Goal: Task Accomplishment & Management: Use online tool/utility

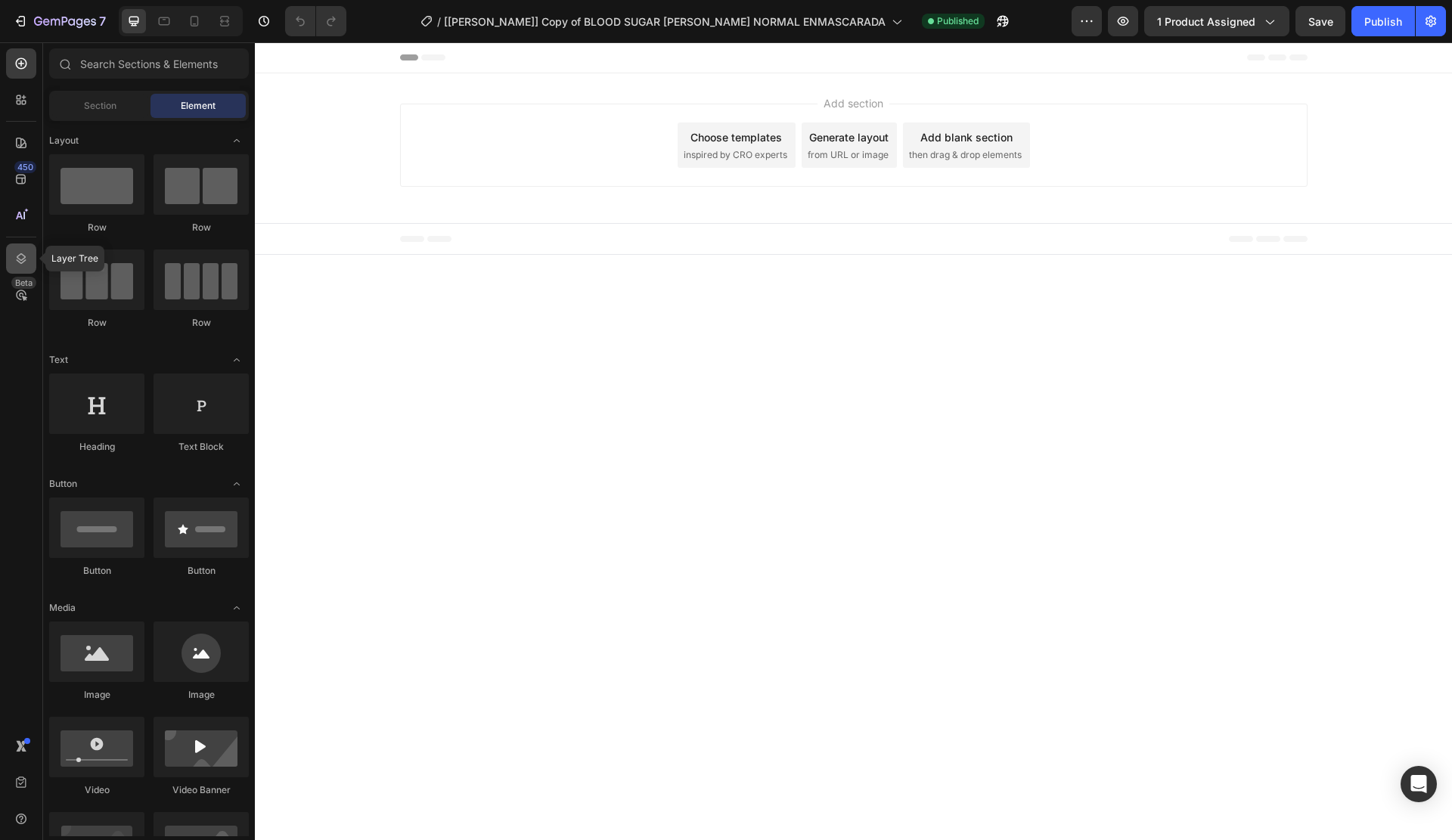
click at [35, 267] on div at bounding box center [21, 258] width 30 height 30
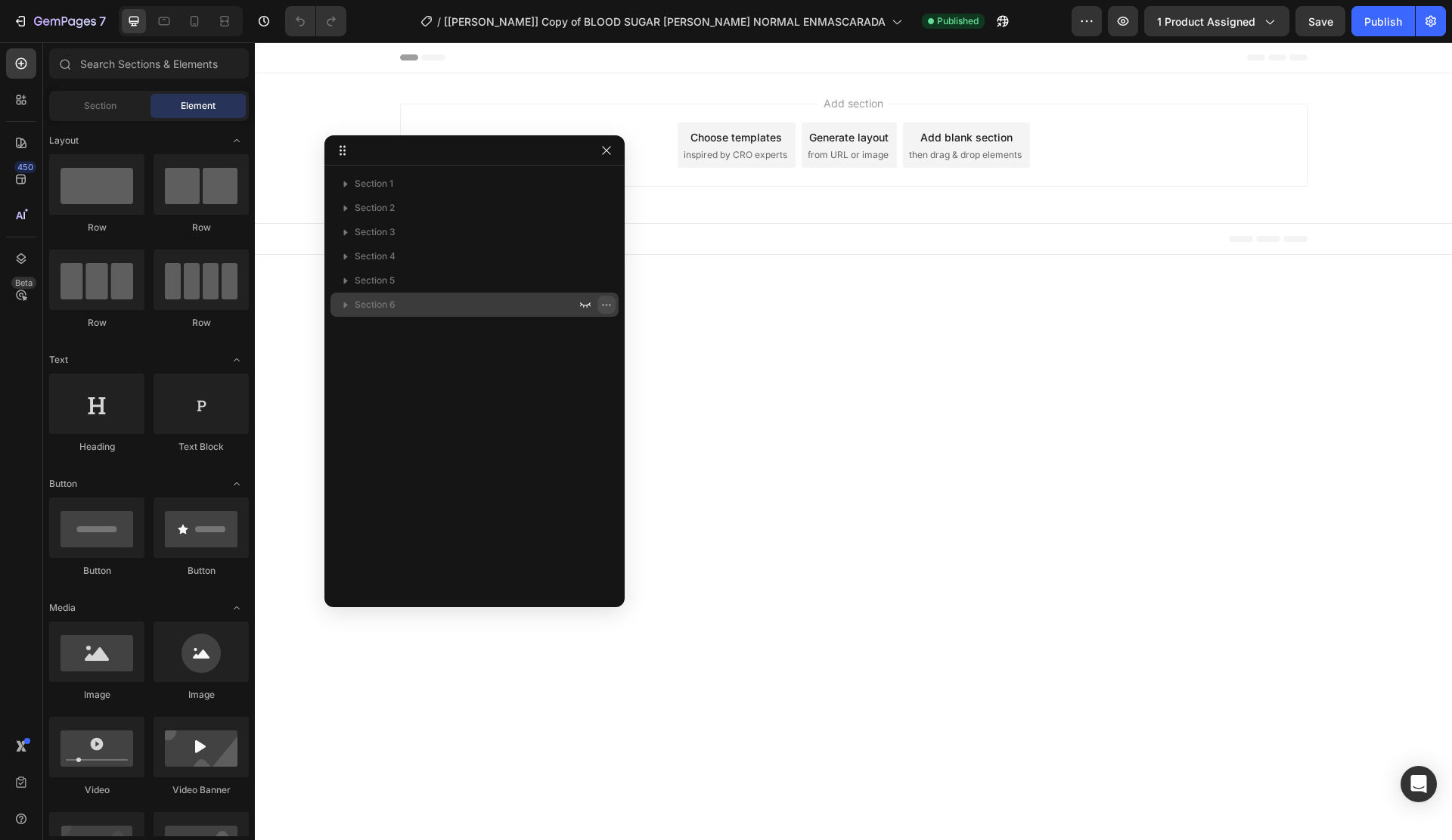
click at [603, 308] on icon "button" at bounding box center [606, 304] width 12 height 12
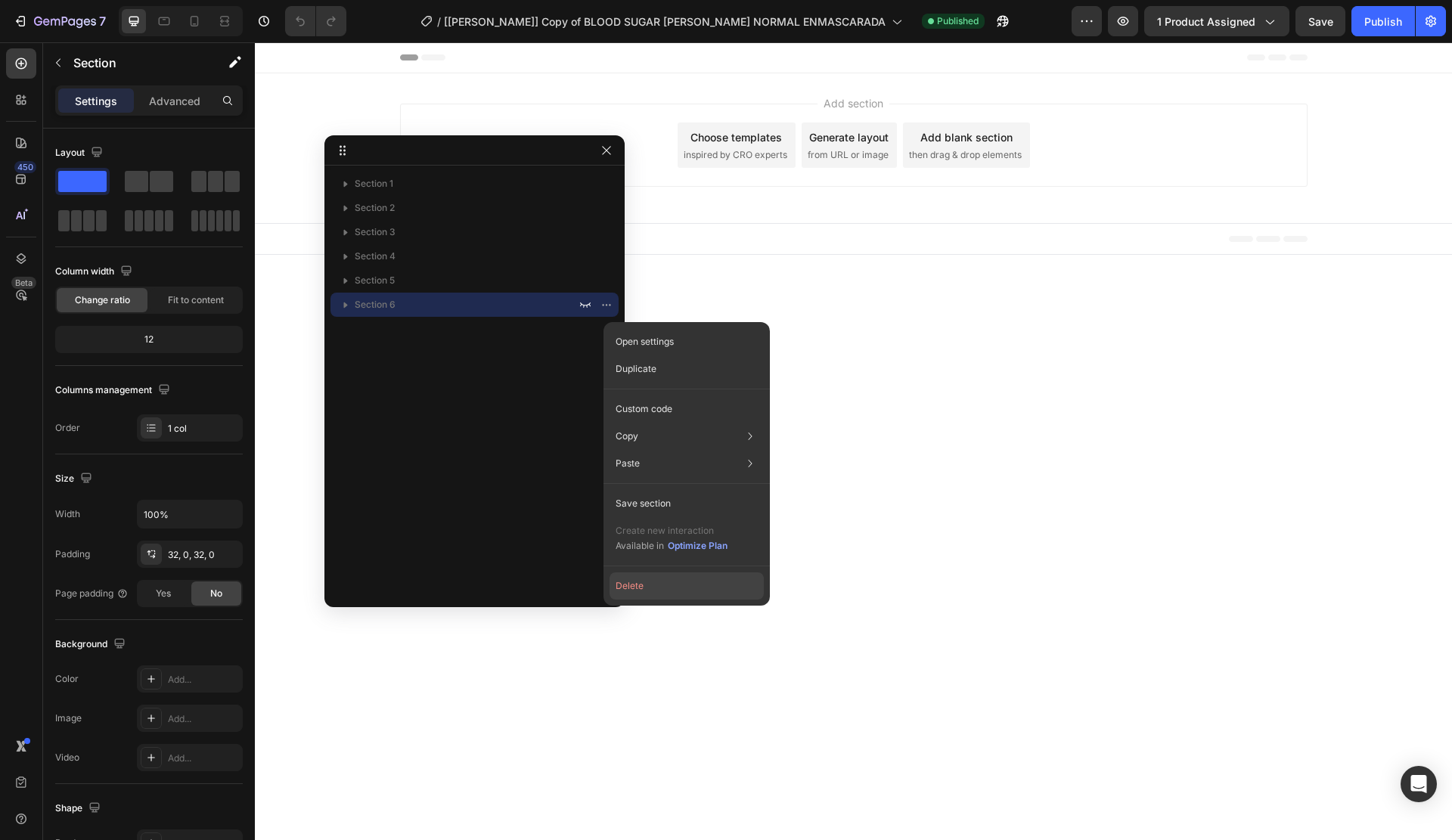
click at [654, 586] on button "Delete" at bounding box center [686, 585] width 154 height 27
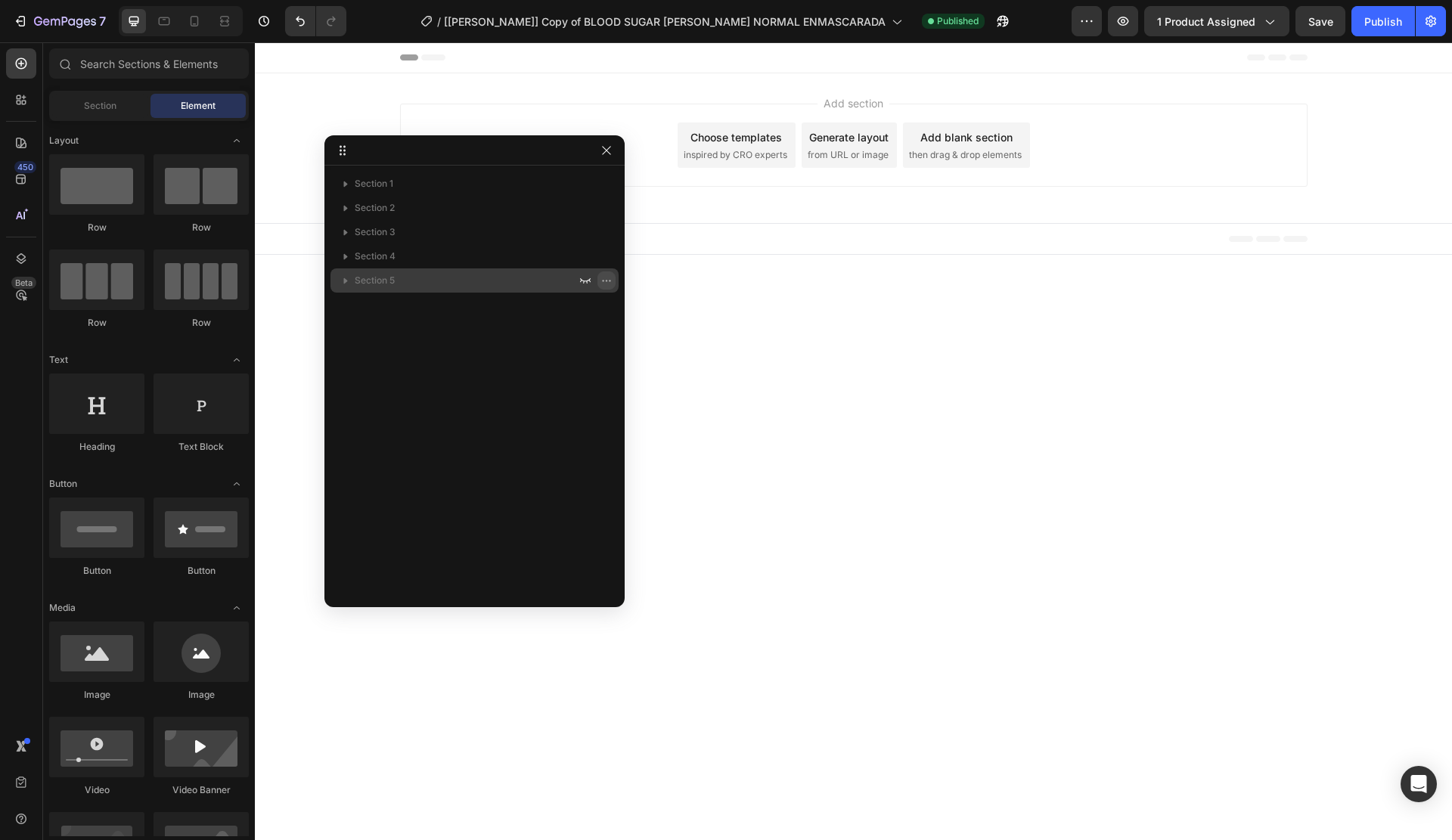
click at [603, 283] on icon "button" at bounding box center [606, 280] width 12 height 12
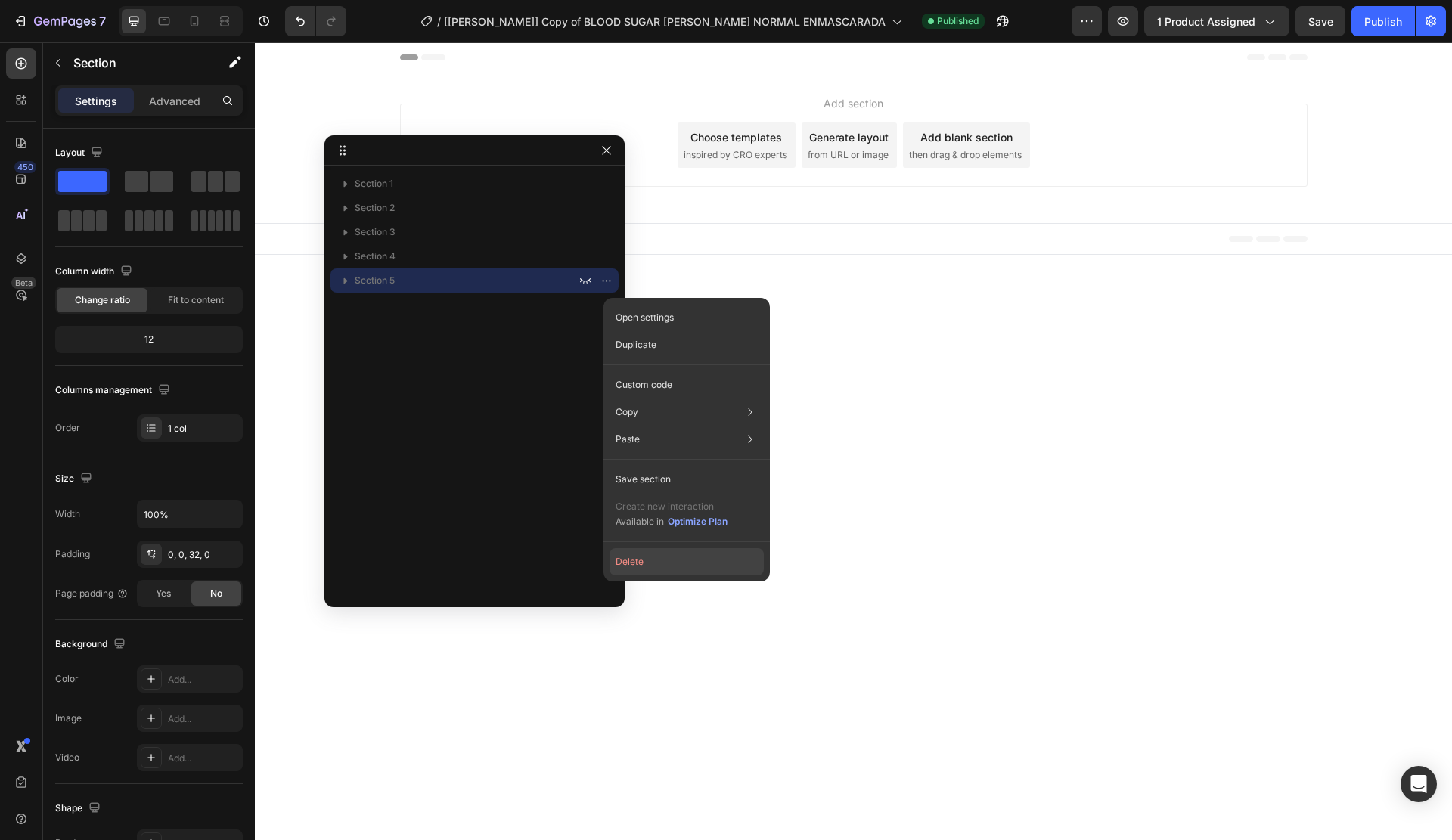
click at [641, 563] on button "Delete" at bounding box center [686, 561] width 154 height 27
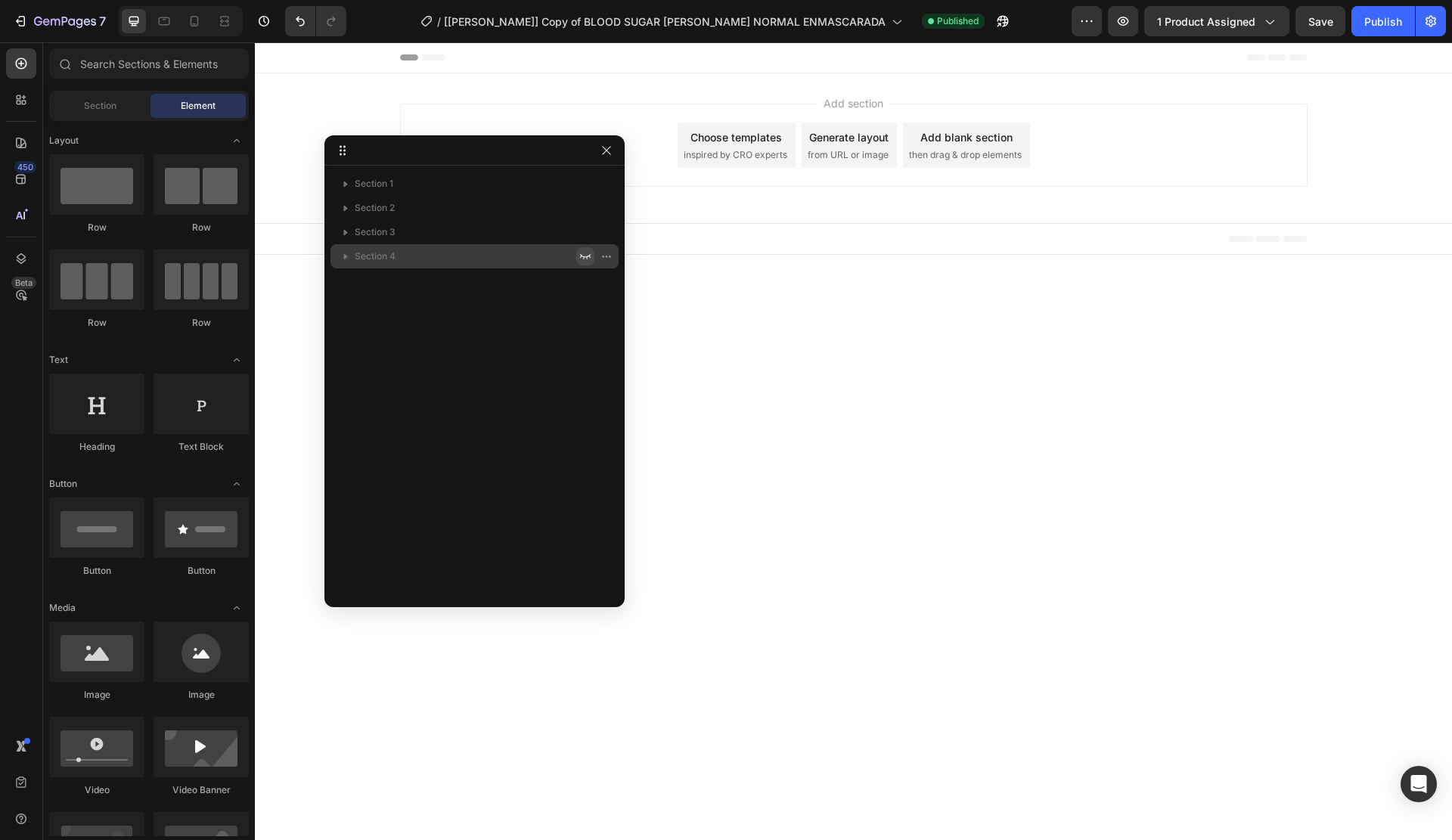
click at [584, 261] on icon "button" at bounding box center [585, 255] width 12 height 12
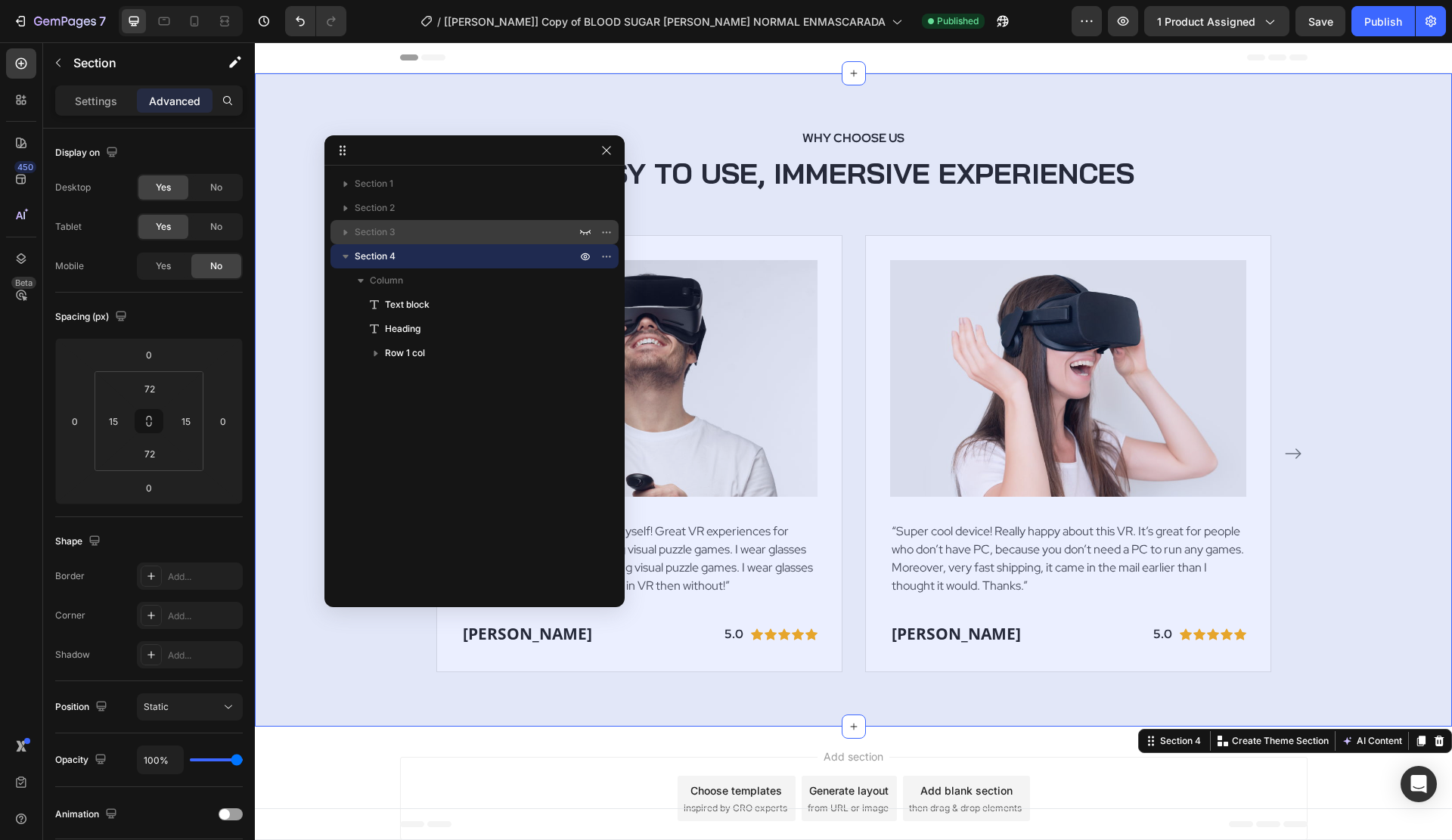
click at [584, 228] on icon "button" at bounding box center [585, 232] width 12 height 12
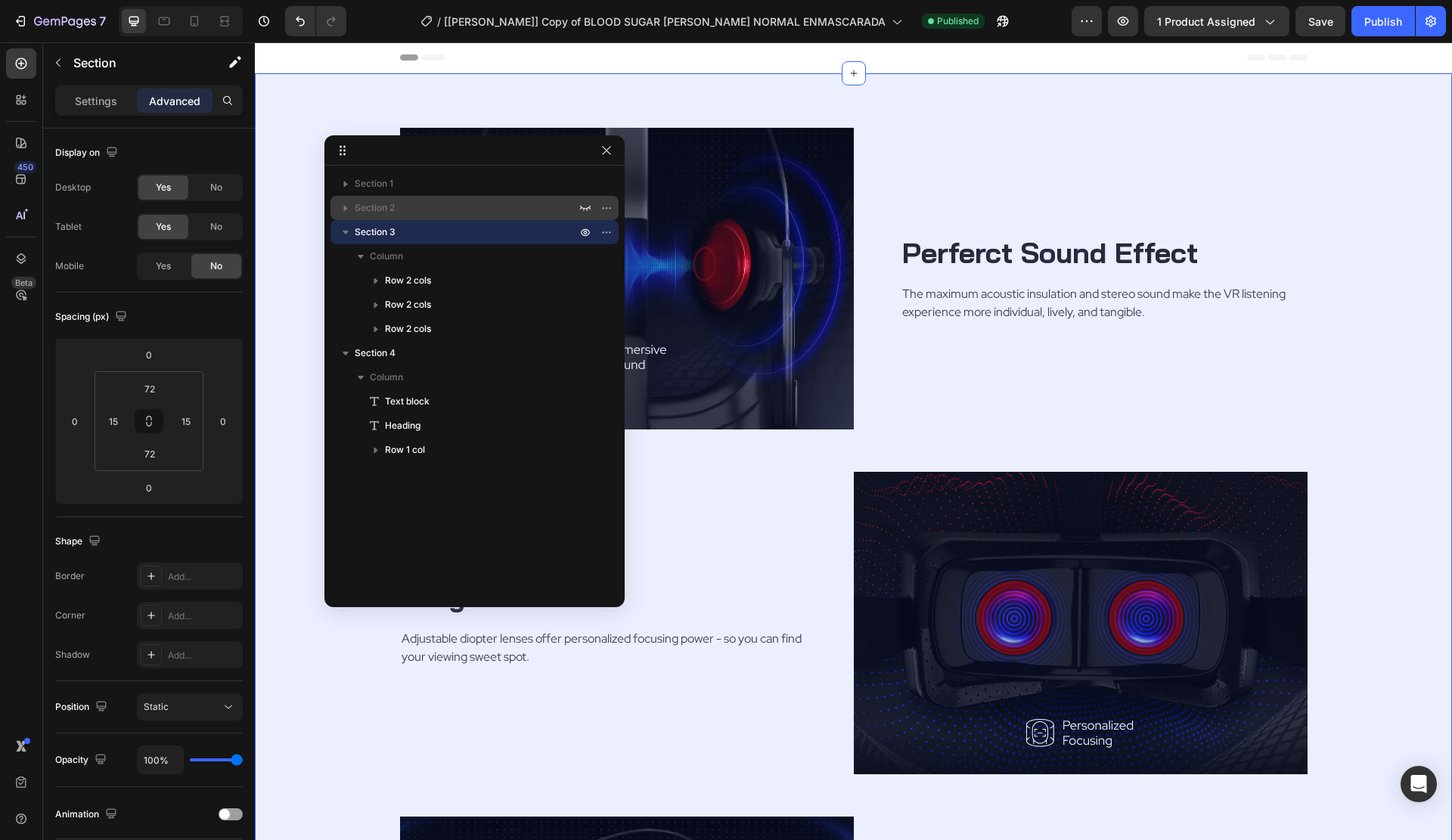
drag, startPoint x: 586, startPoint y: 211, endPoint x: 587, endPoint y: 198, distance: 13.0
click at [586, 211] on icon "button" at bounding box center [585, 208] width 12 height 12
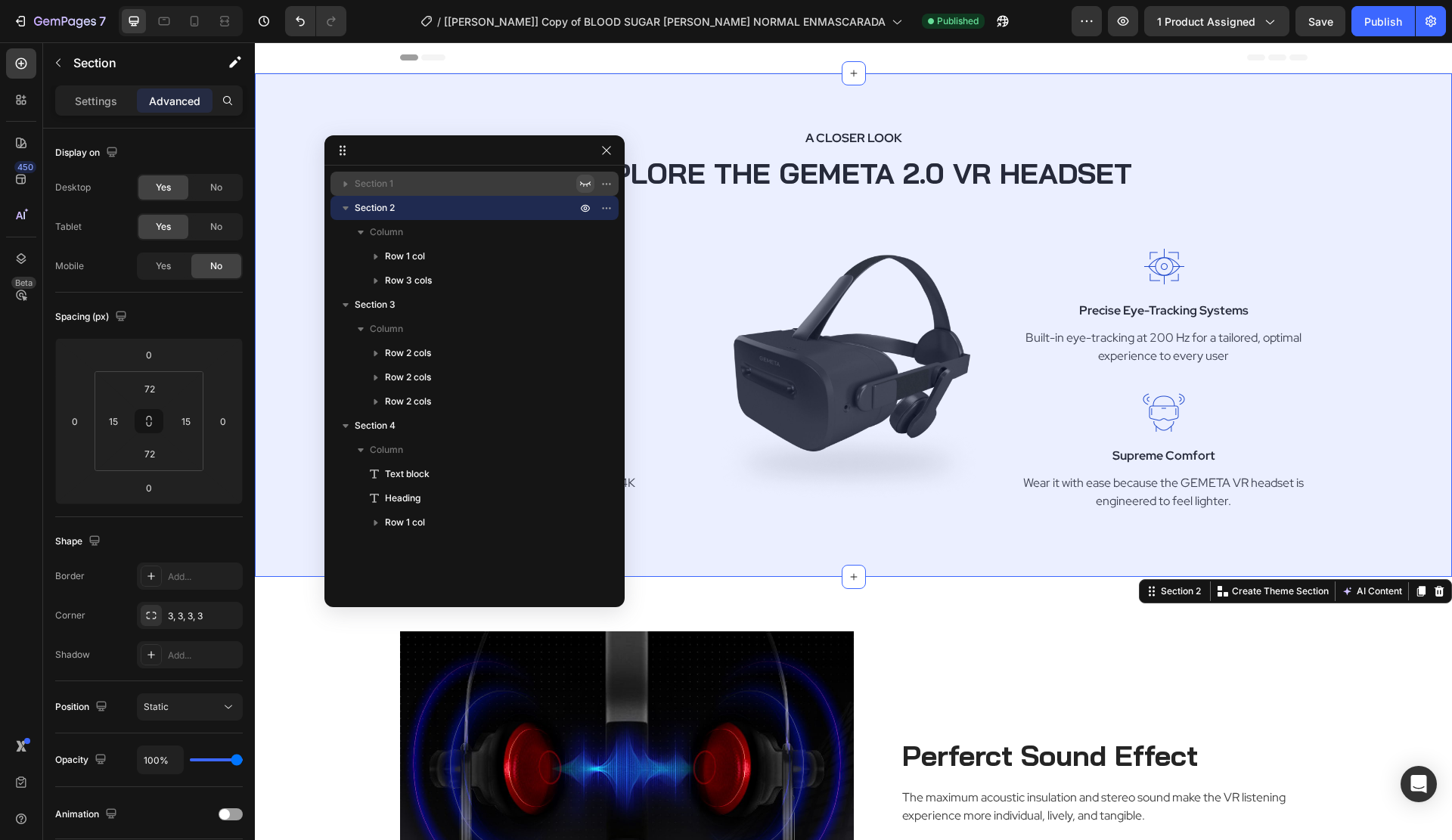
click at [584, 186] on icon "button" at bounding box center [585, 185] width 10 height 6
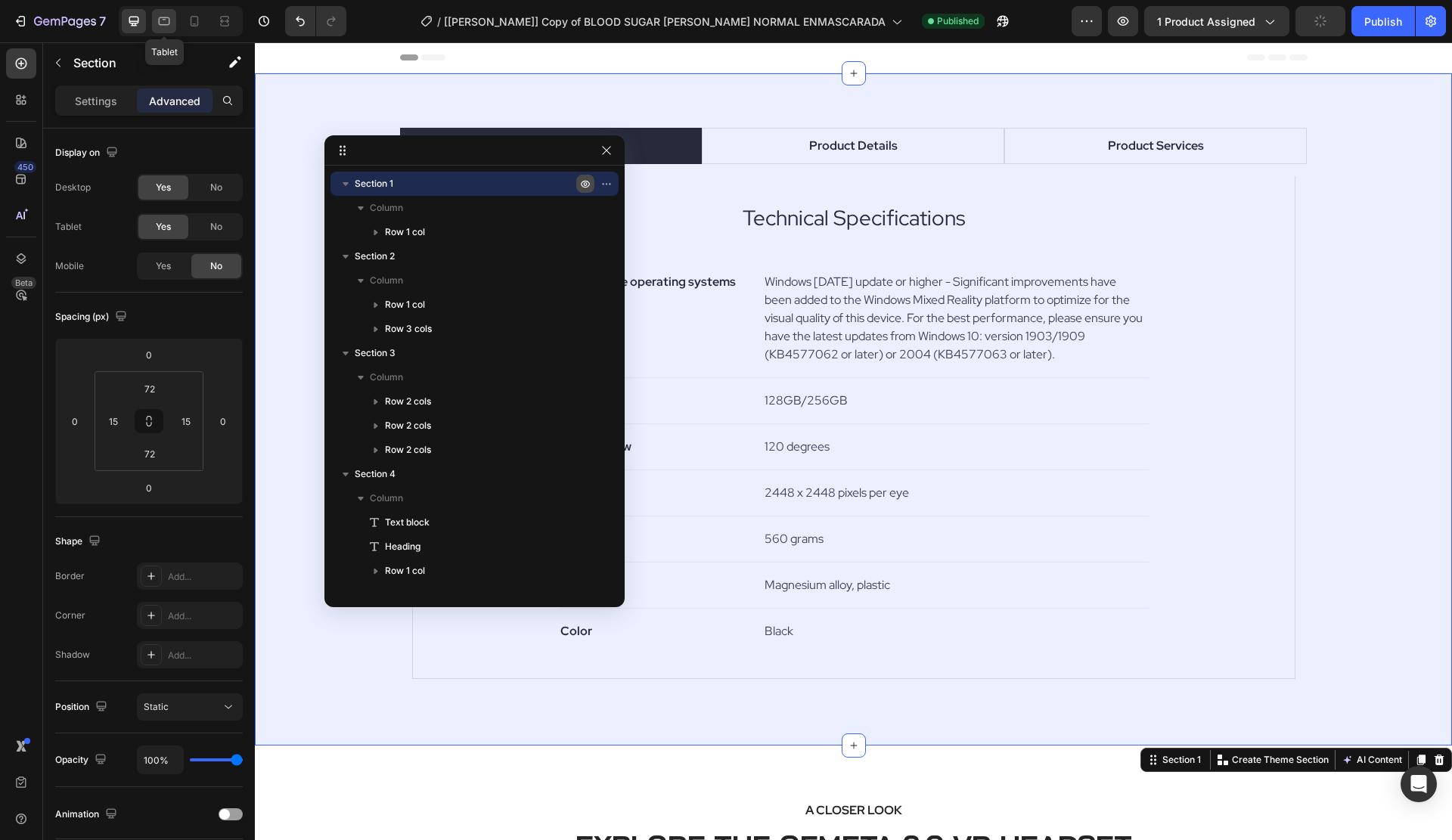
click at [163, 14] on icon at bounding box center [164, 21] width 15 height 15
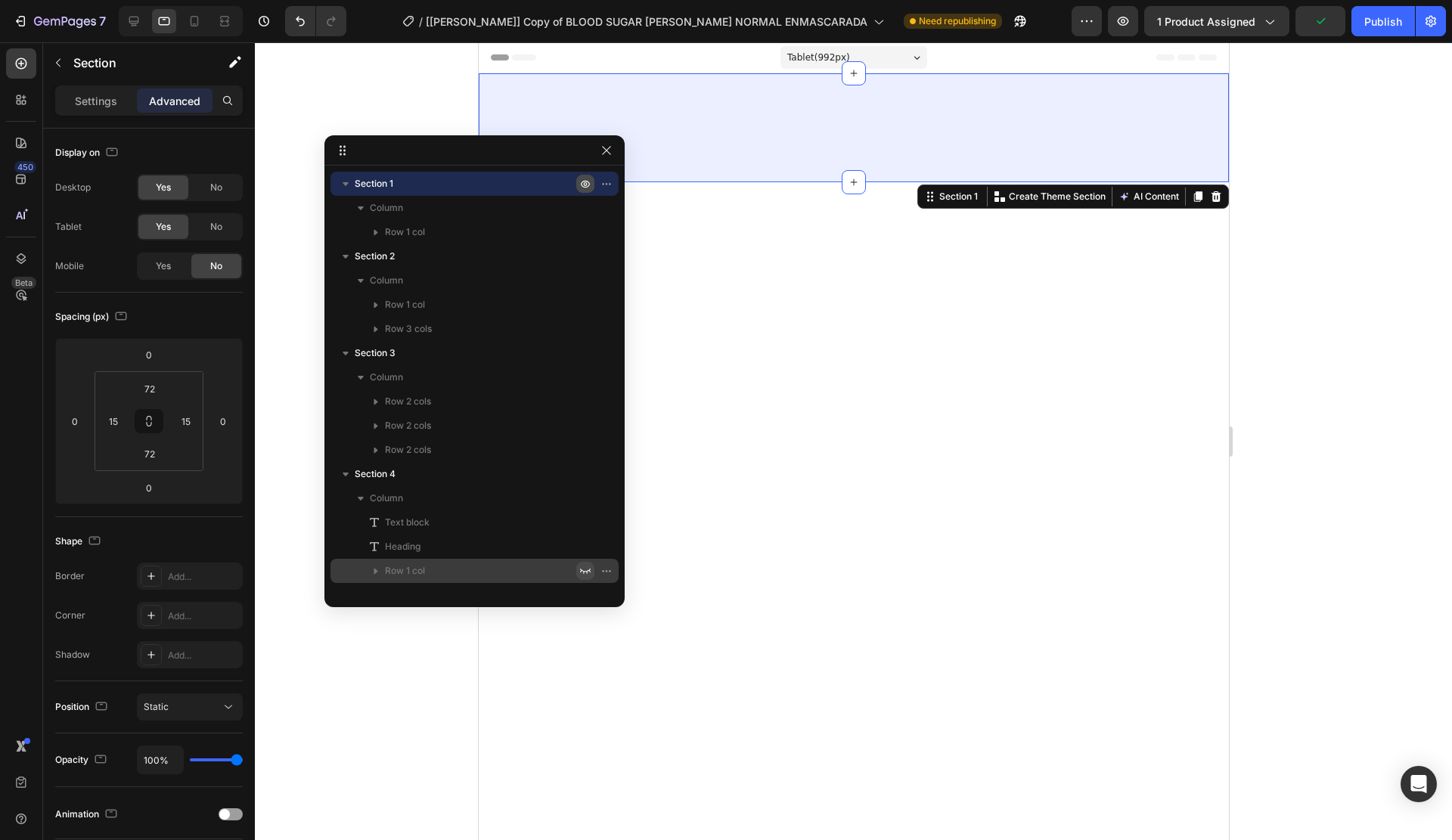
click at [586, 567] on icon "button" at bounding box center [585, 571] width 12 height 12
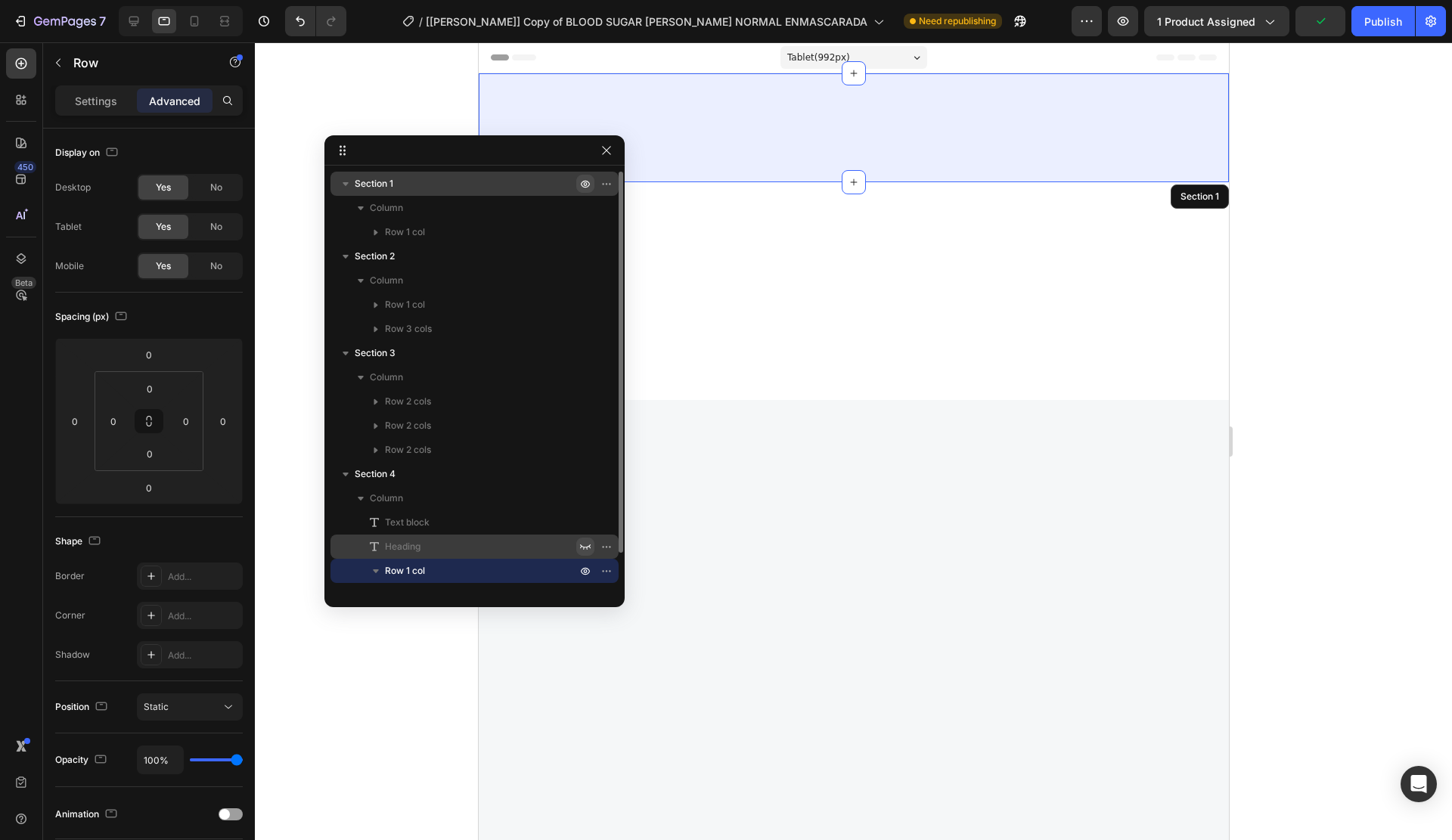
click at [582, 546] on icon "button" at bounding box center [585, 547] width 10 height 6
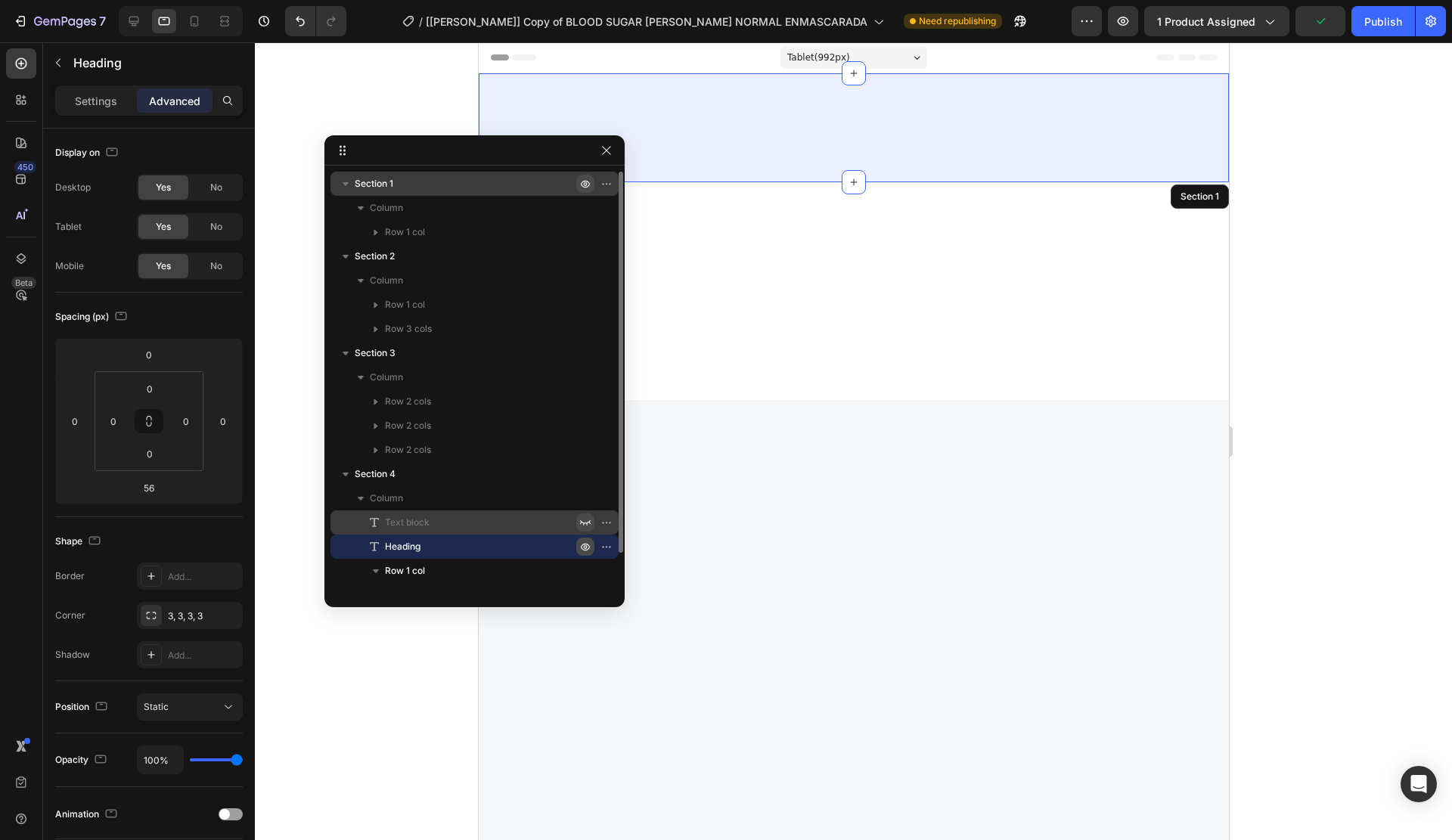
click at [586, 516] on button "button" at bounding box center [585, 522] width 18 height 18
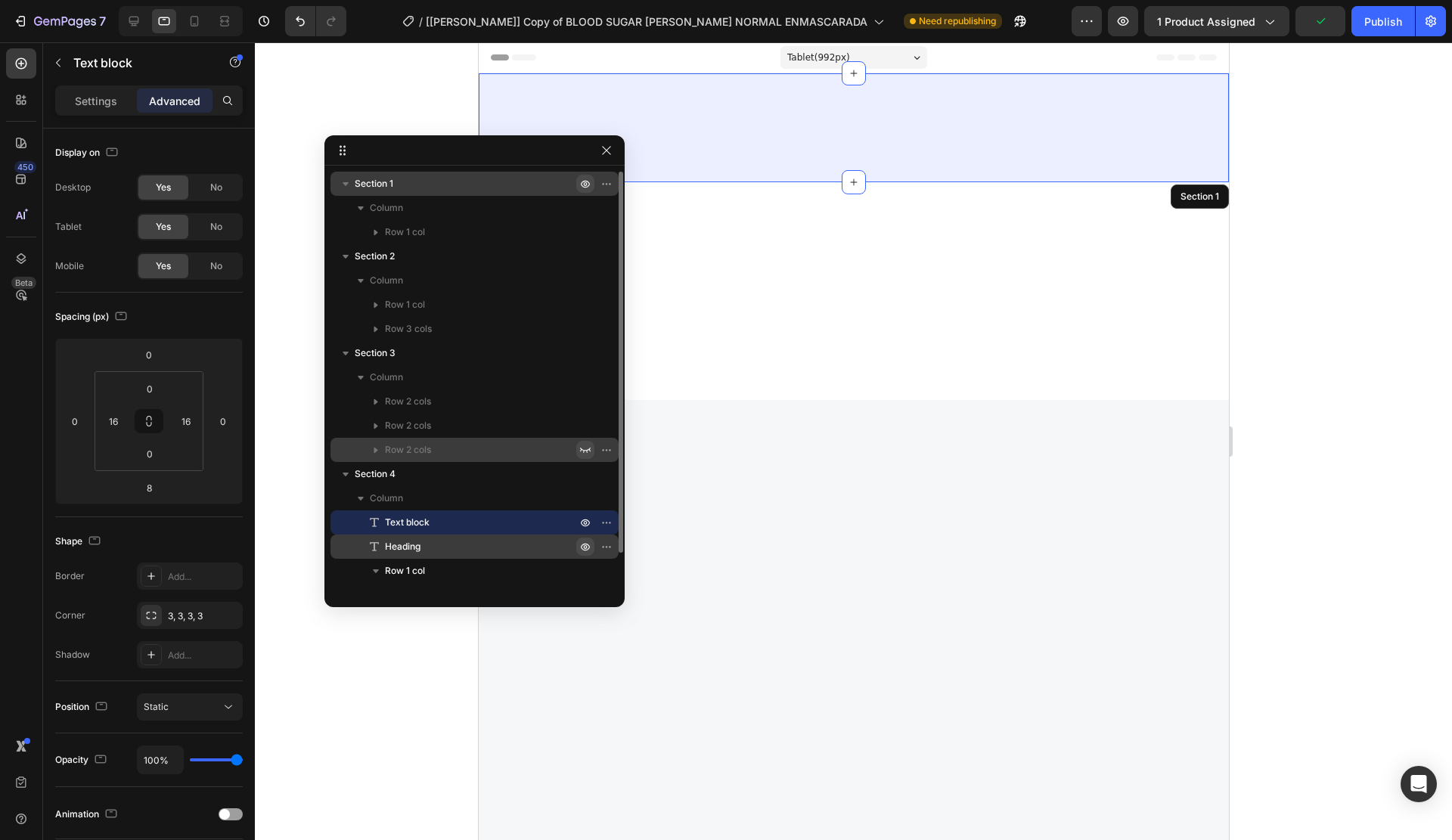
click at [588, 449] on icon "button" at bounding box center [585, 449] width 12 height 12
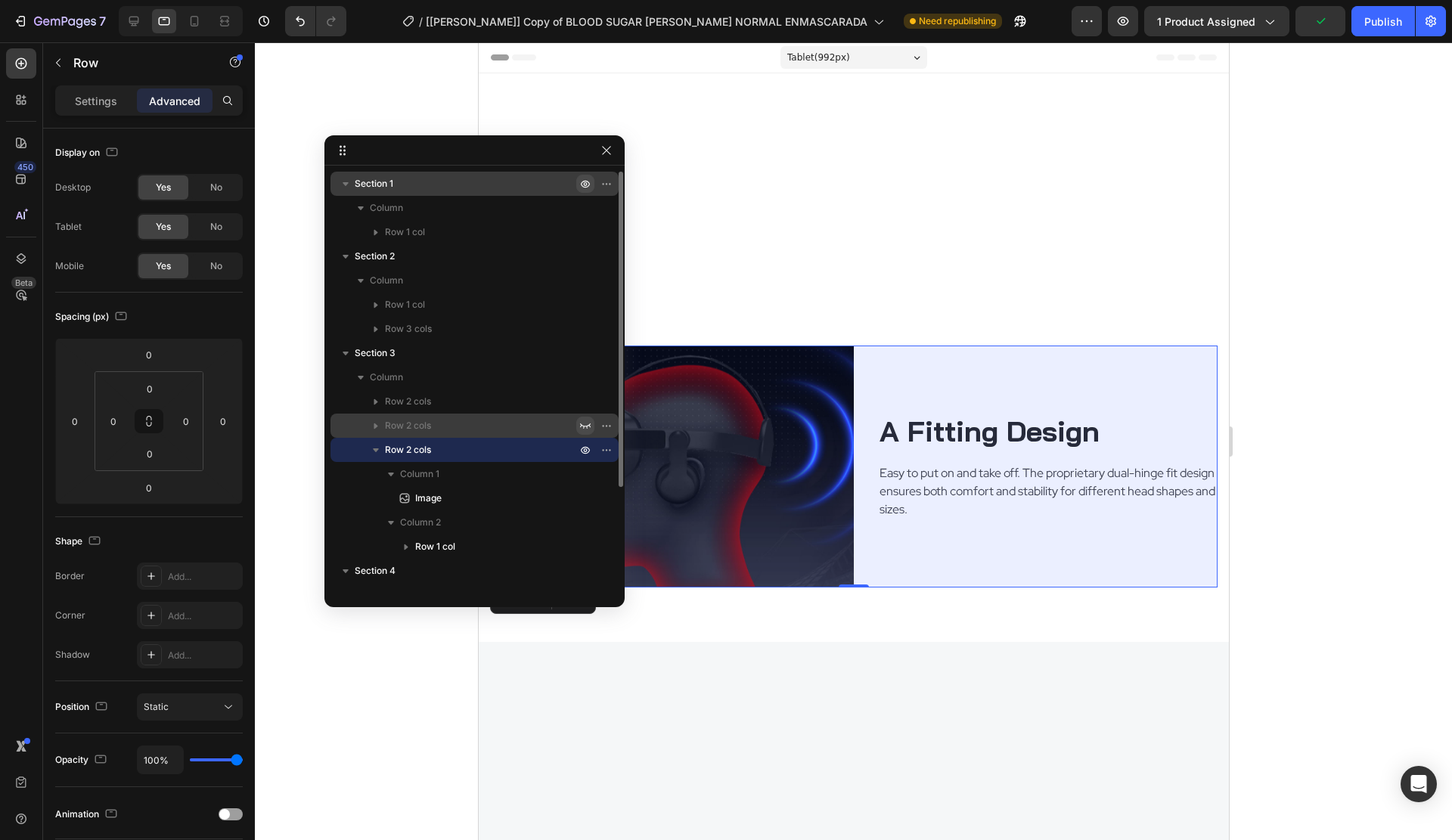
click at [584, 424] on icon "button" at bounding box center [585, 425] width 12 height 12
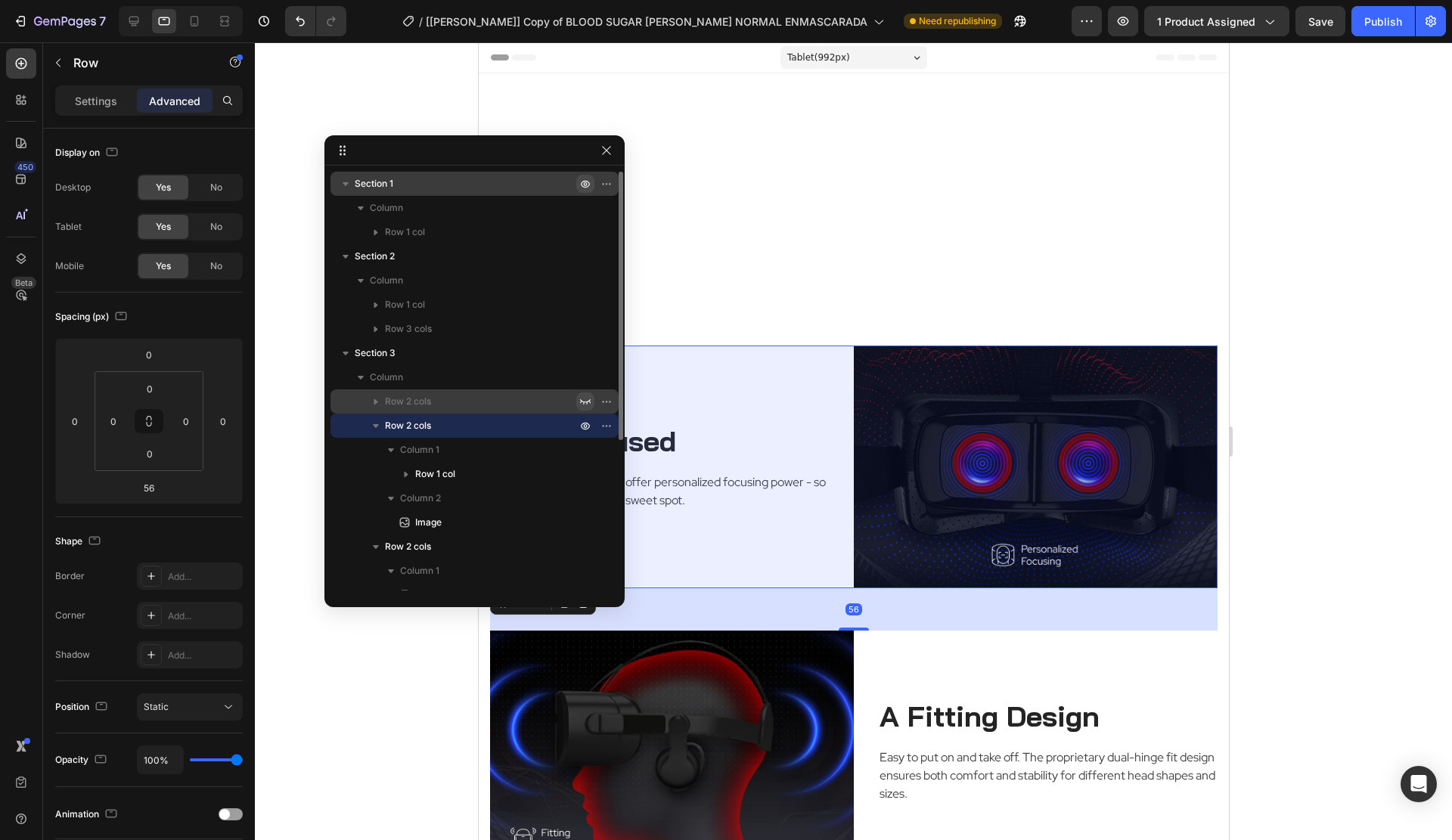
click at [584, 399] on icon "button" at bounding box center [585, 401] width 12 height 12
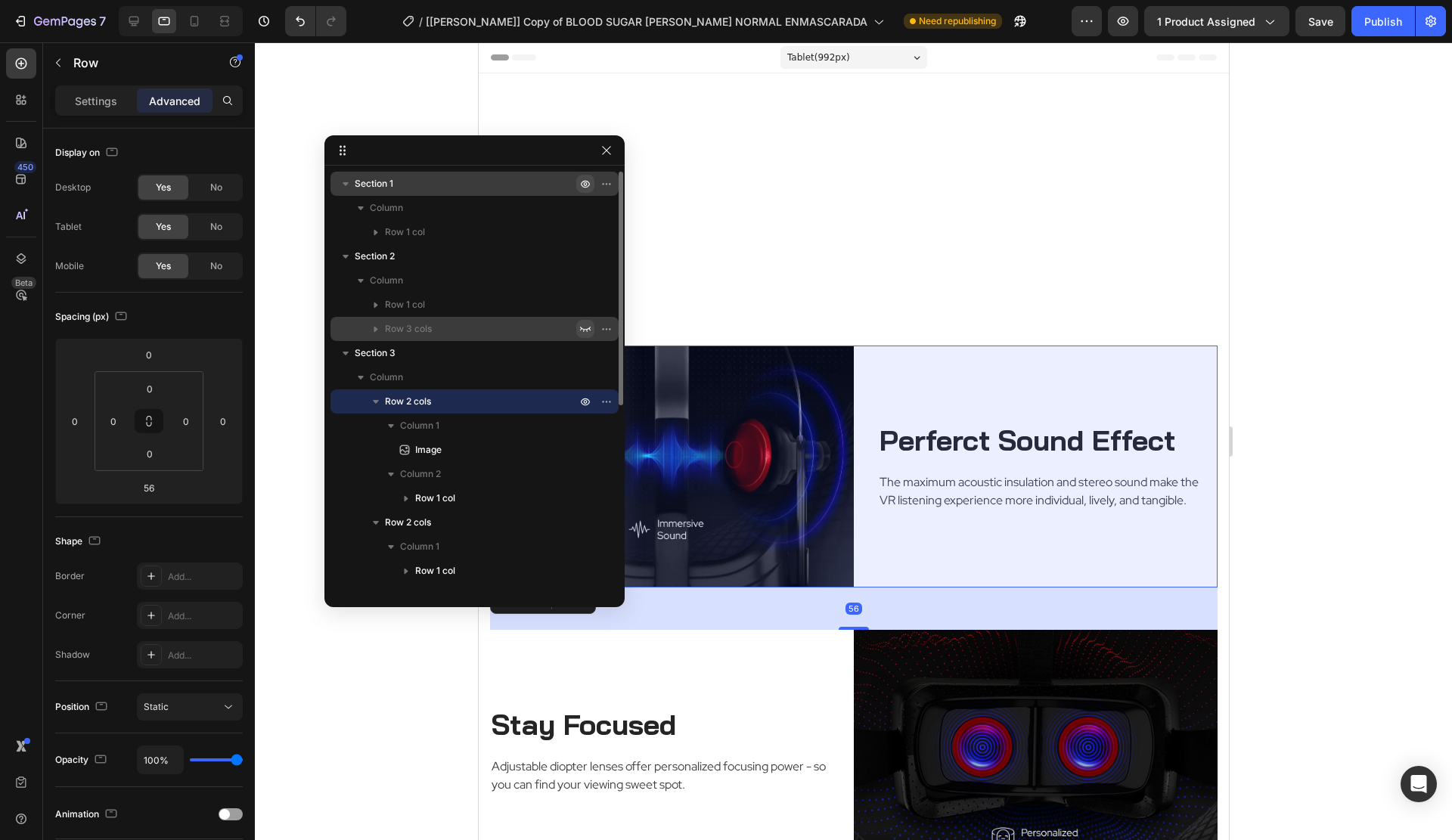
click at [590, 324] on icon "button" at bounding box center [585, 328] width 12 height 12
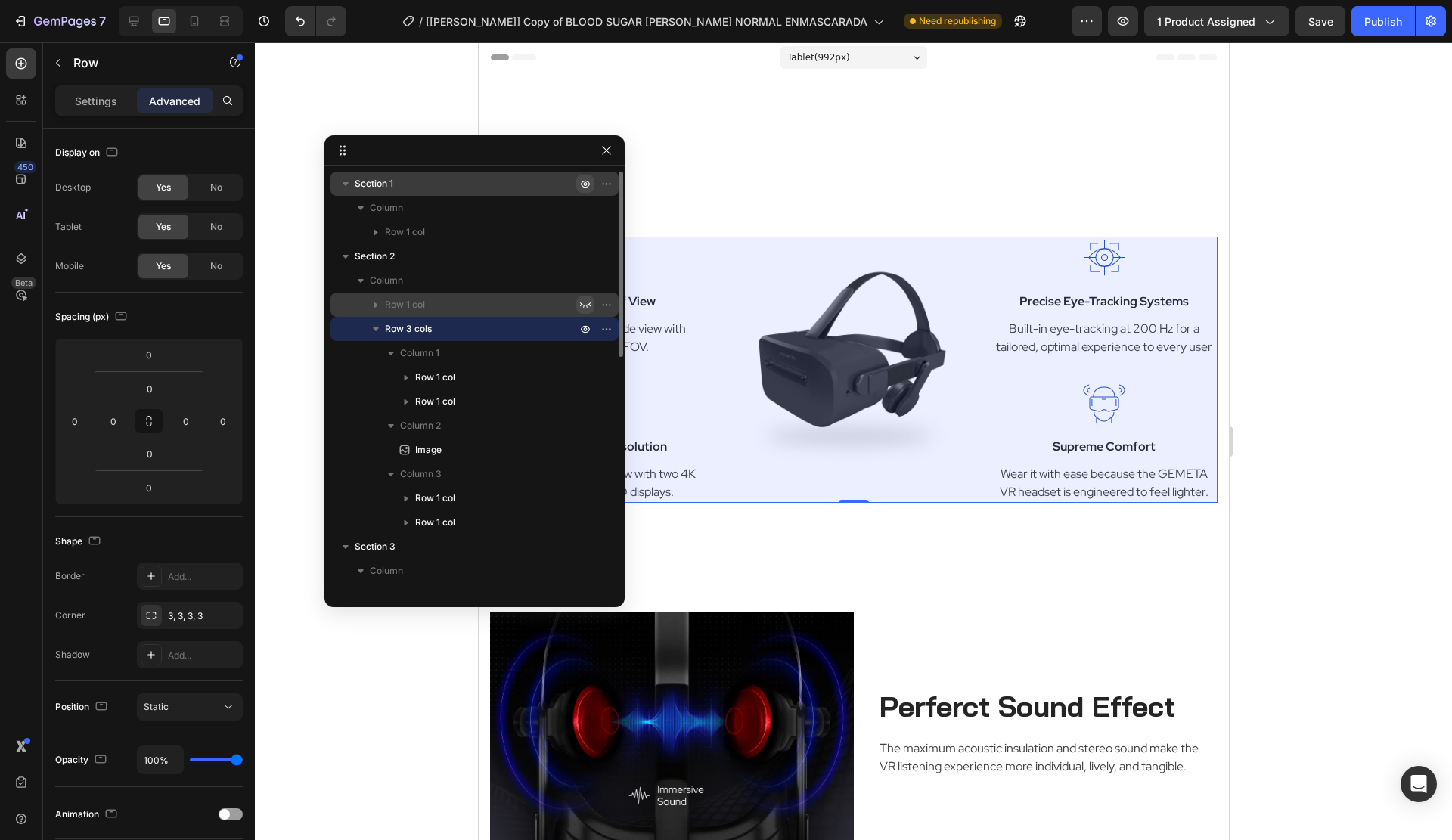
click at [585, 298] on icon "button" at bounding box center [585, 304] width 12 height 12
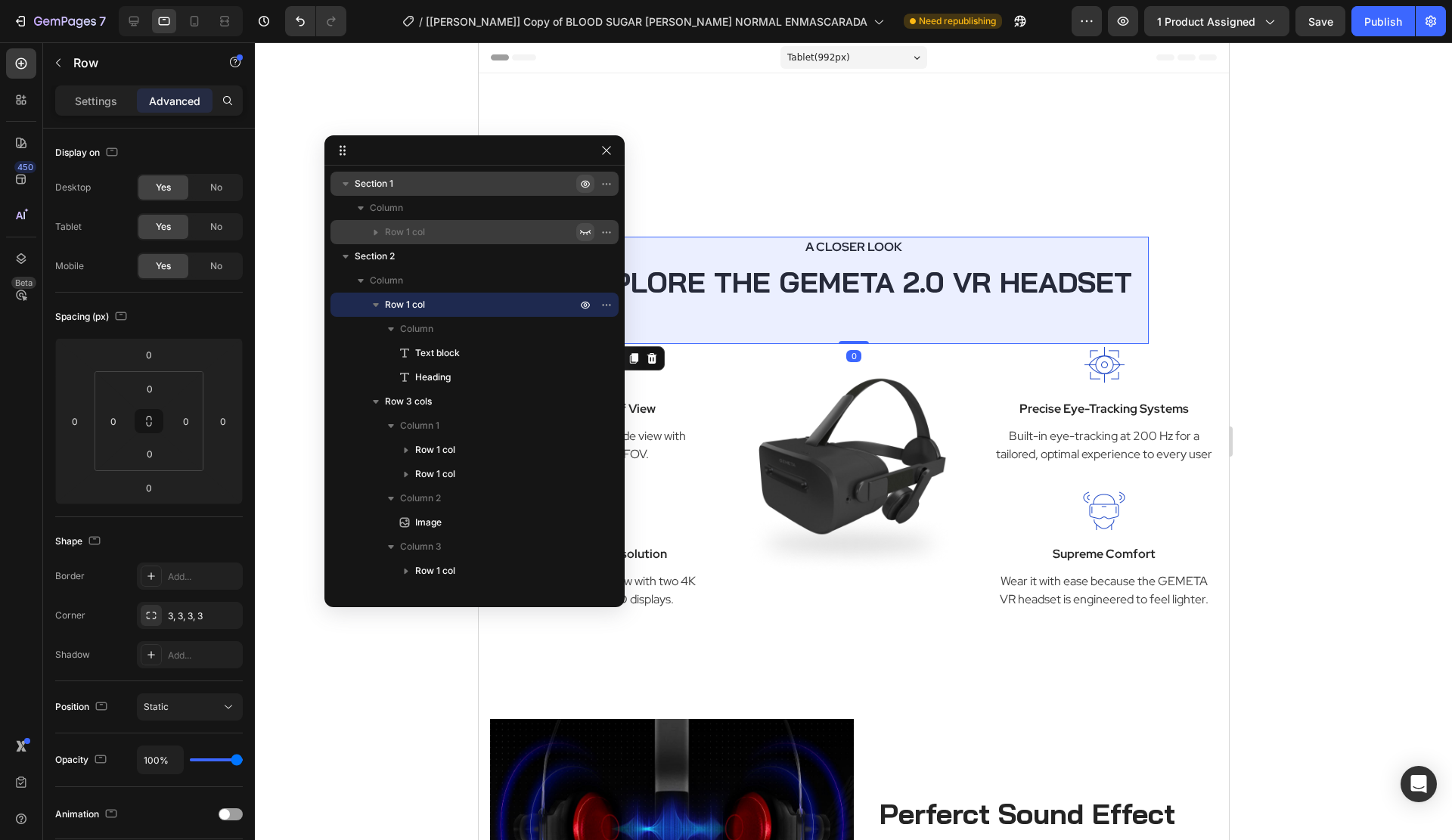
click at [581, 234] on icon "button" at bounding box center [585, 233] width 10 height 6
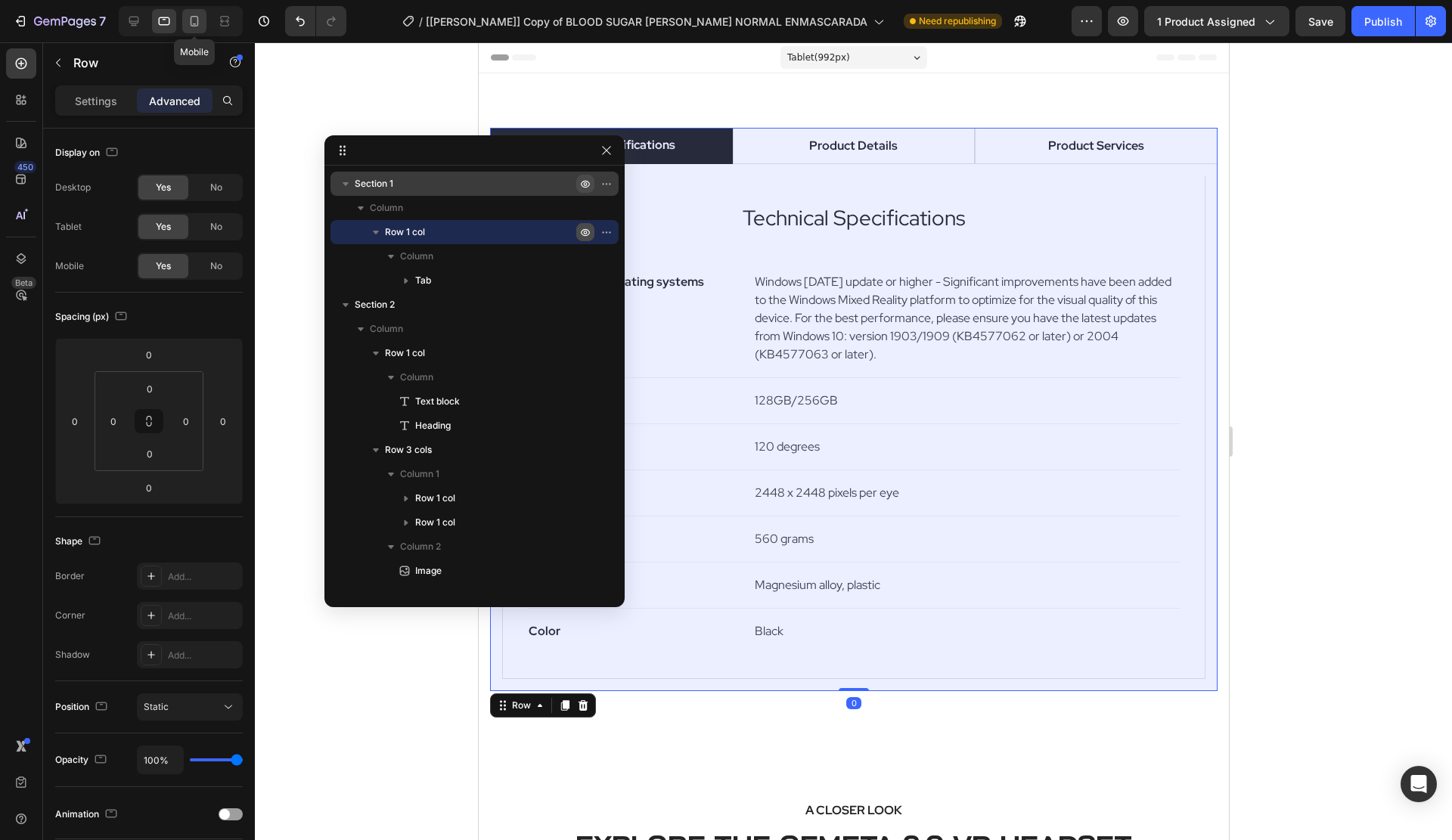
click at [187, 22] on icon at bounding box center [194, 21] width 15 height 15
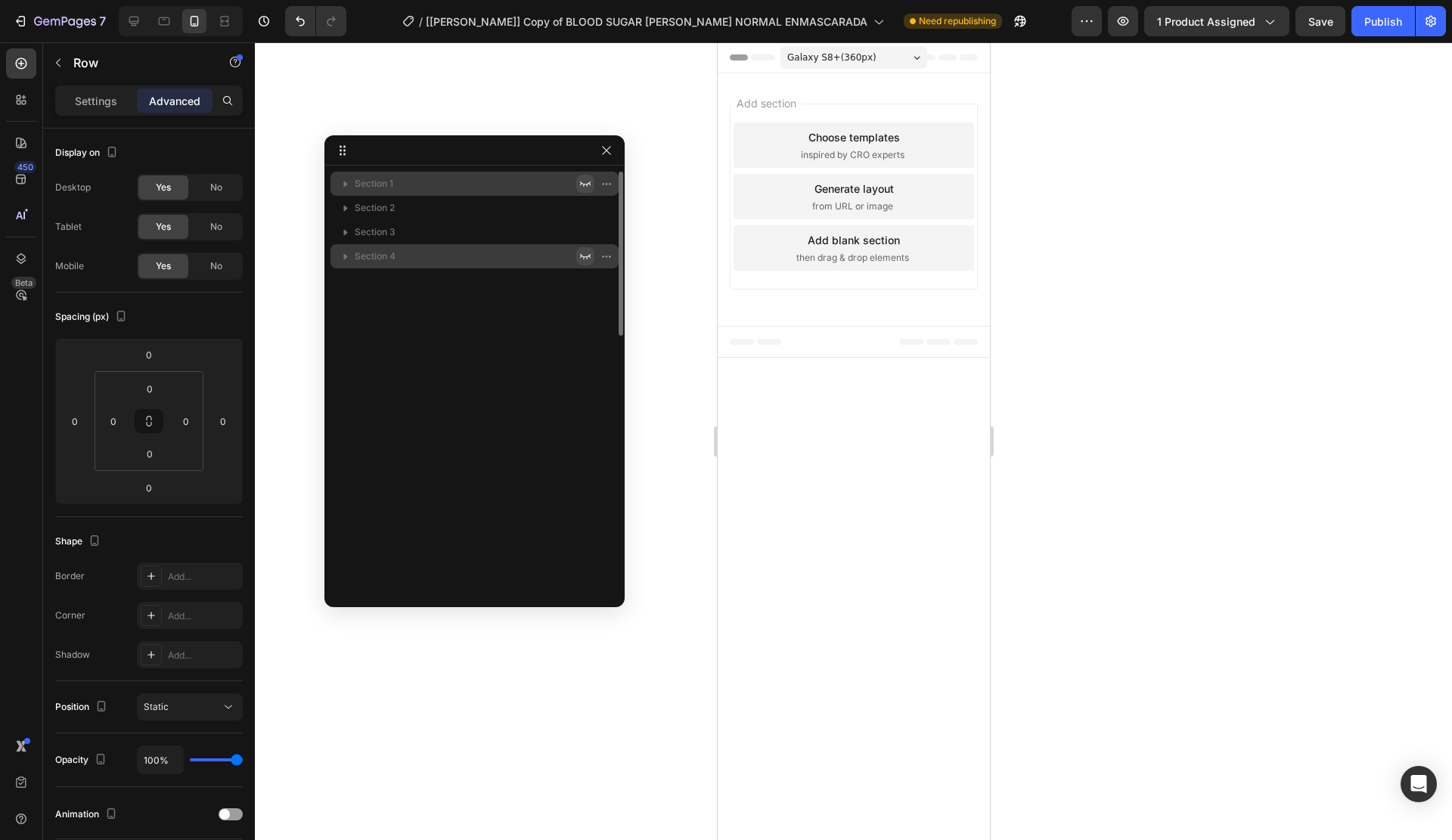
click at [579, 253] on icon "button" at bounding box center [585, 255] width 12 height 12
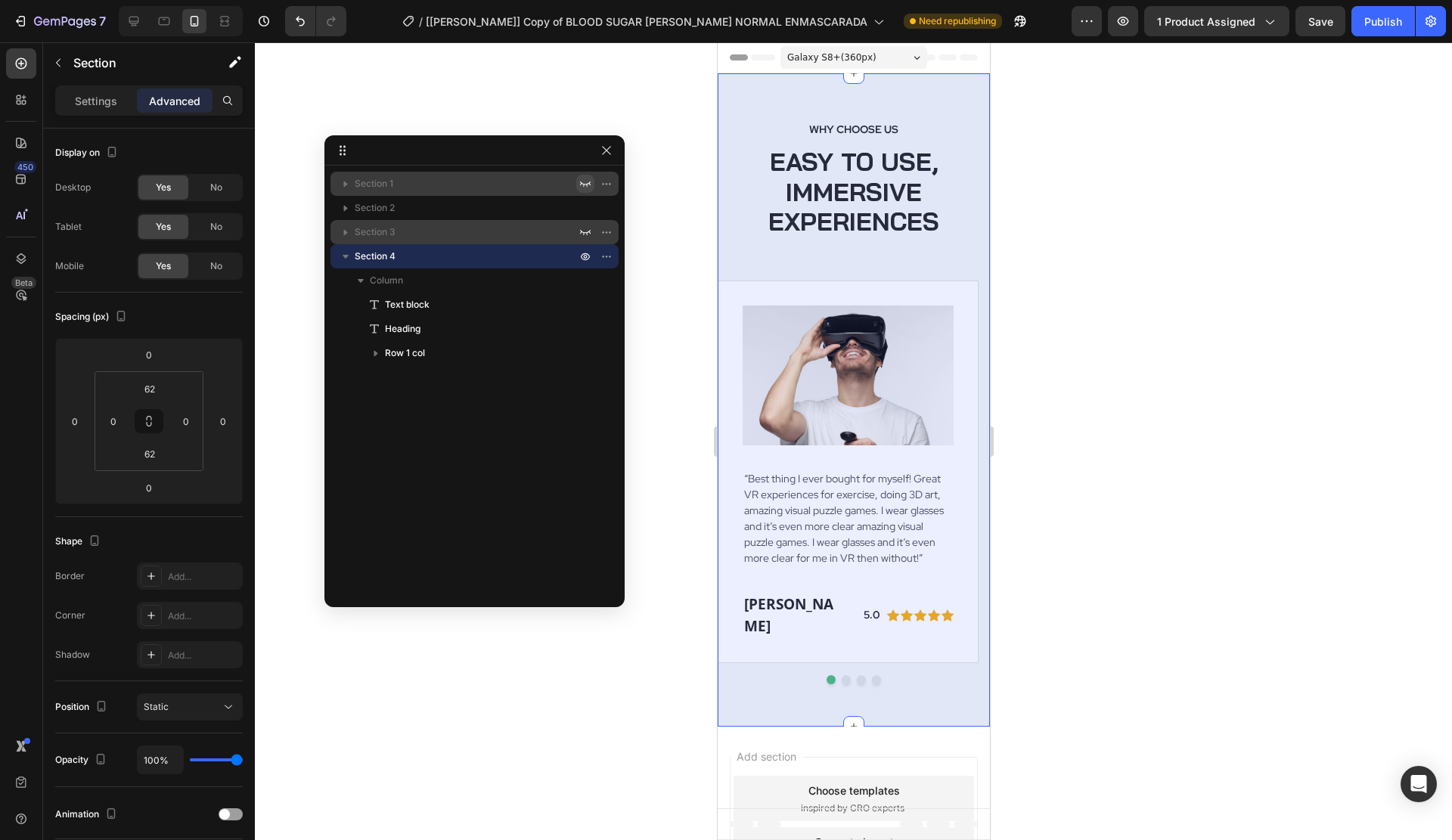
click at [587, 233] on icon "button" at bounding box center [585, 233] width 10 height 6
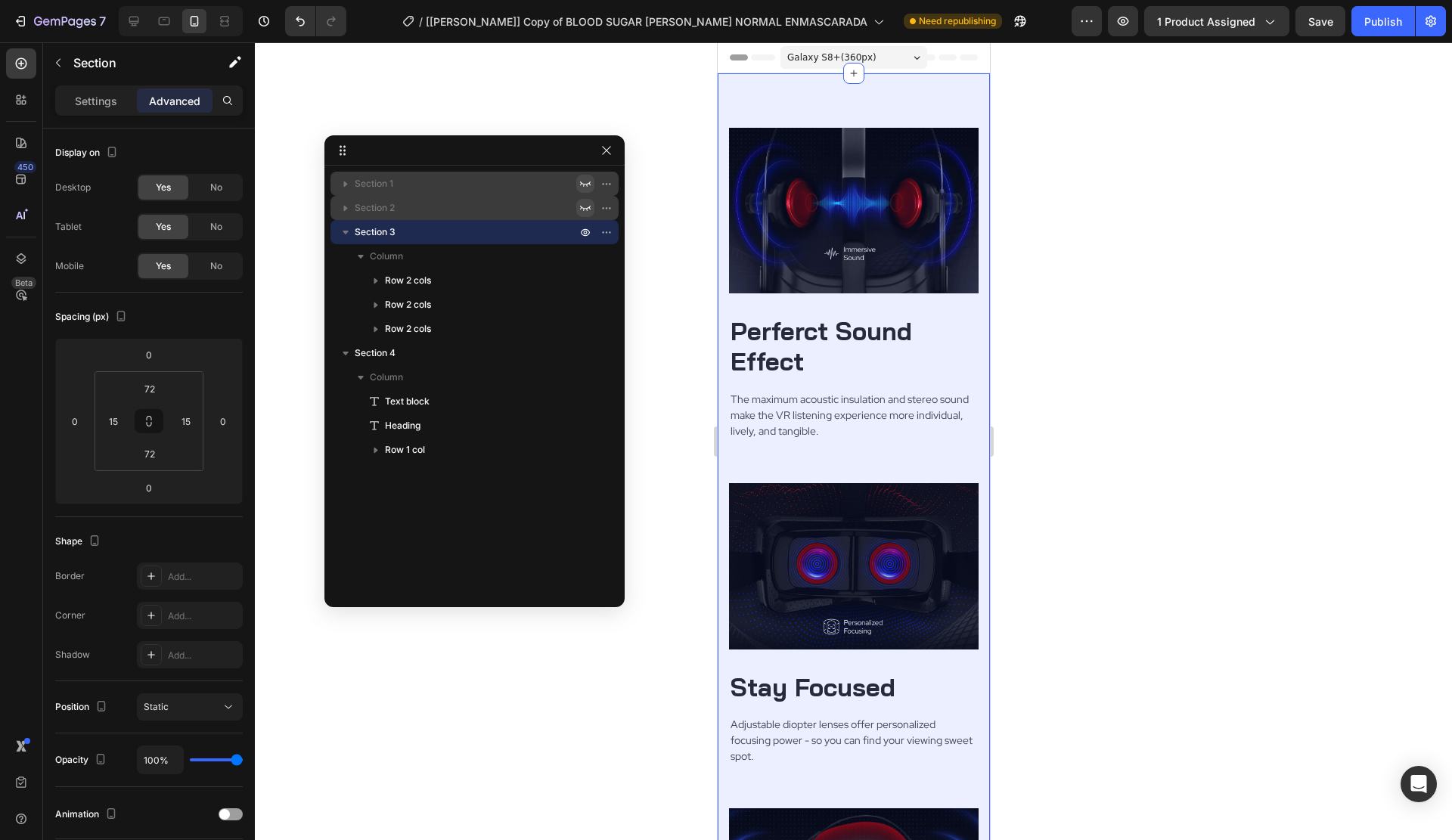
click at [583, 211] on icon "button" at bounding box center [585, 208] width 12 height 12
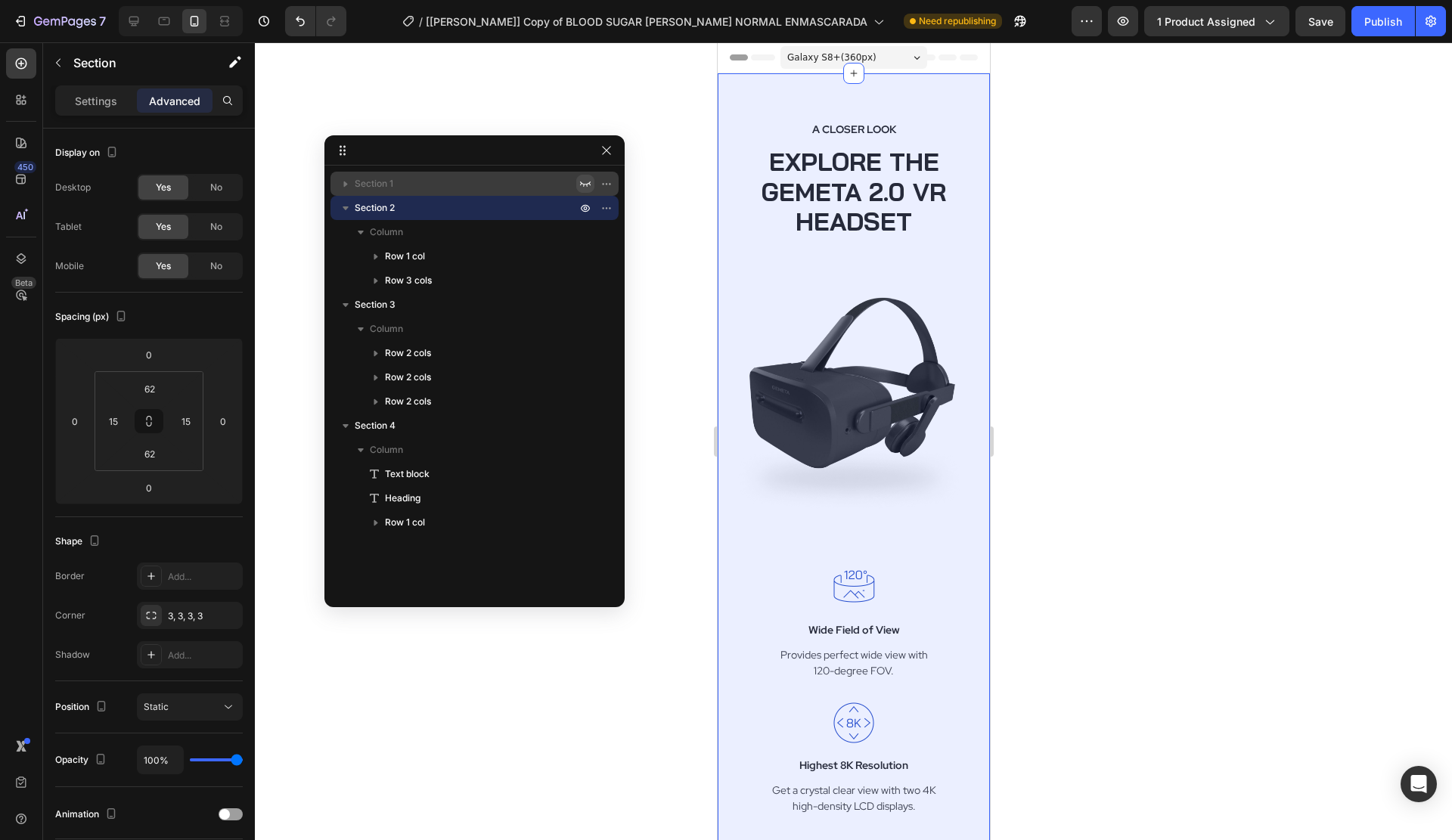
click at [588, 182] on icon "button" at bounding box center [585, 184] width 12 height 12
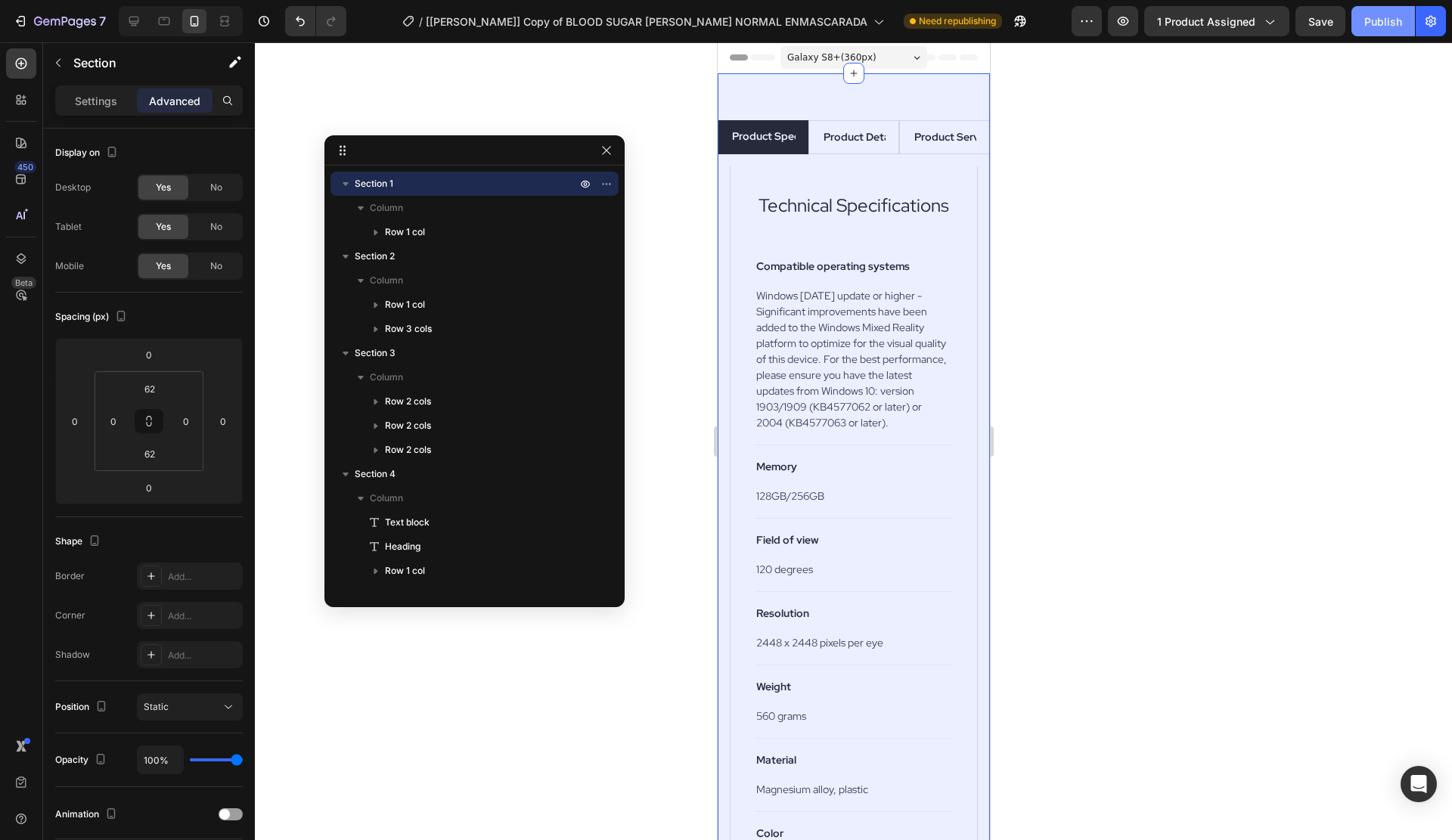
click at [1390, 18] on div "Publish" at bounding box center [1383, 21] width 38 height 16
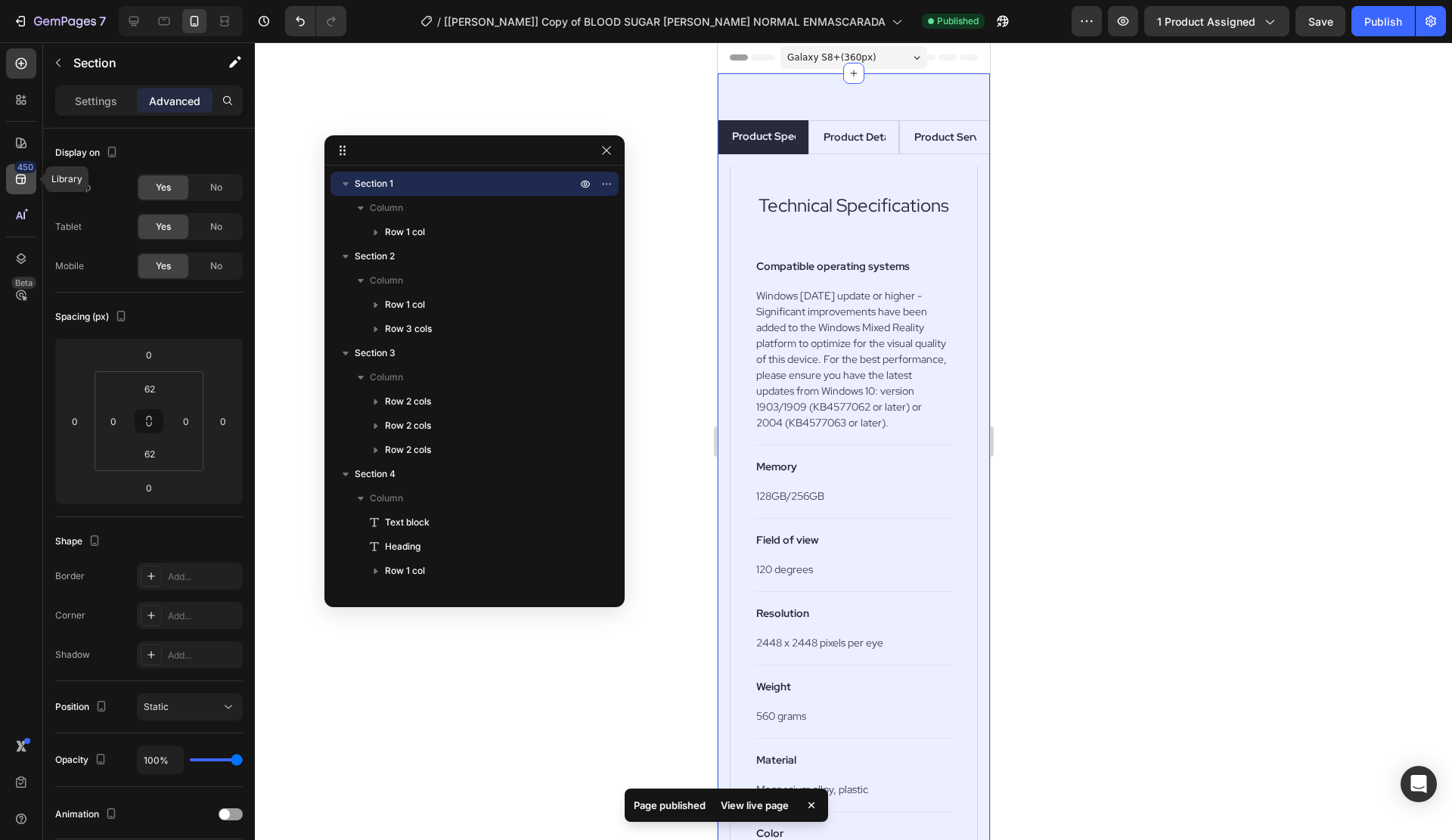
click at [23, 189] on div "450" at bounding box center [21, 179] width 30 height 30
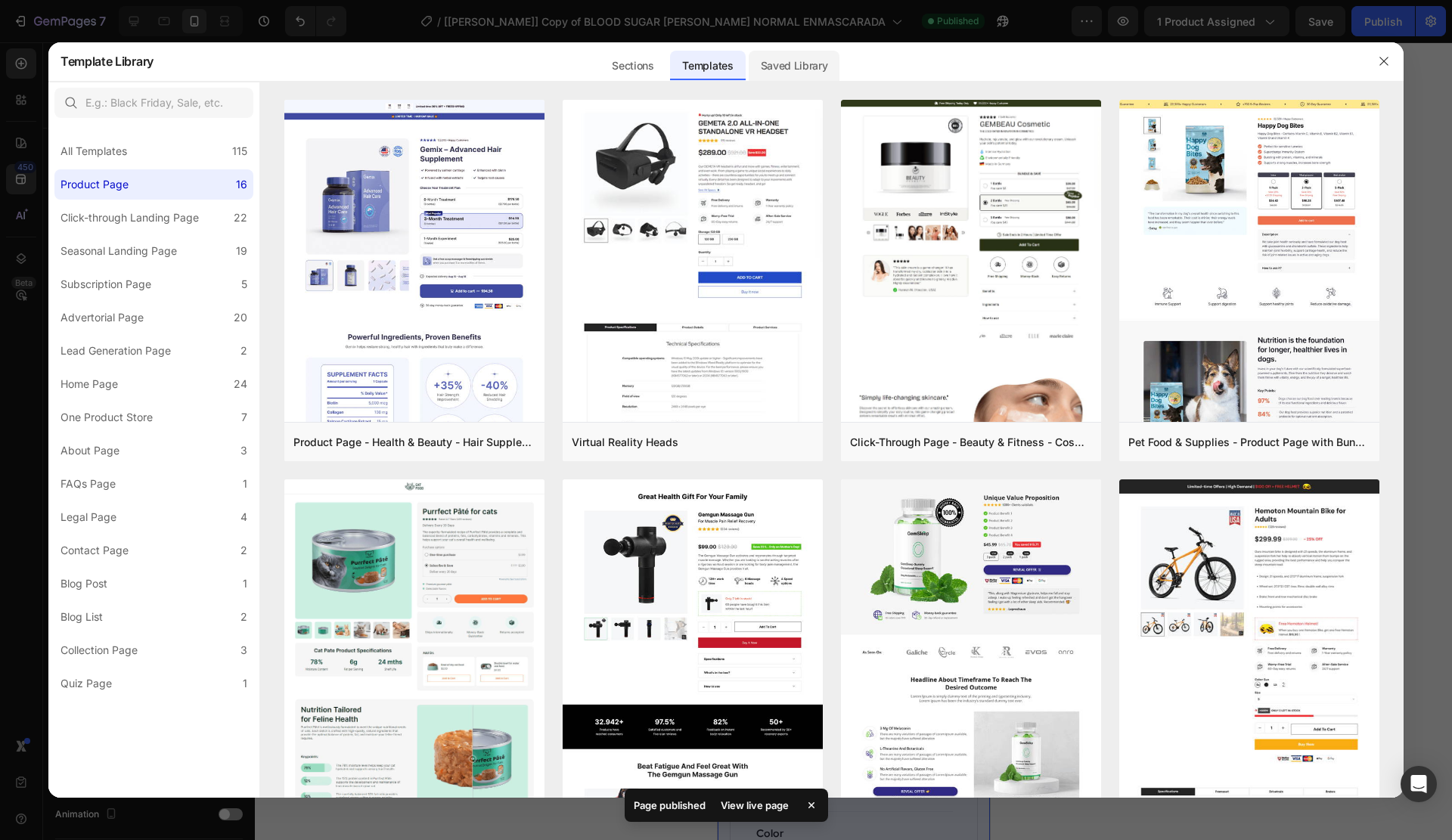
click at [788, 69] on div "Saved Library" at bounding box center [795, 65] width 91 height 30
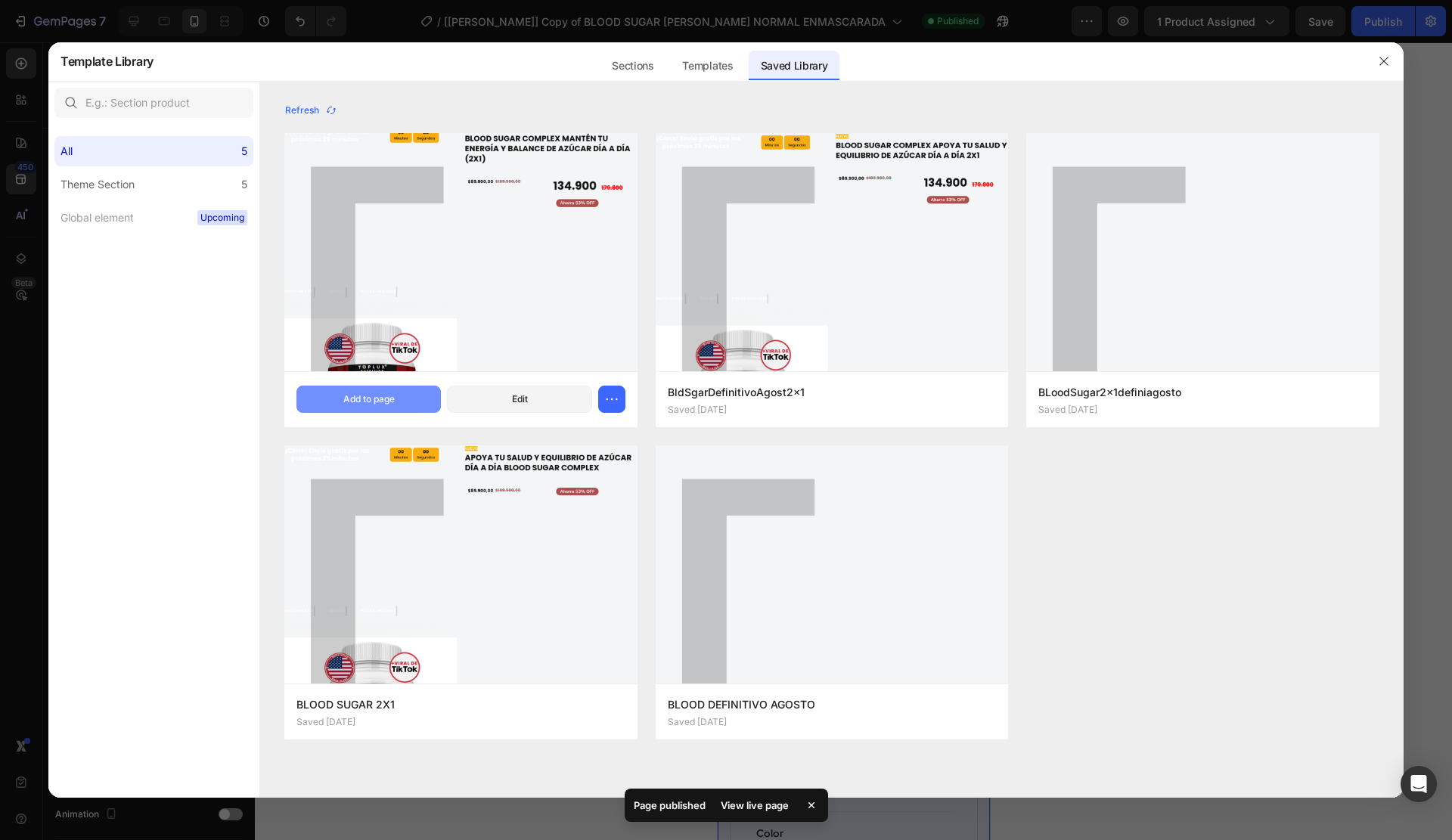
click at [374, 406] on div "Add to page" at bounding box center [368, 399] width 51 height 14
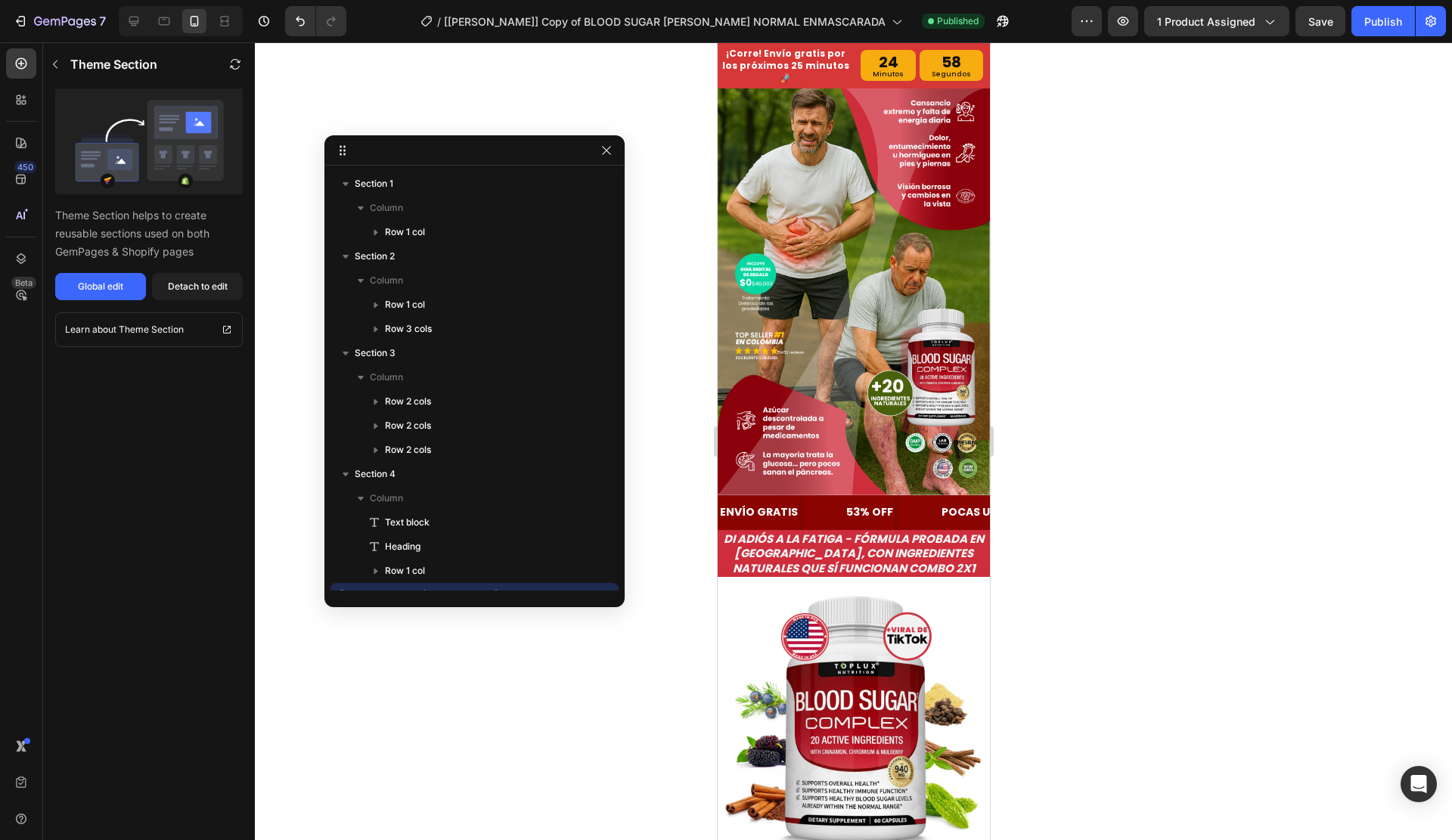
click at [587, 182] on icon "button" at bounding box center [586, 185] width 9 height 7
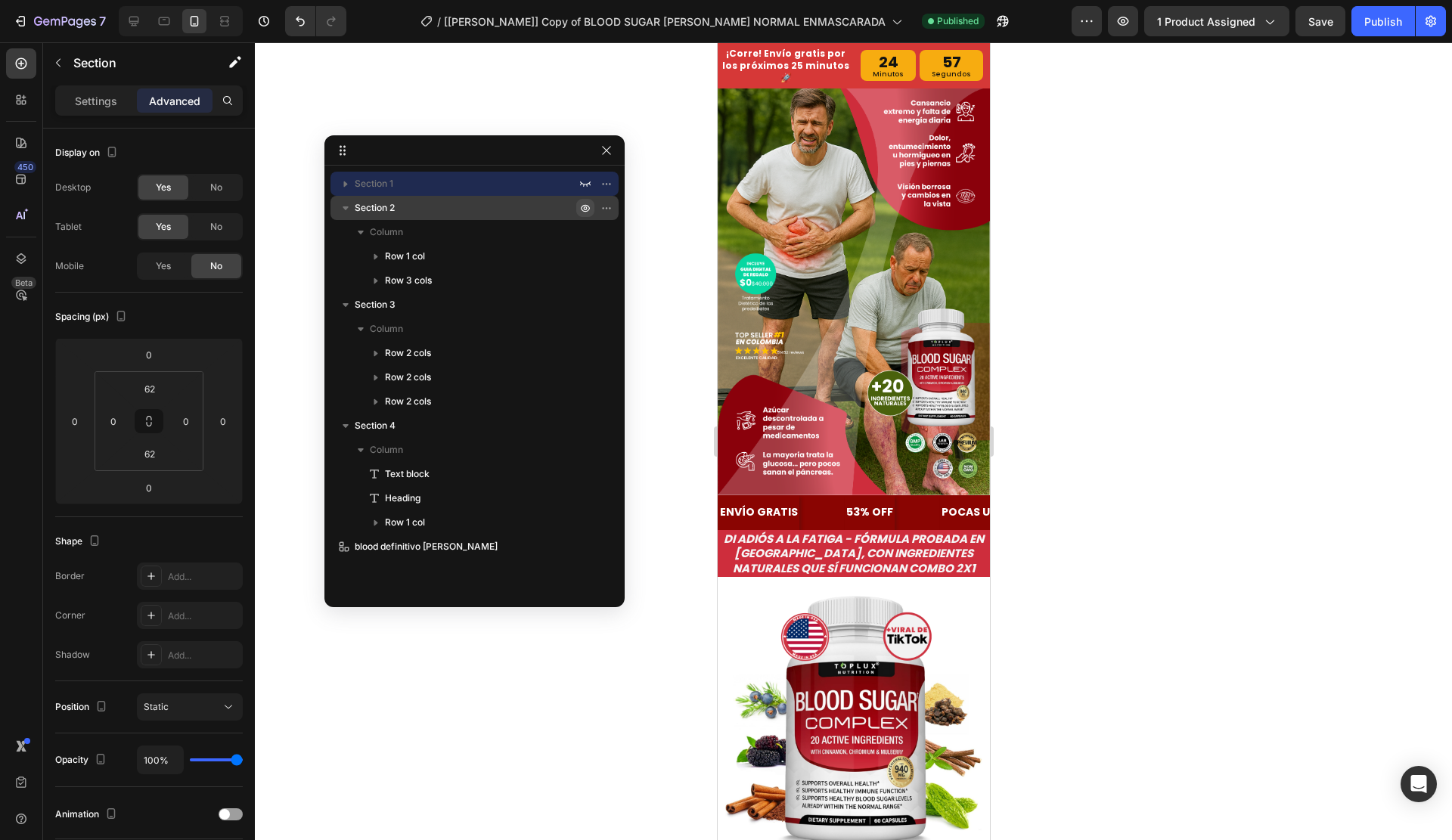
click at [583, 210] on icon "button" at bounding box center [585, 208] width 12 height 12
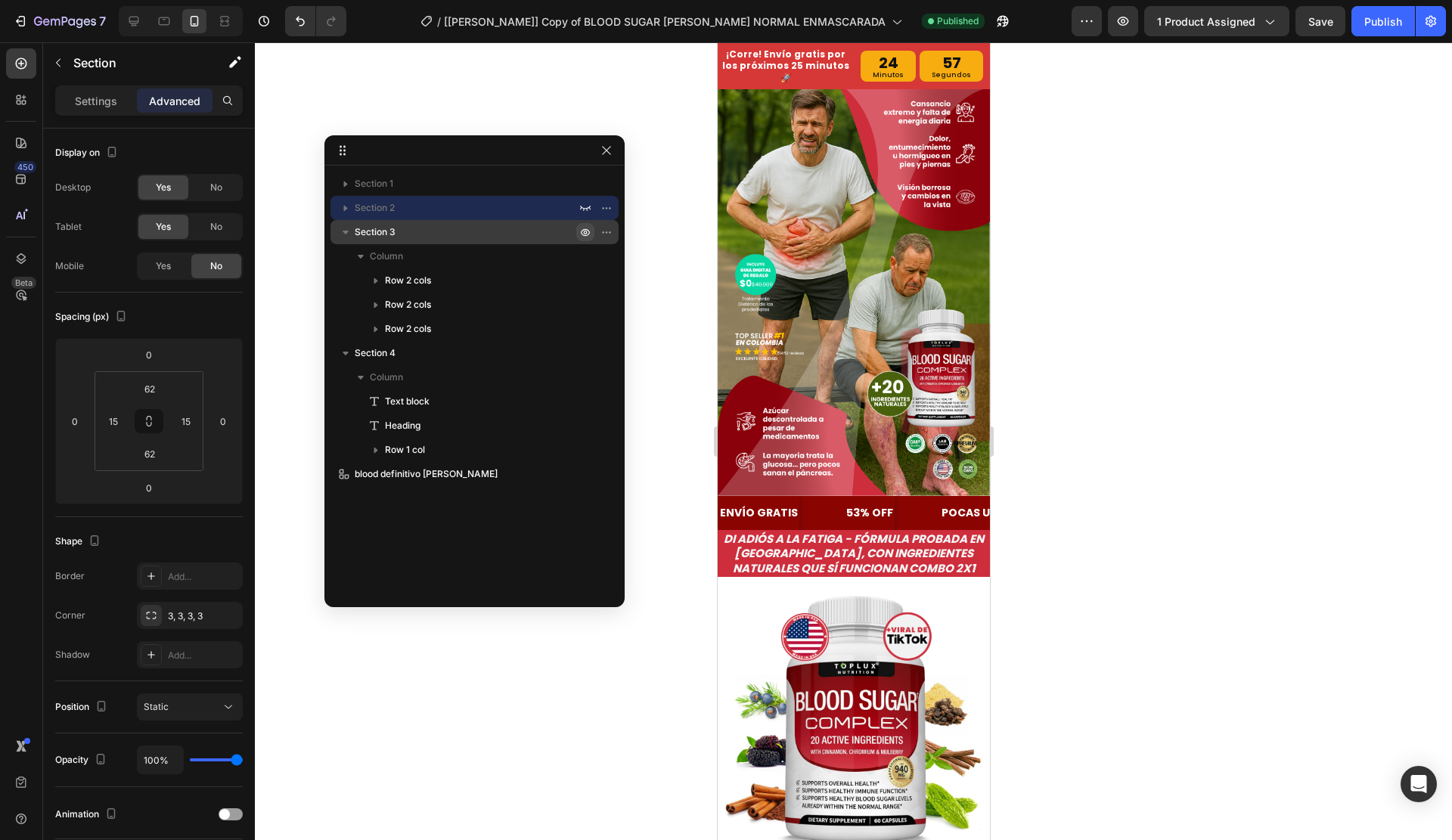
click at [587, 229] on icon "button" at bounding box center [586, 233] width 9 height 7
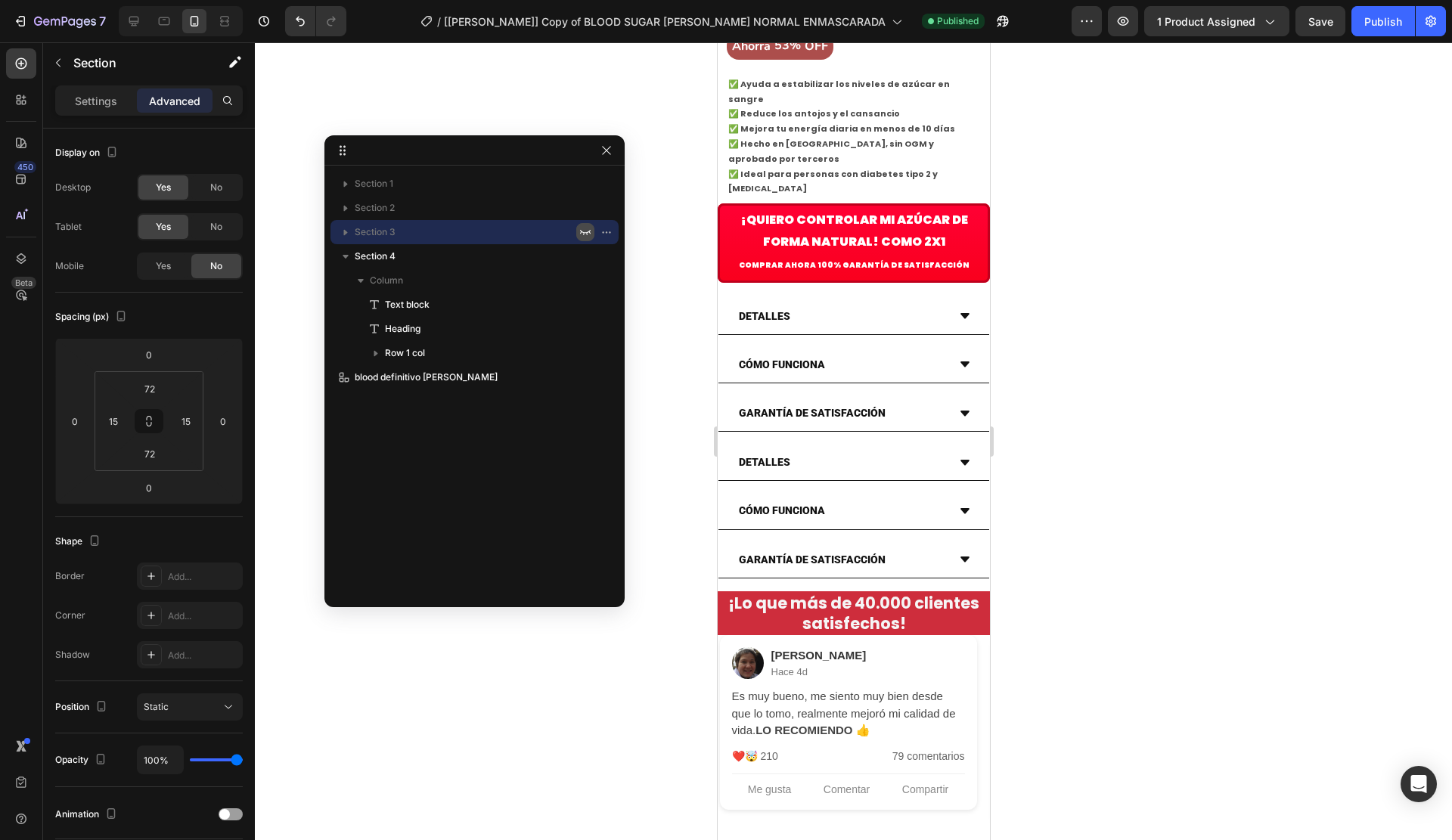
scroll to position [689, 0]
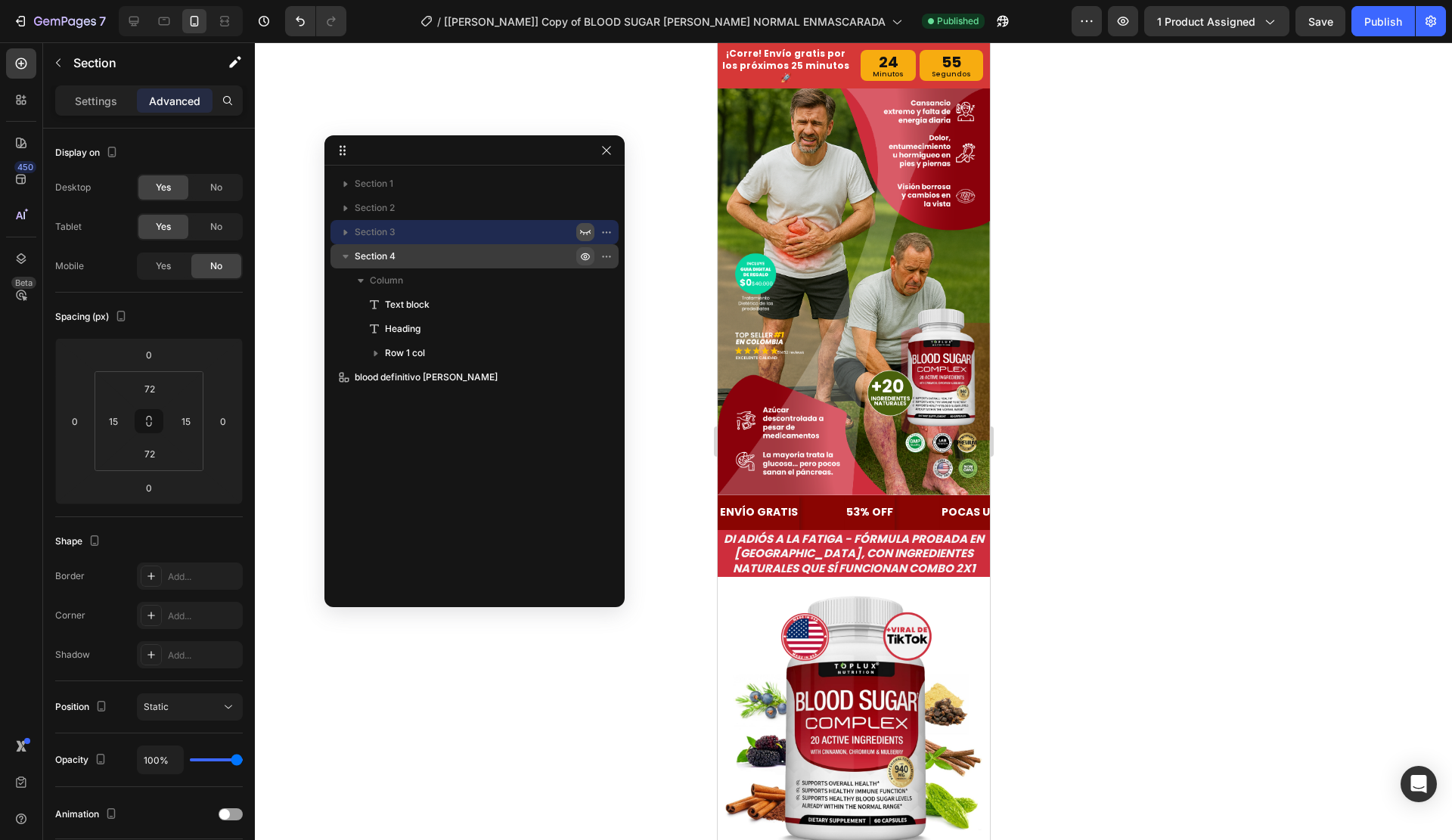
click at [586, 254] on icon "button" at bounding box center [586, 257] width 9 height 7
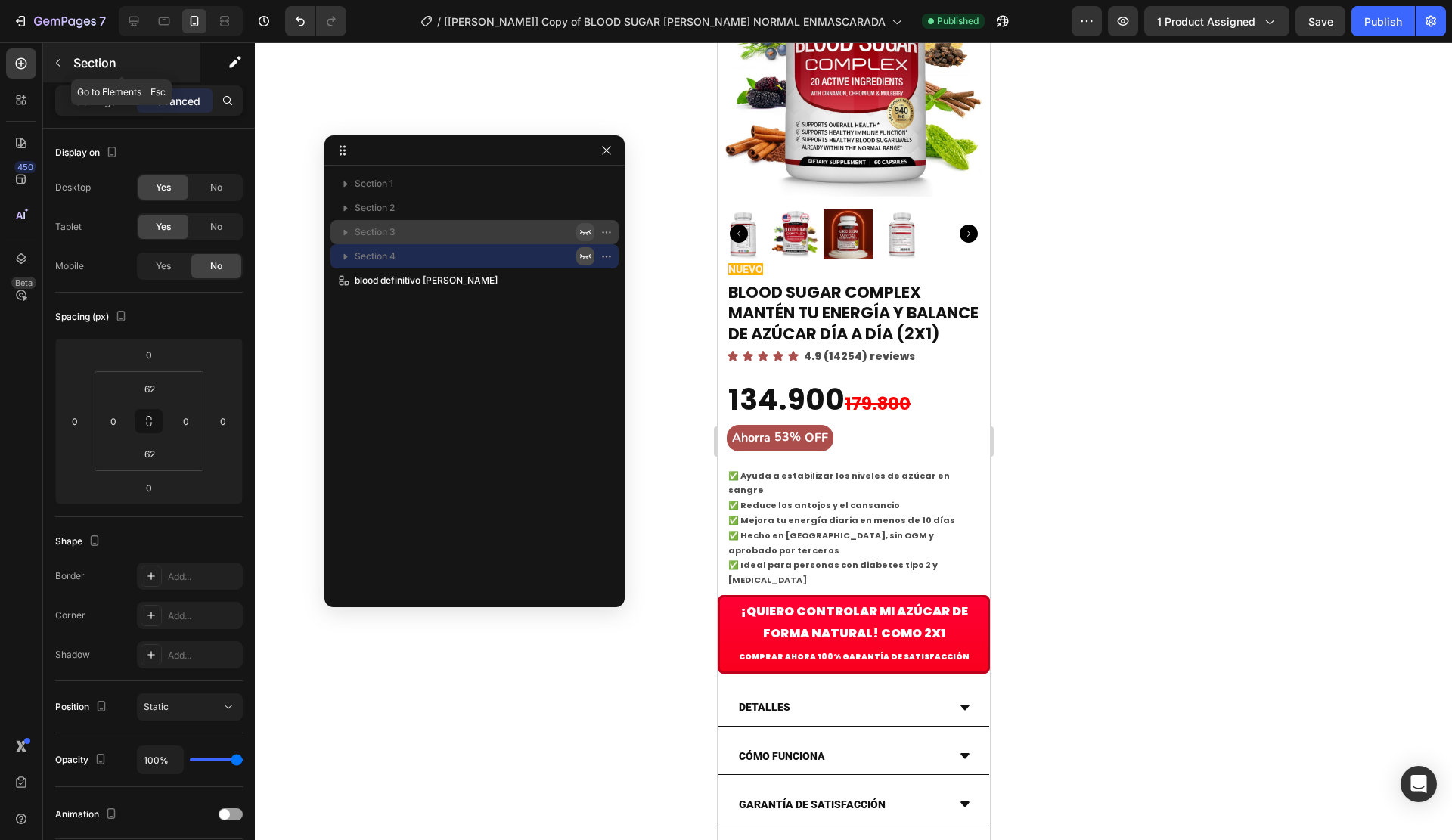
click at [81, 66] on p "Section" at bounding box center [135, 62] width 124 height 18
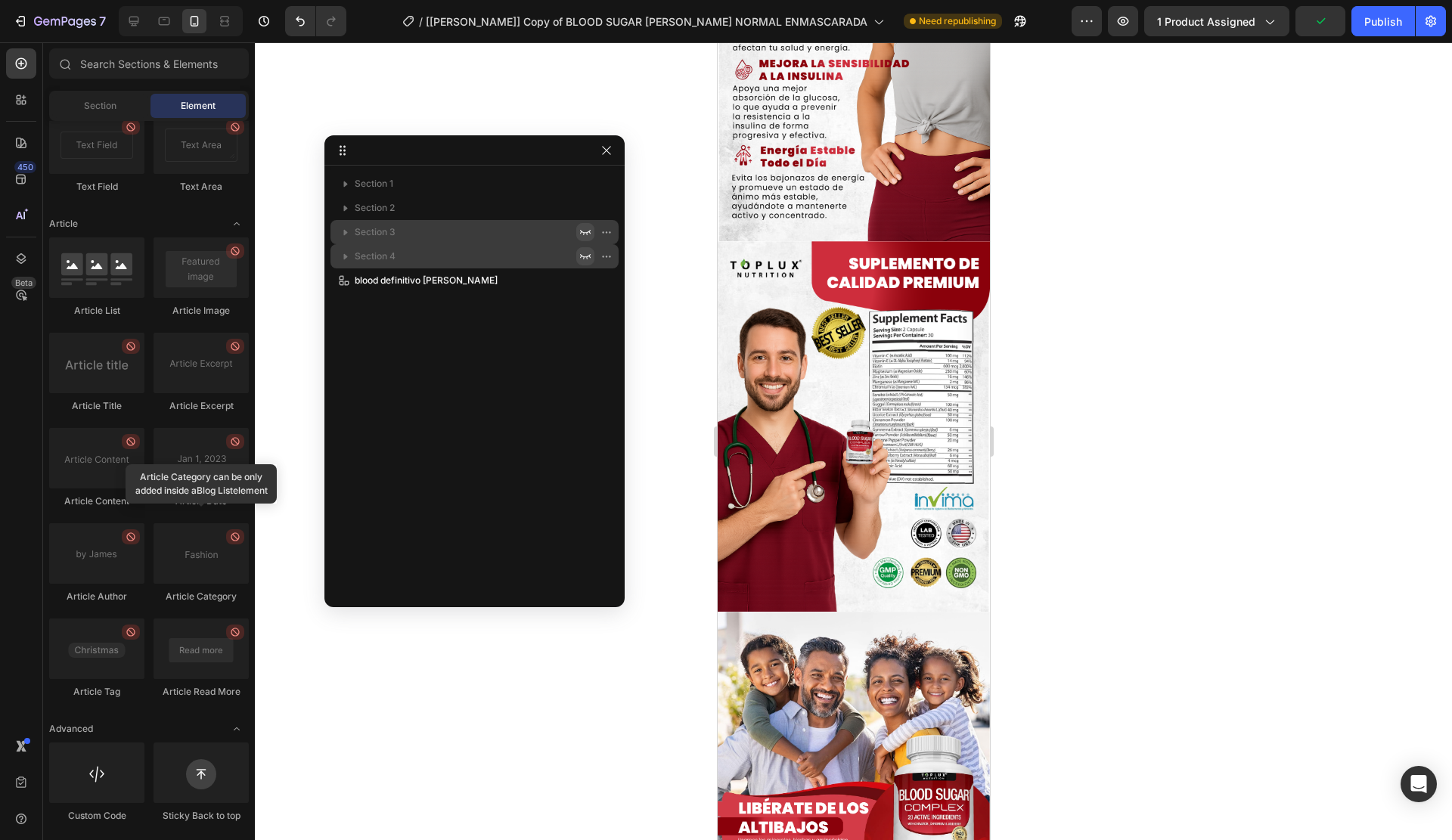
scroll to position [4090, 0]
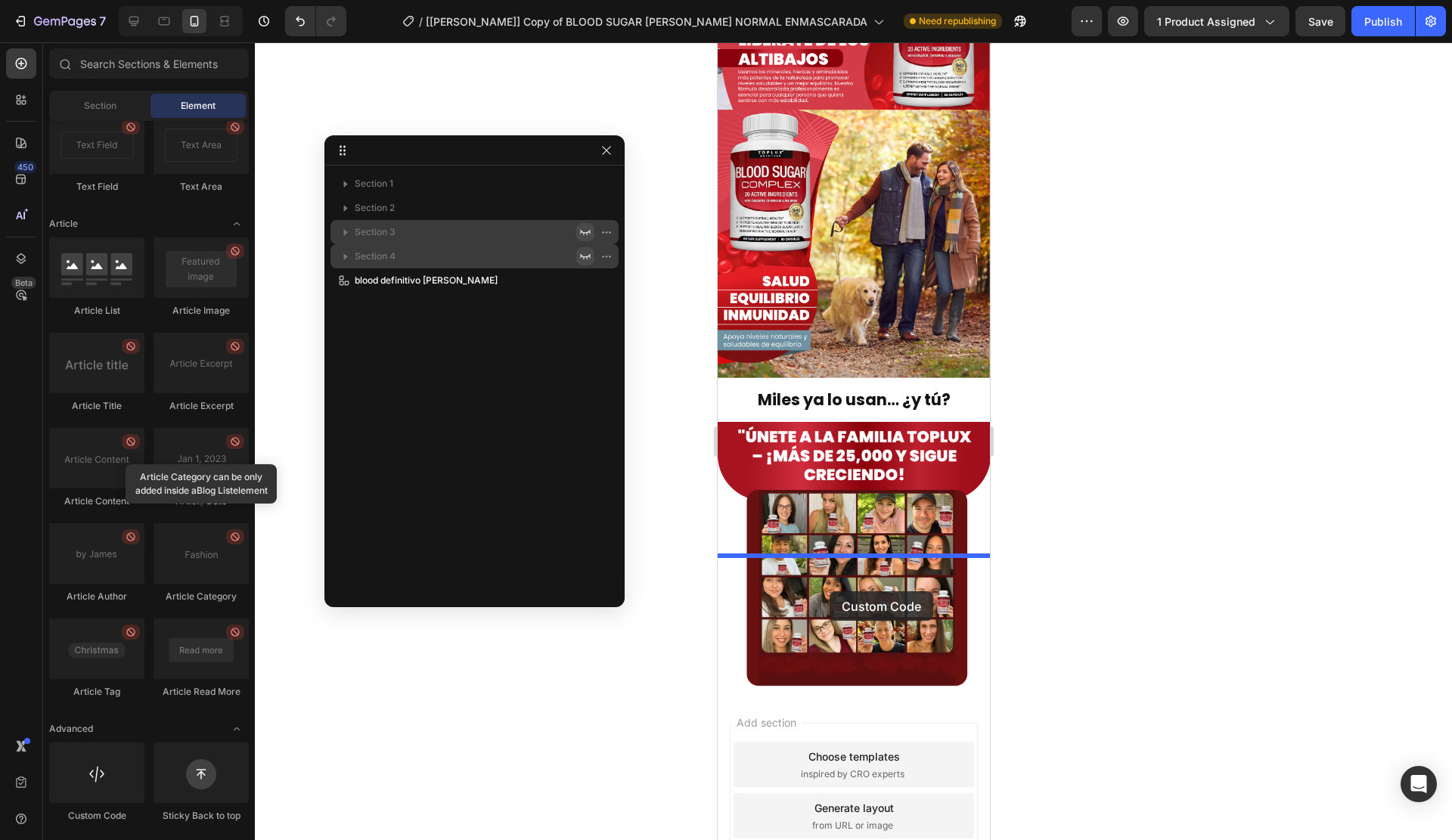
drag, startPoint x: 814, startPoint y: 822, endPoint x: 829, endPoint y: 591, distance: 231.5
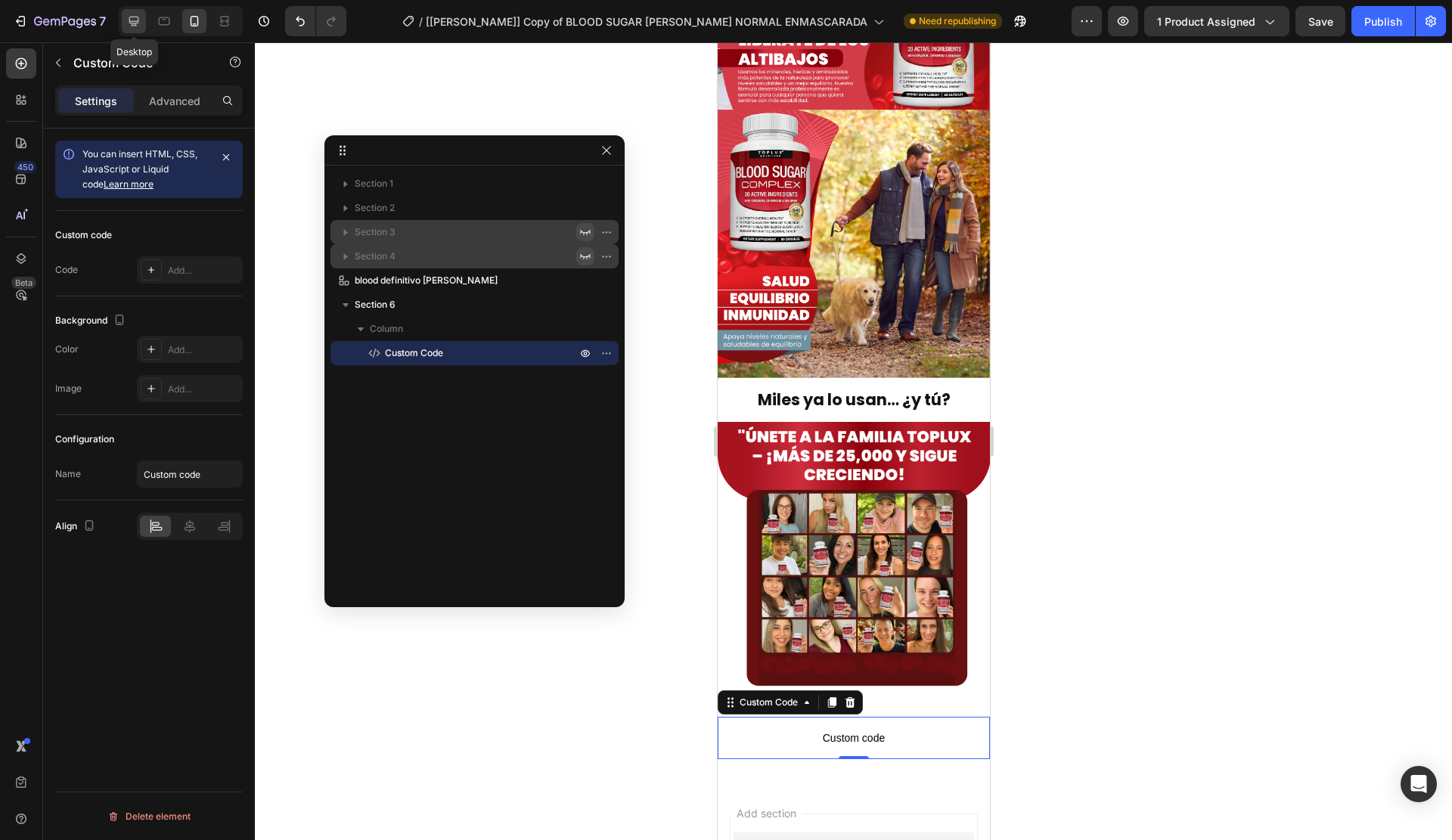
click at [132, 23] on icon at bounding box center [134, 21] width 10 height 10
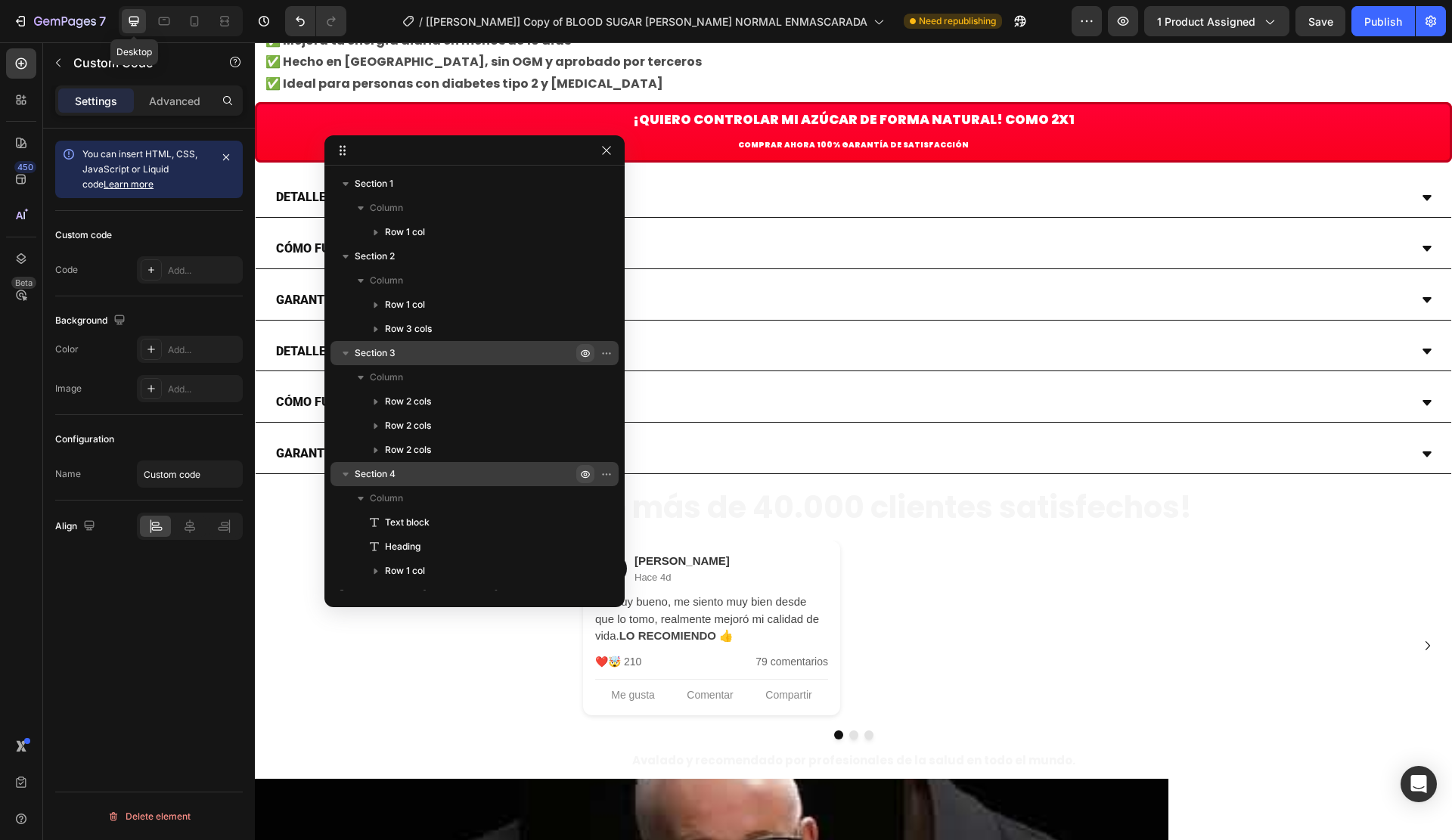
scroll to position [6803, 0]
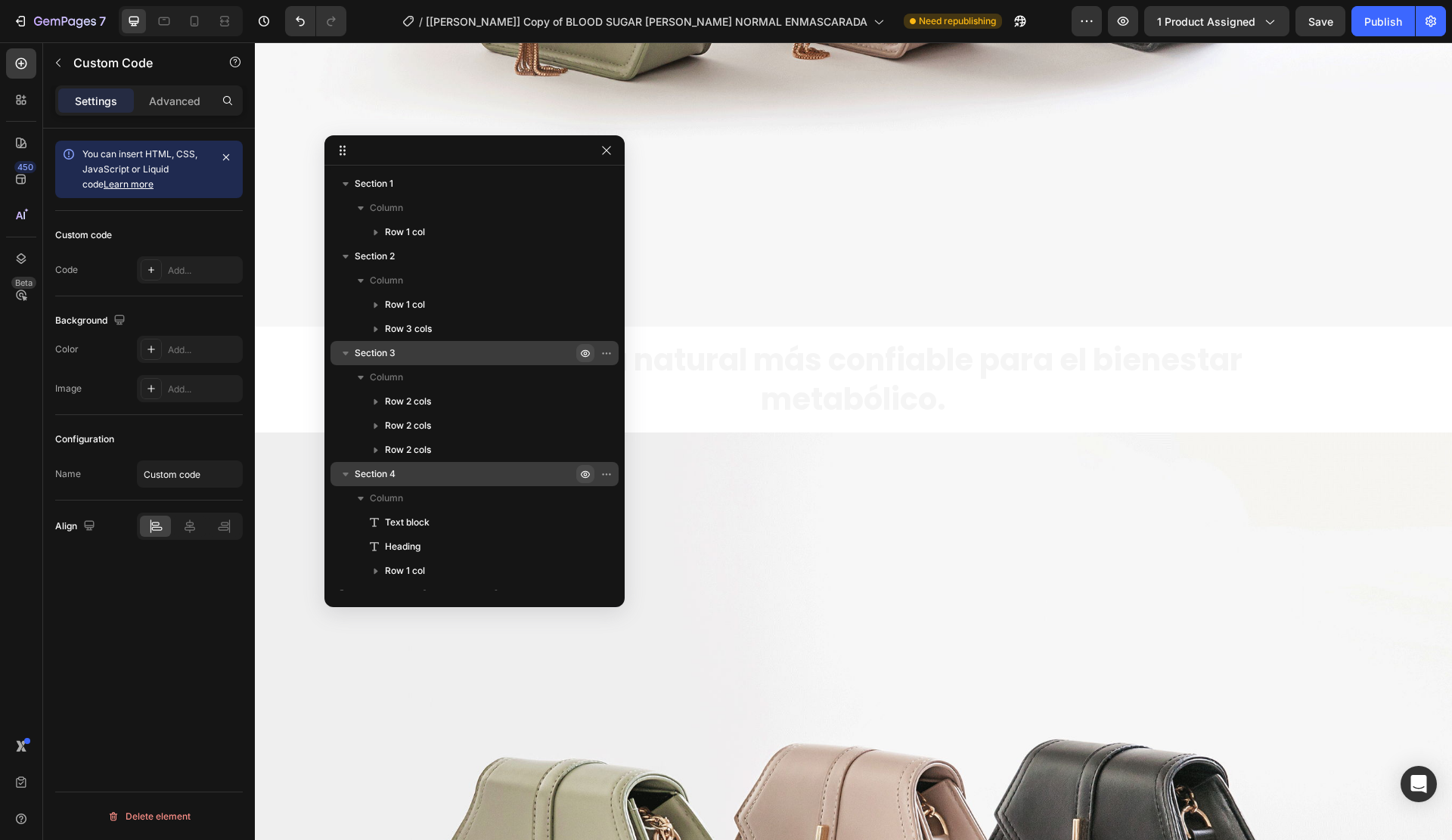
click at [587, 186] on icon "button" at bounding box center [586, 185] width 9 height 7
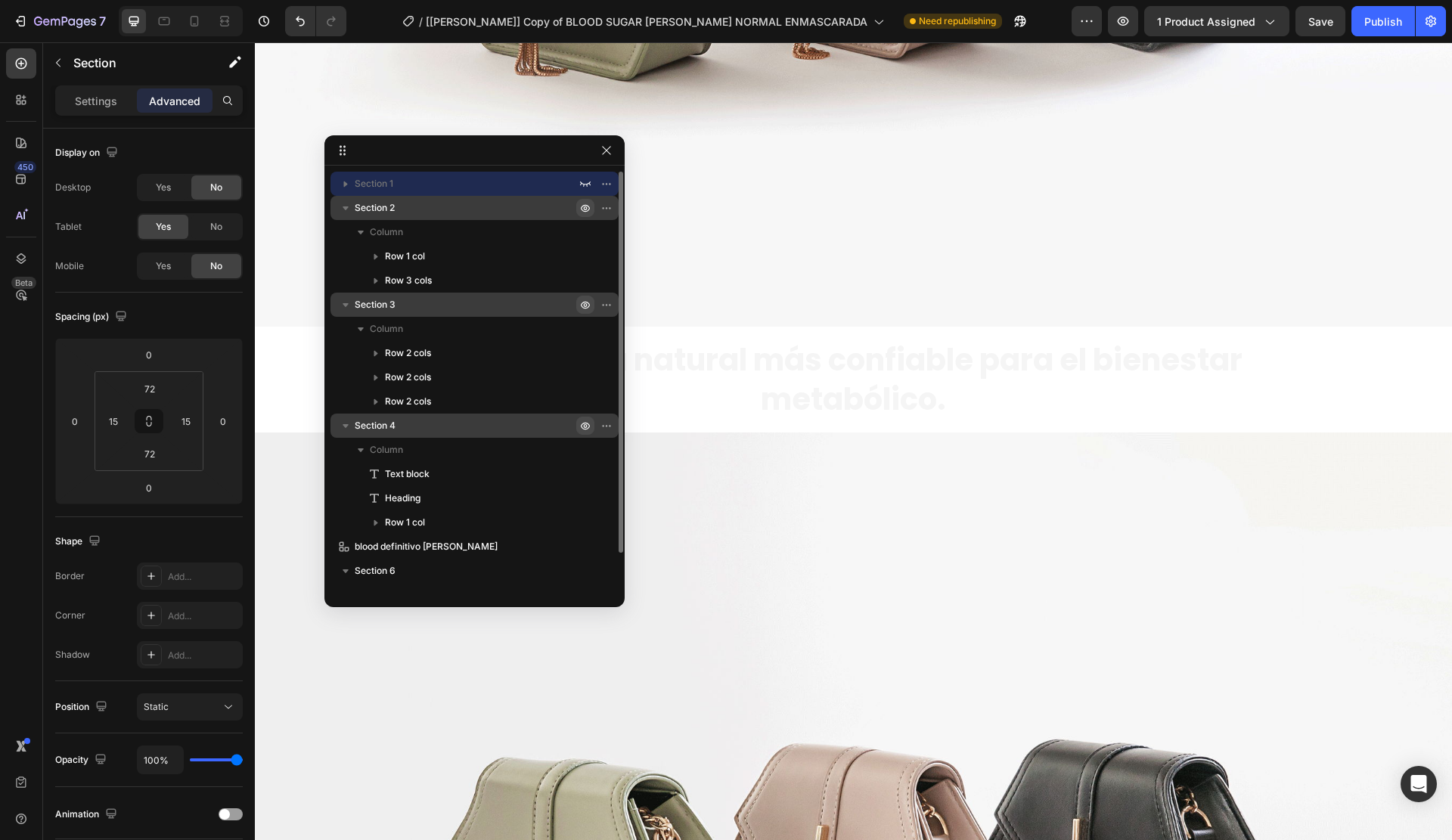
click at [582, 212] on icon "button" at bounding box center [585, 208] width 12 height 12
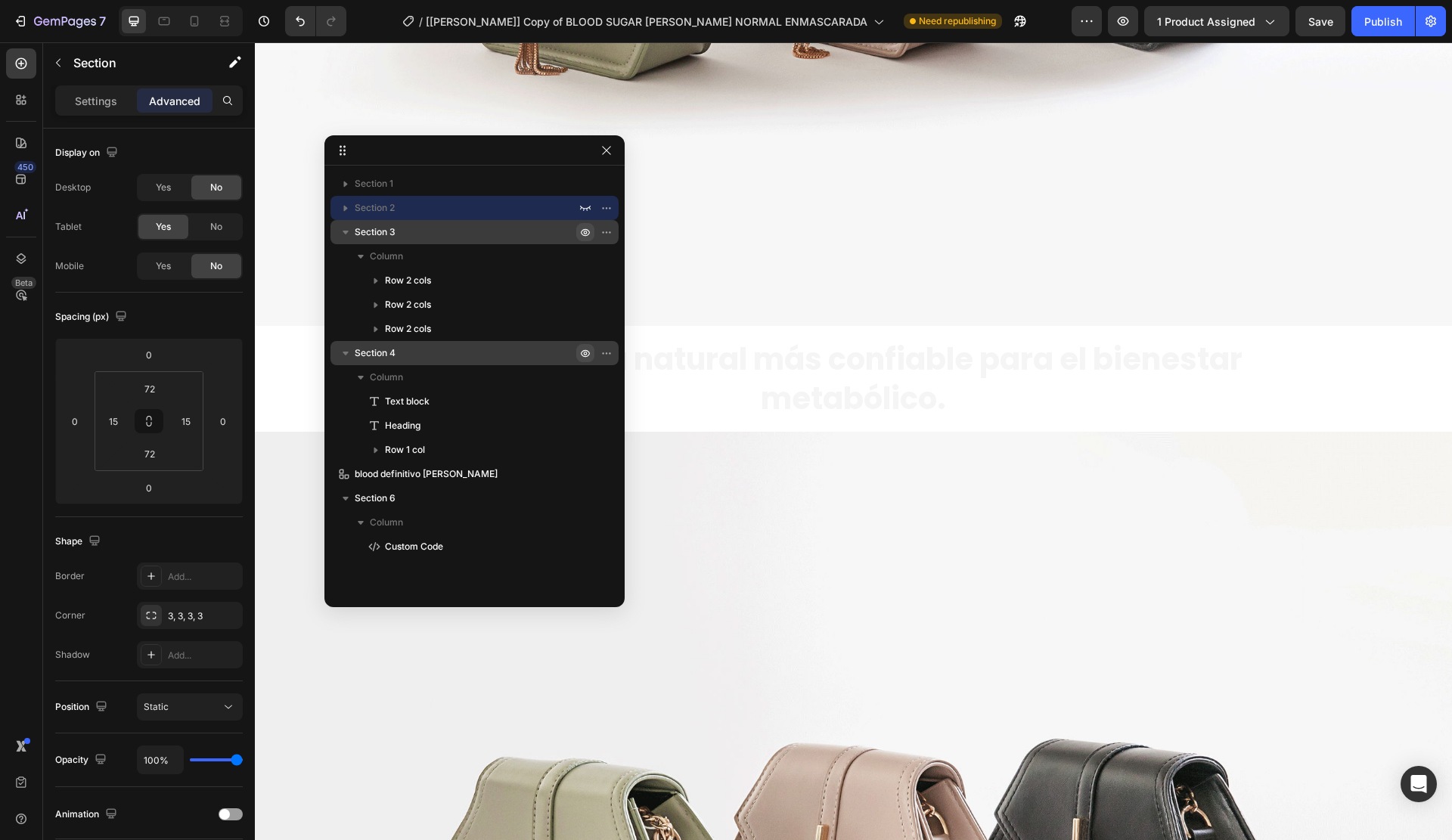
click at [587, 233] on icon "button" at bounding box center [585, 232] width 12 height 12
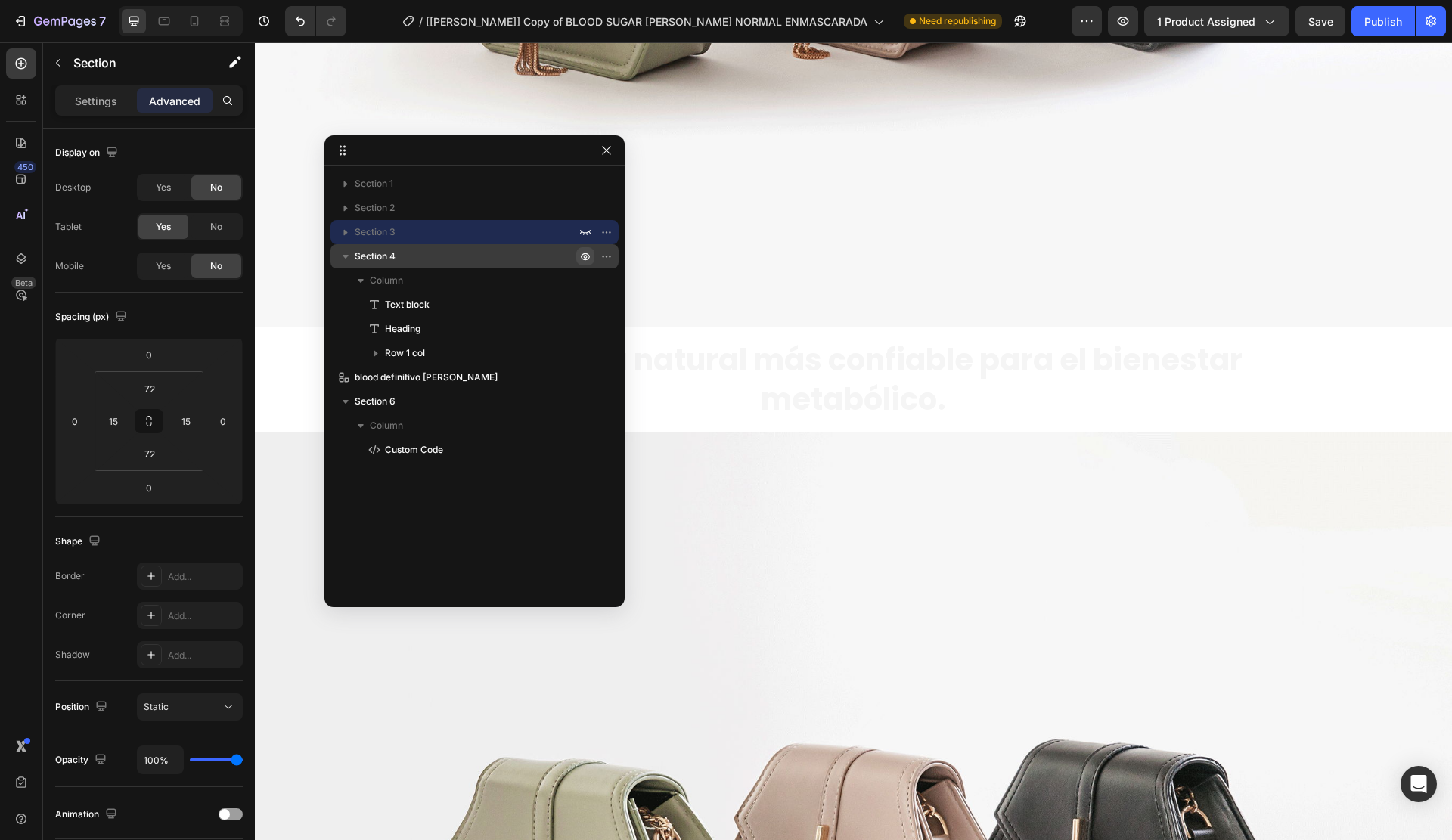
click at [588, 254] on icon "button" at bounding box center [585, 255] width 12 height 12
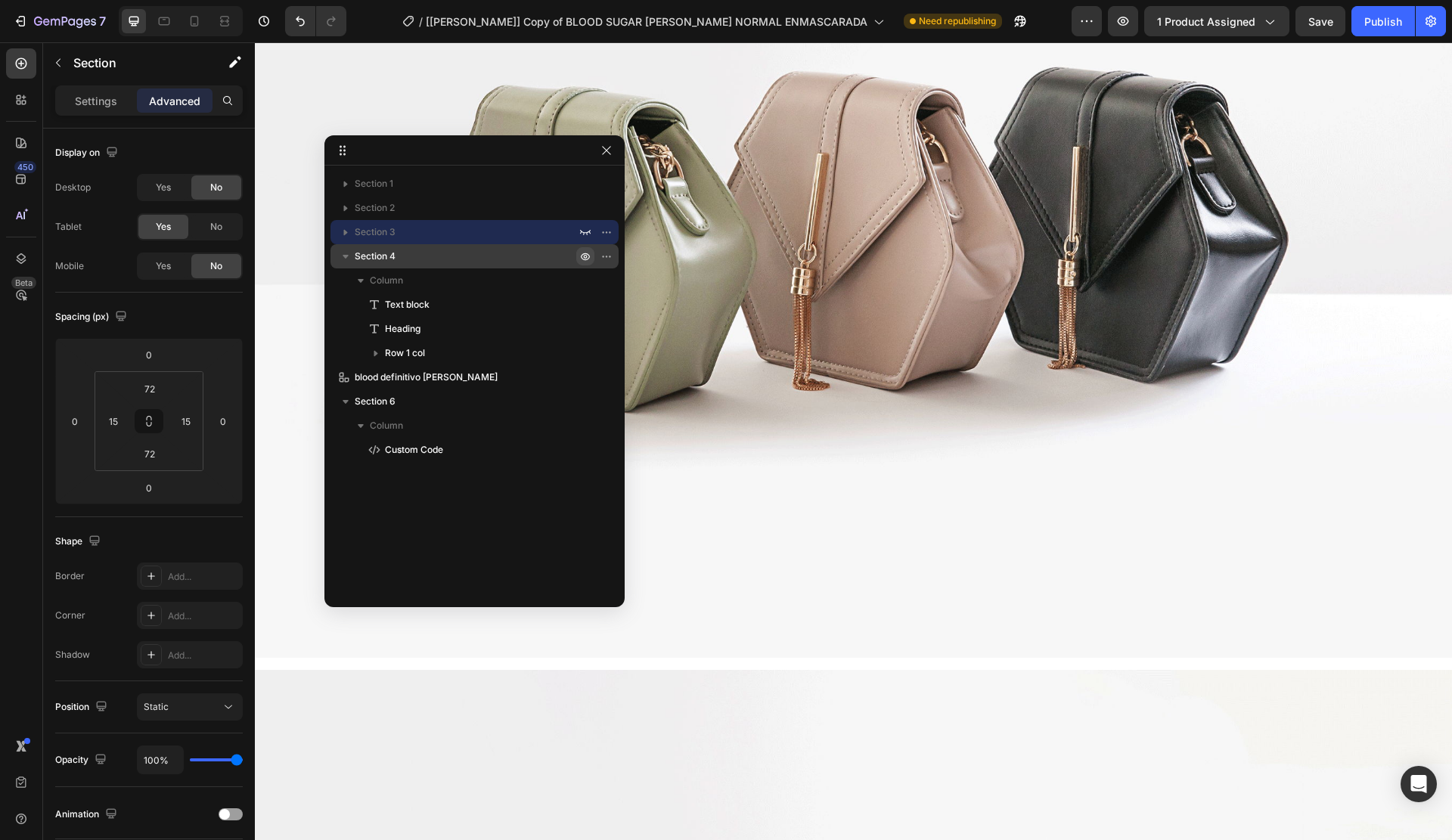
scroll to position [4601, 0]
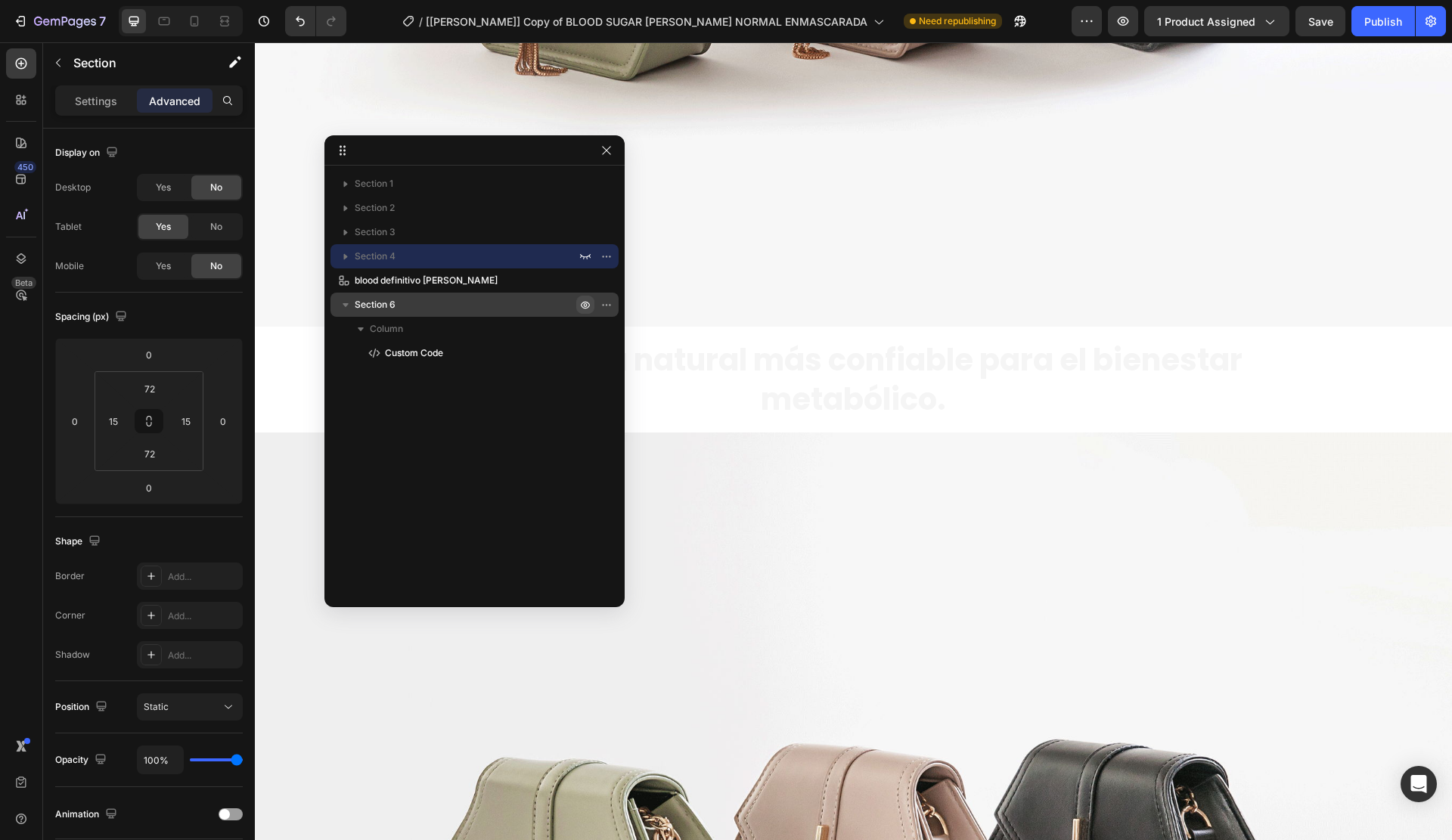
click at [581, 305] on icon "button" at bounding box center [585, 304] width 12 height 12
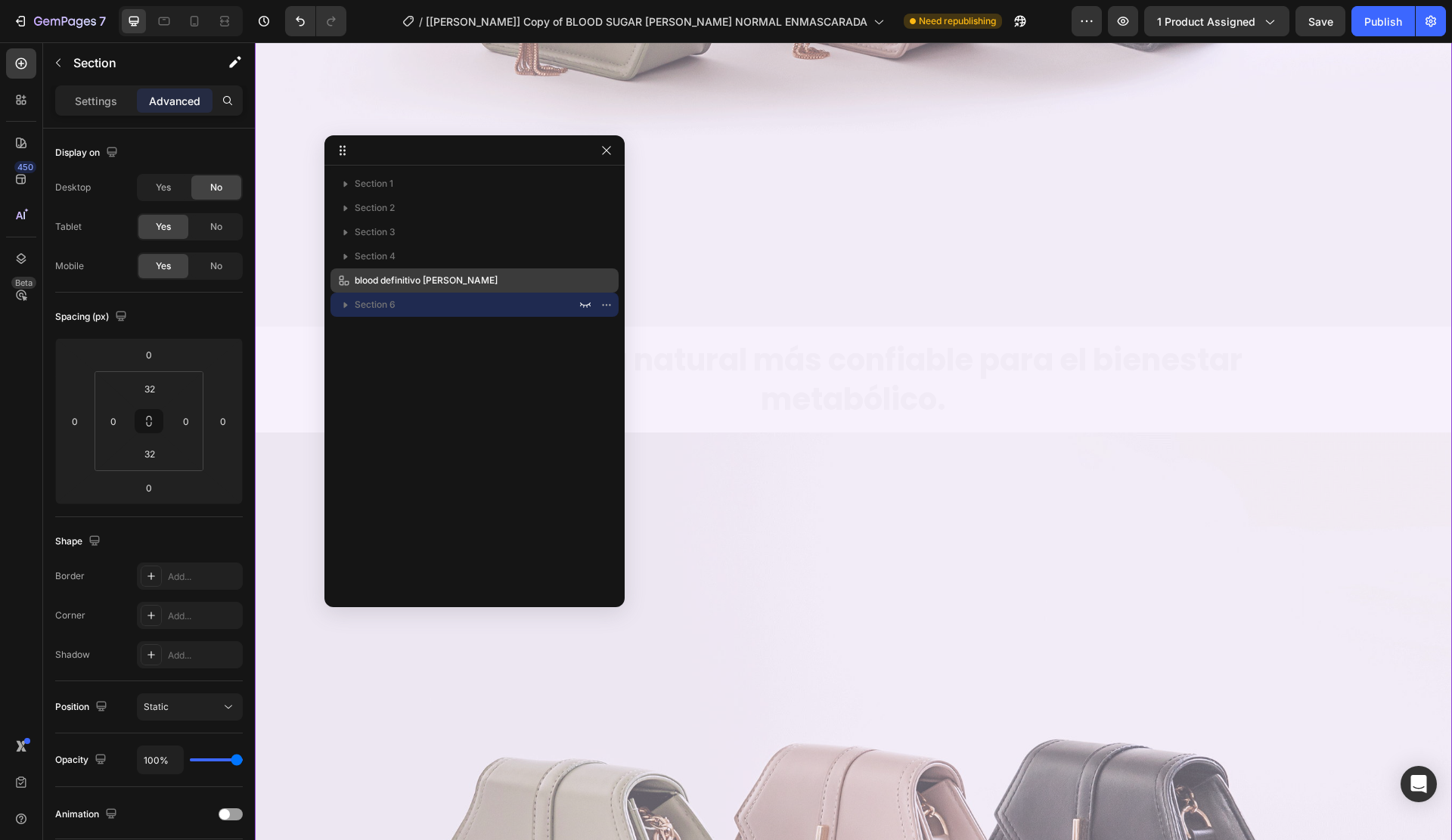
click at [460, 283] on p "blood definitivo [PERSON_NAME]" at bounding box center [449, 281] width 225 height 15
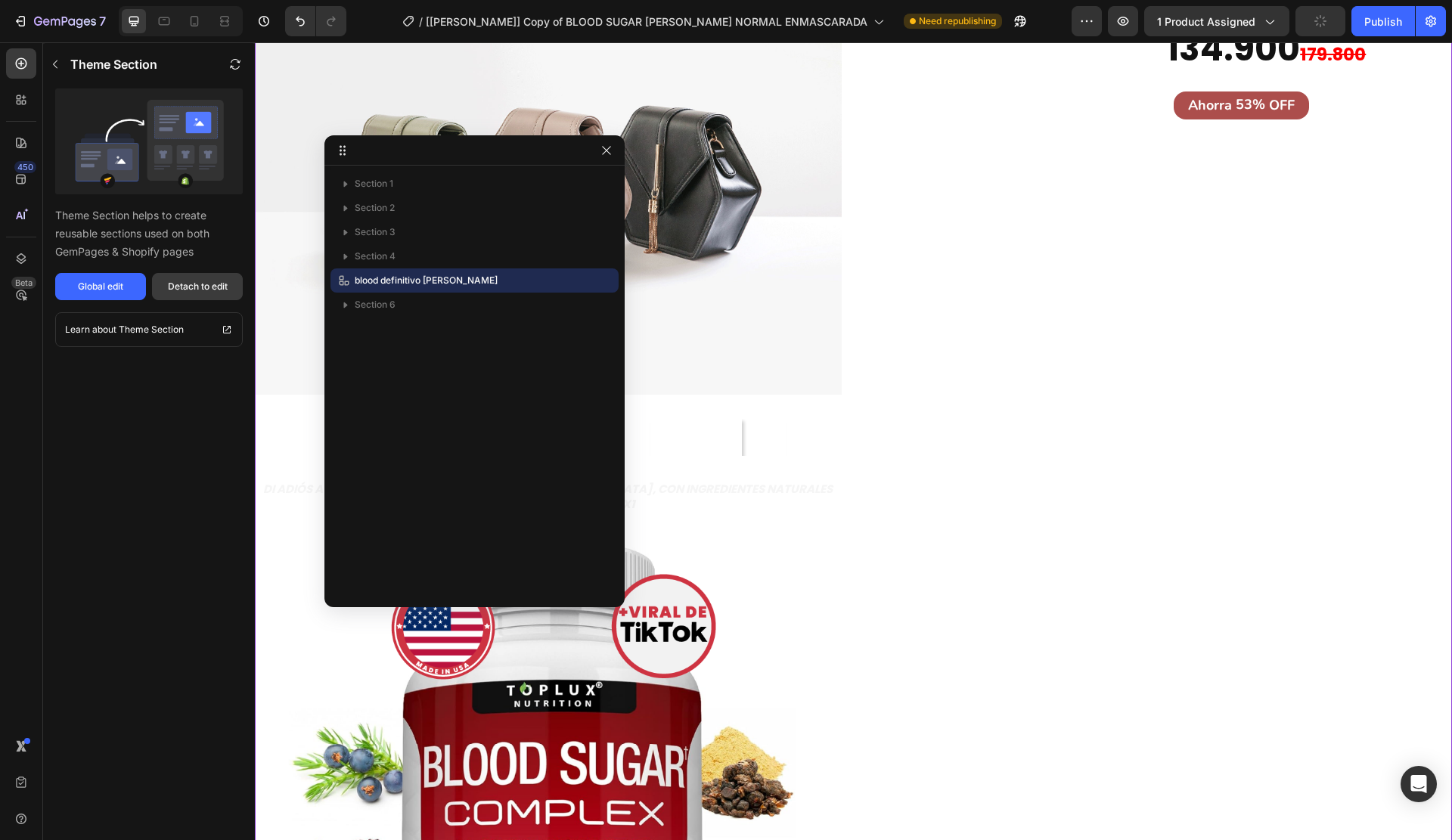
scroll to position [86, 0]
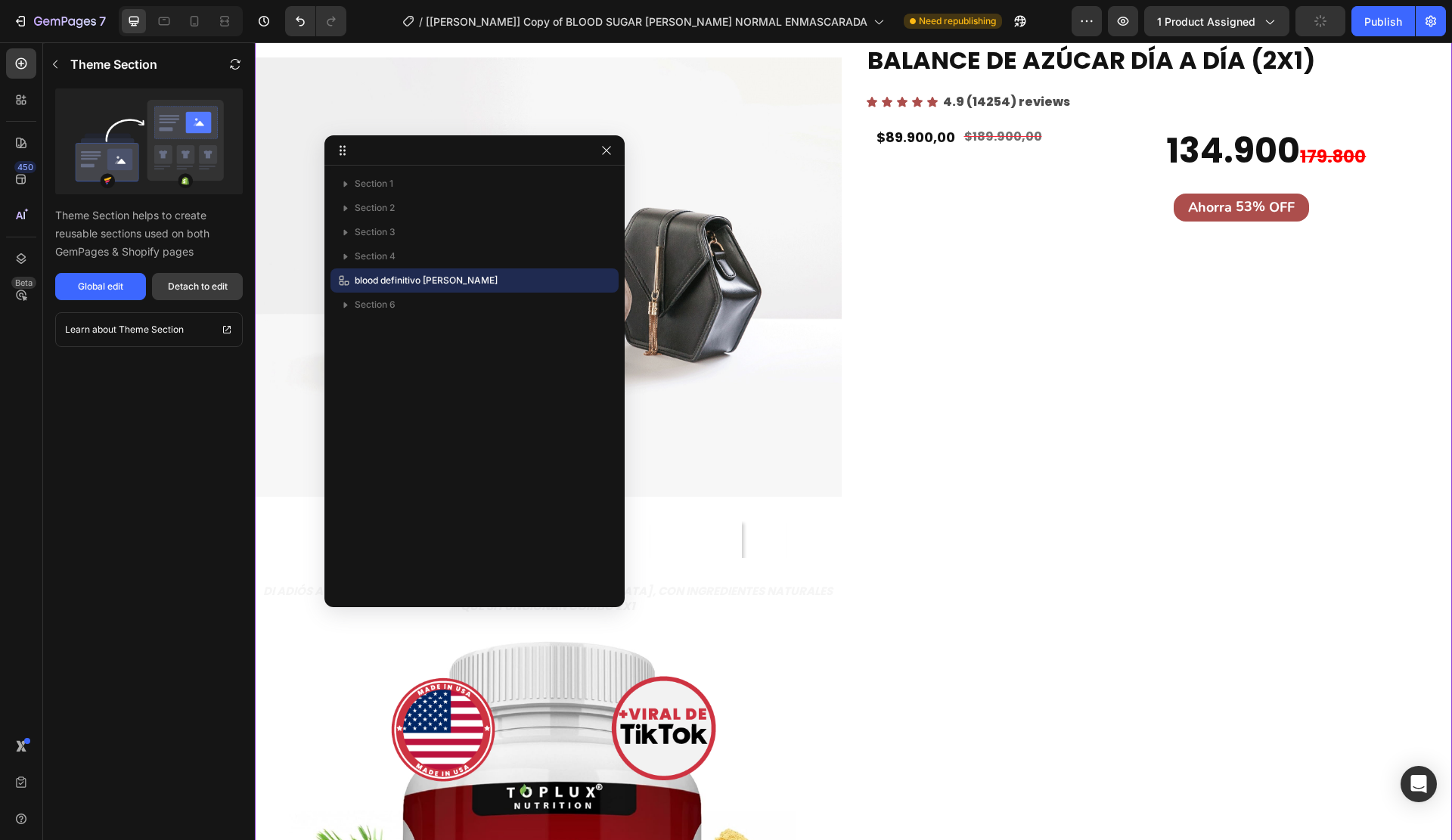
click at [177, 276] on button "Detach to edit" at bounding box center [197, 286] width 90 height 27
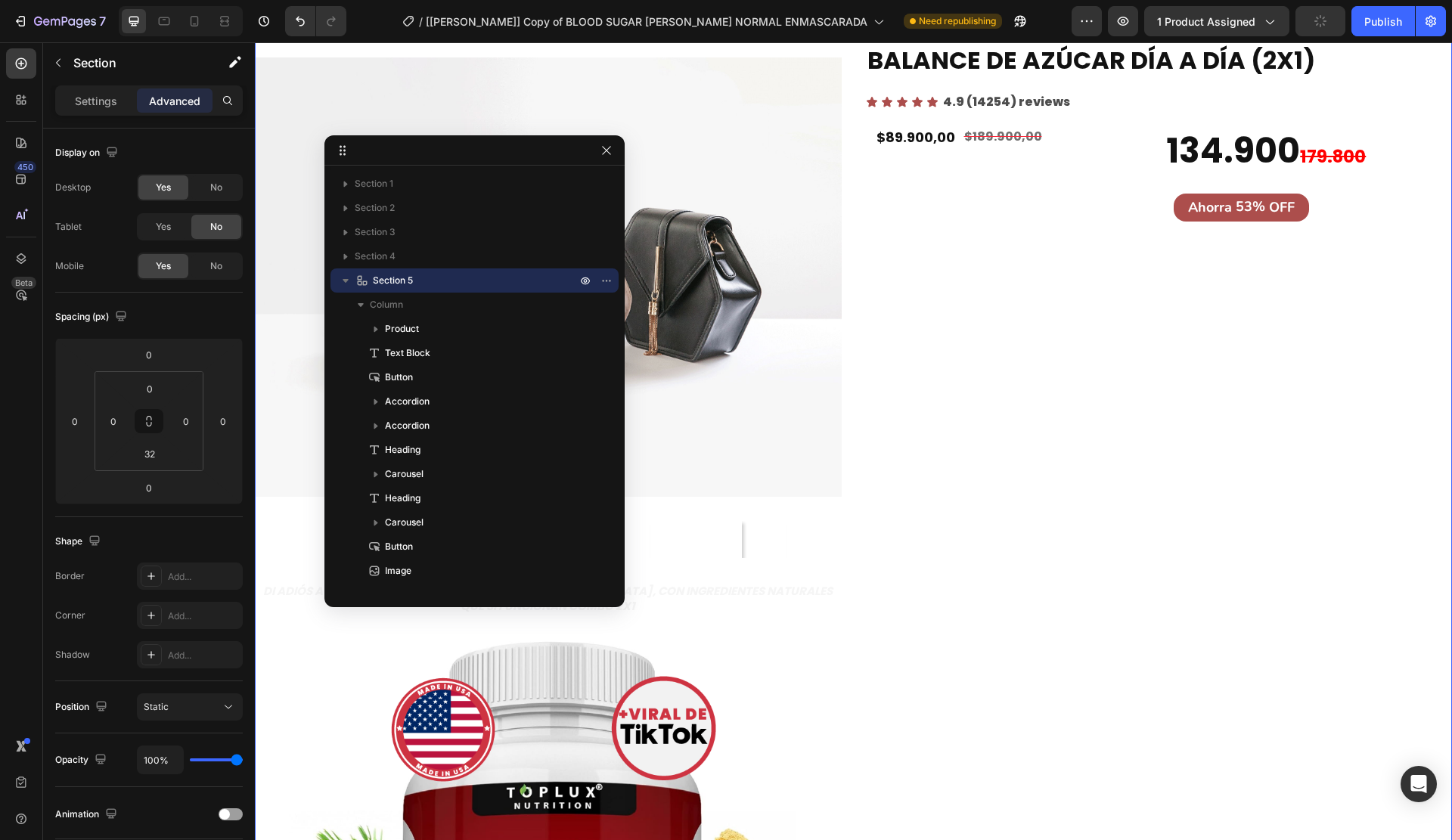
scroll to position [0, 0]
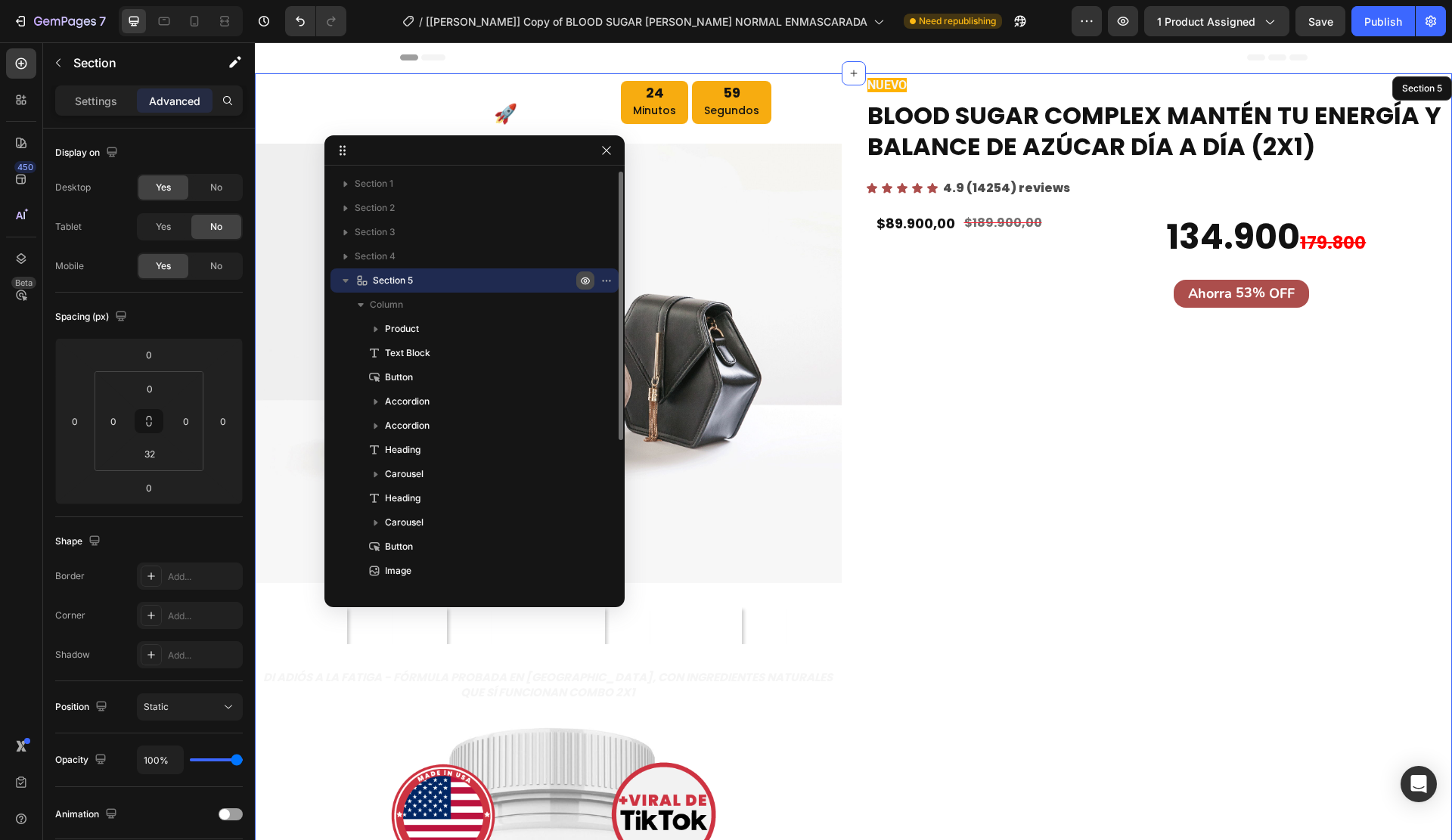
click at [580, 282] on icon "button" at bounding box center [585, 280] width 12 height 12
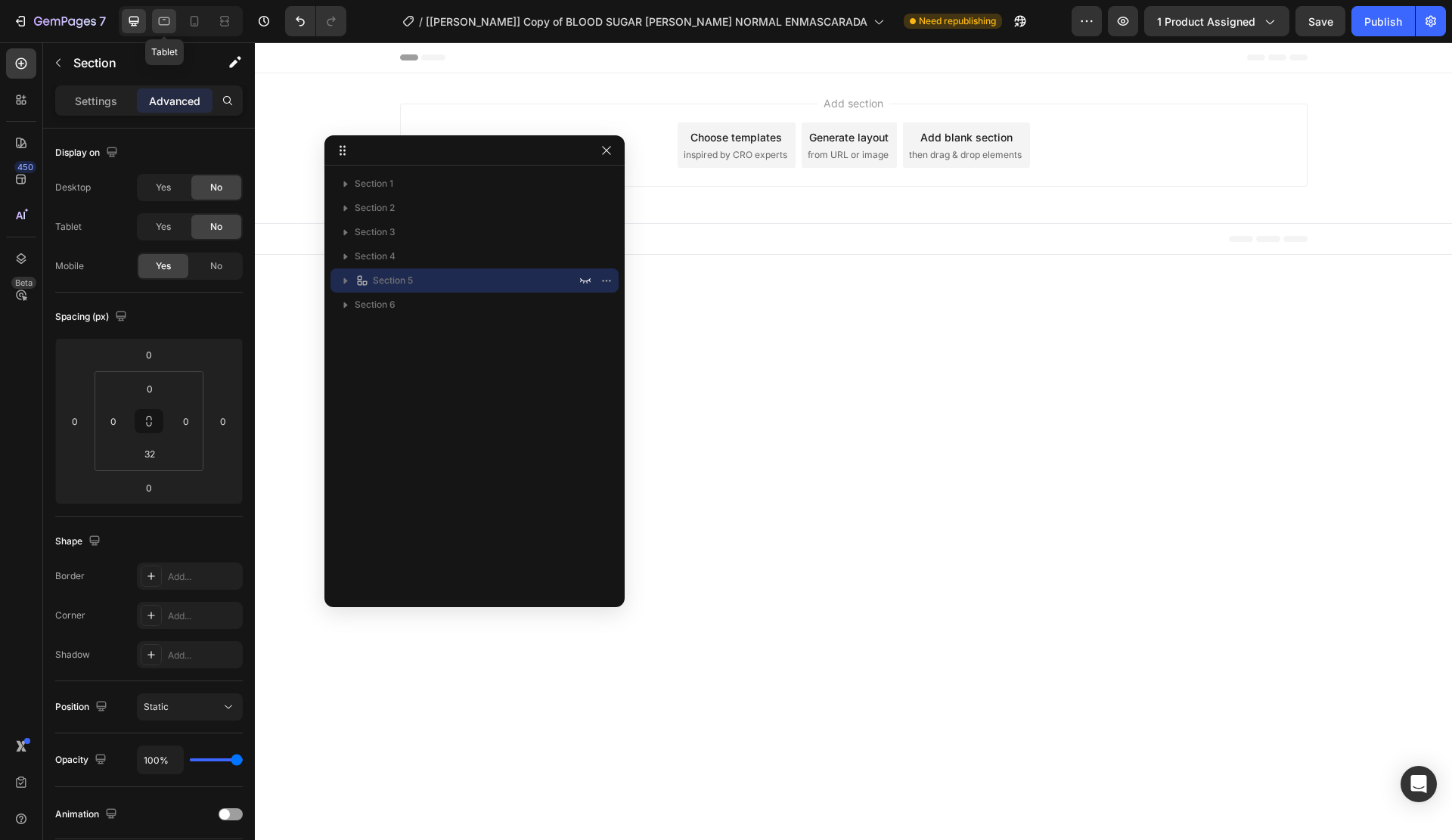
click at [163, 29] on div at bounding box center [164, 21] width 24 height 24
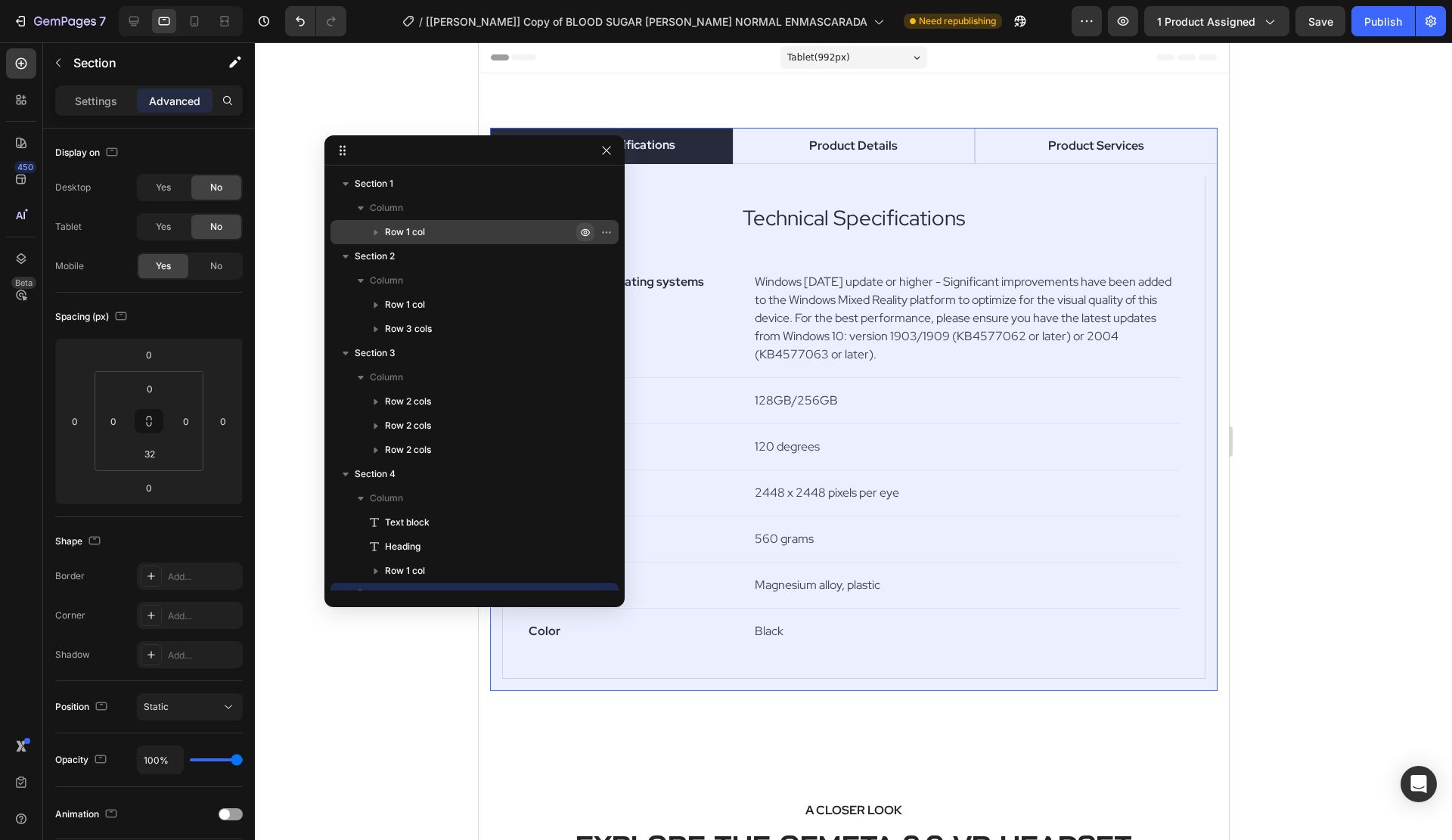
click at [583, 227] on icon "button" at bounding box center [585, 232] width 12 height 12
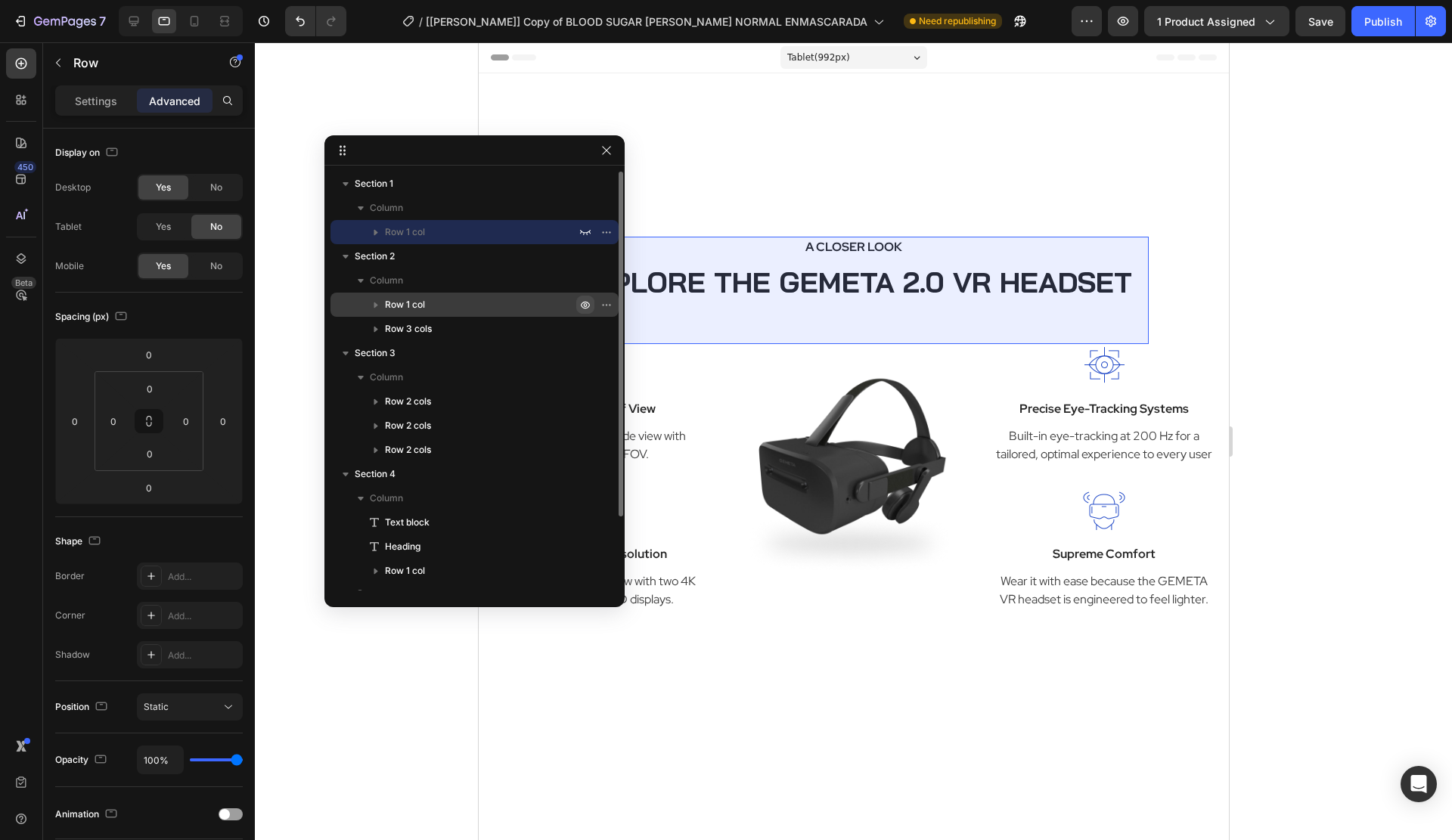
click at [588, 303] on icon "button" at bounding box center [586, 306] width 9 height 7
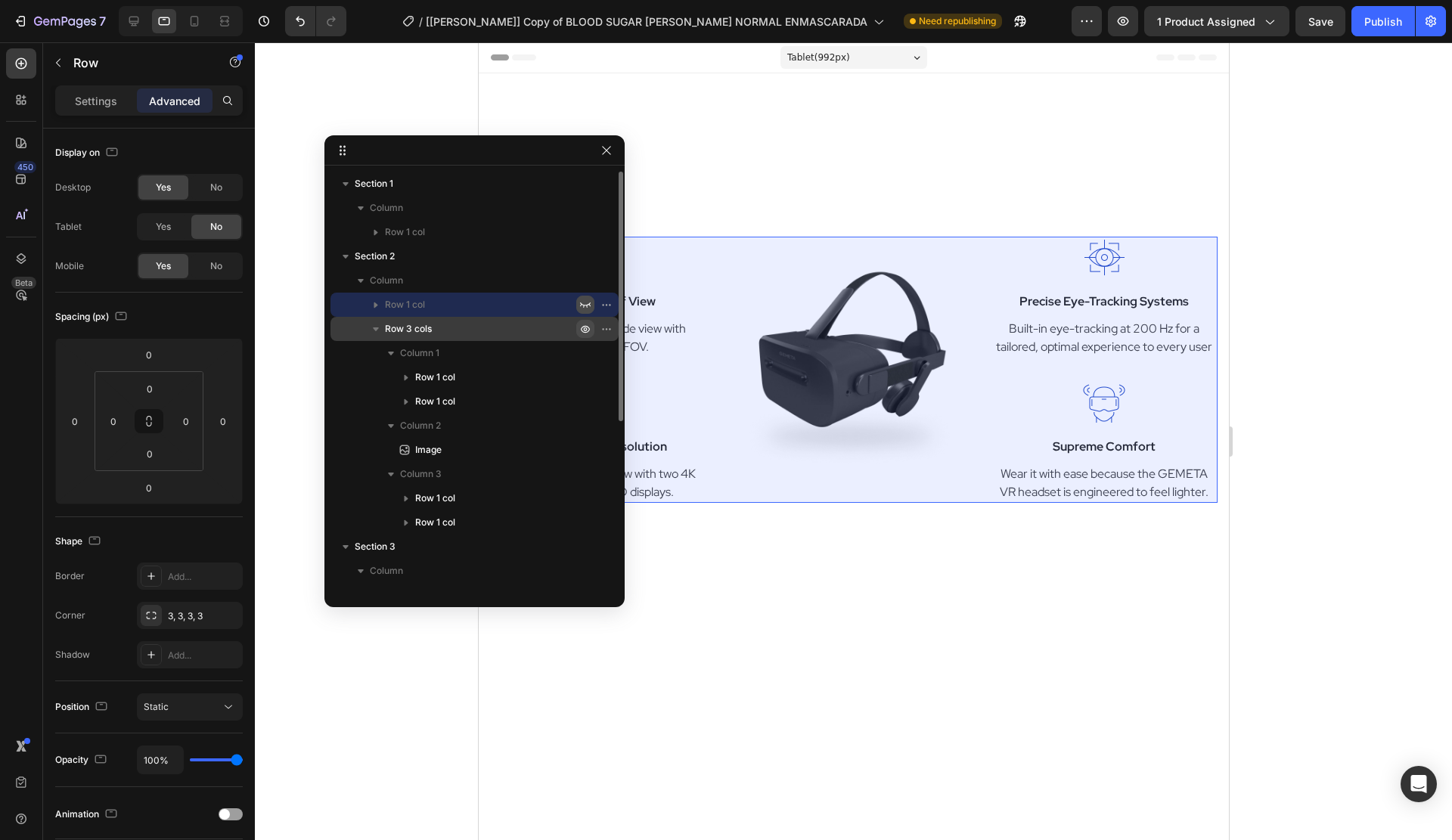
click at [587, 326] on icon "button" at bounding box center [586, 330] width 9 height 7
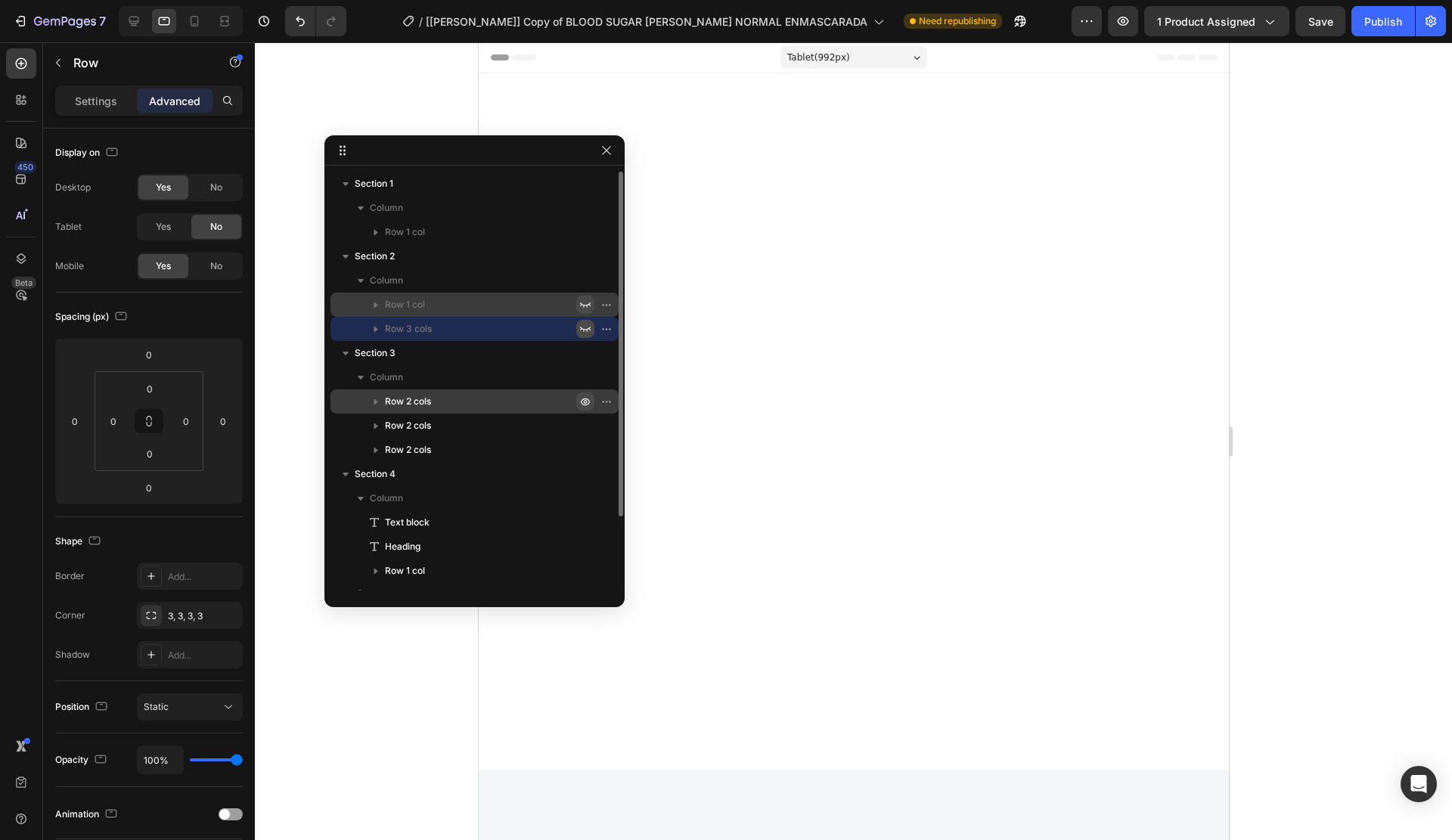
click at [590, 397] on icon "button" at bounding box center [585, 401] width 12 height 12
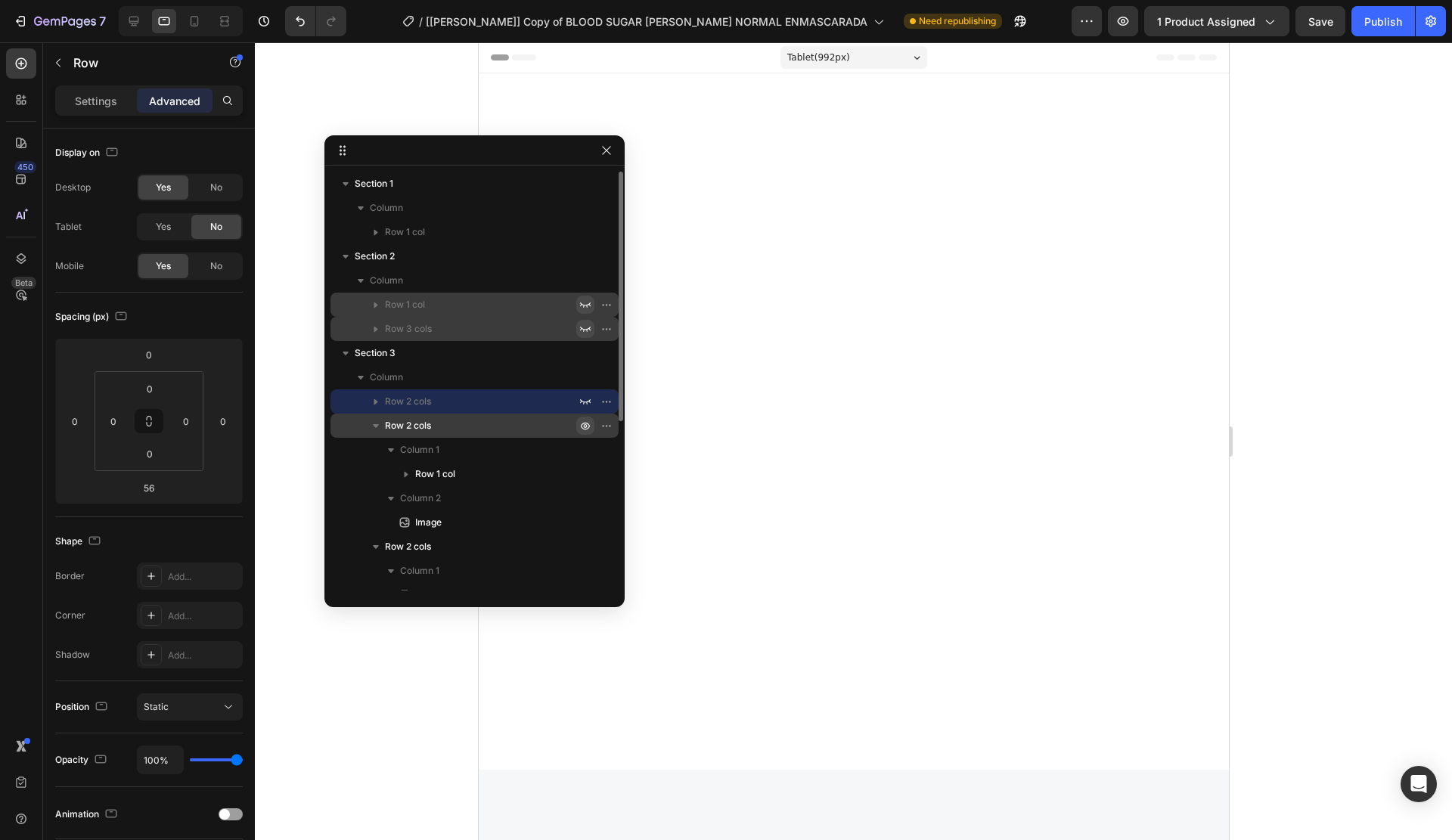
click at [588, 427] on icon "button" at bounding box center [585, 425] width 12 height 12
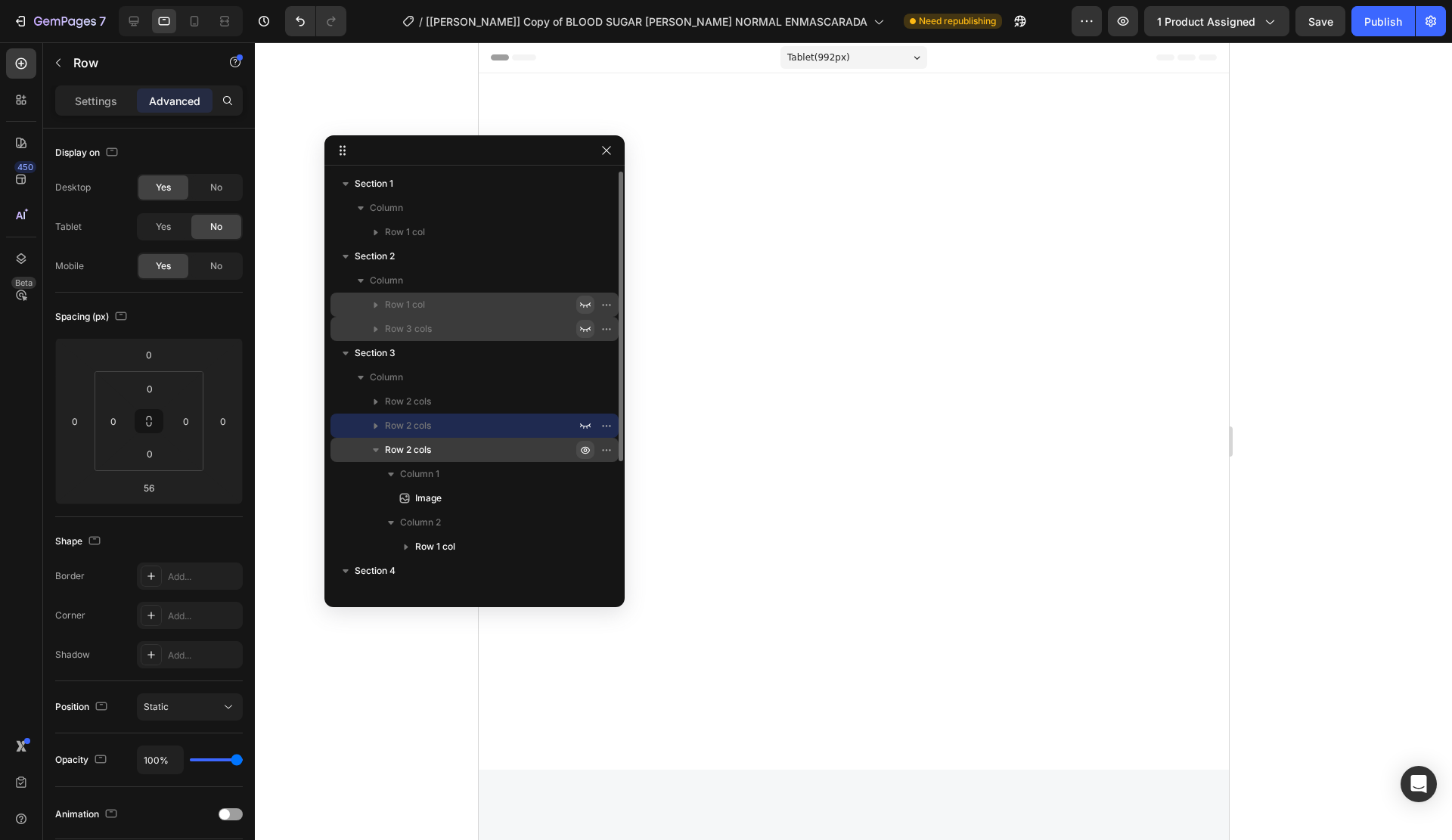
click at [588, 451] on icon "button" at bounding box center [585, 449] width 12 height 12
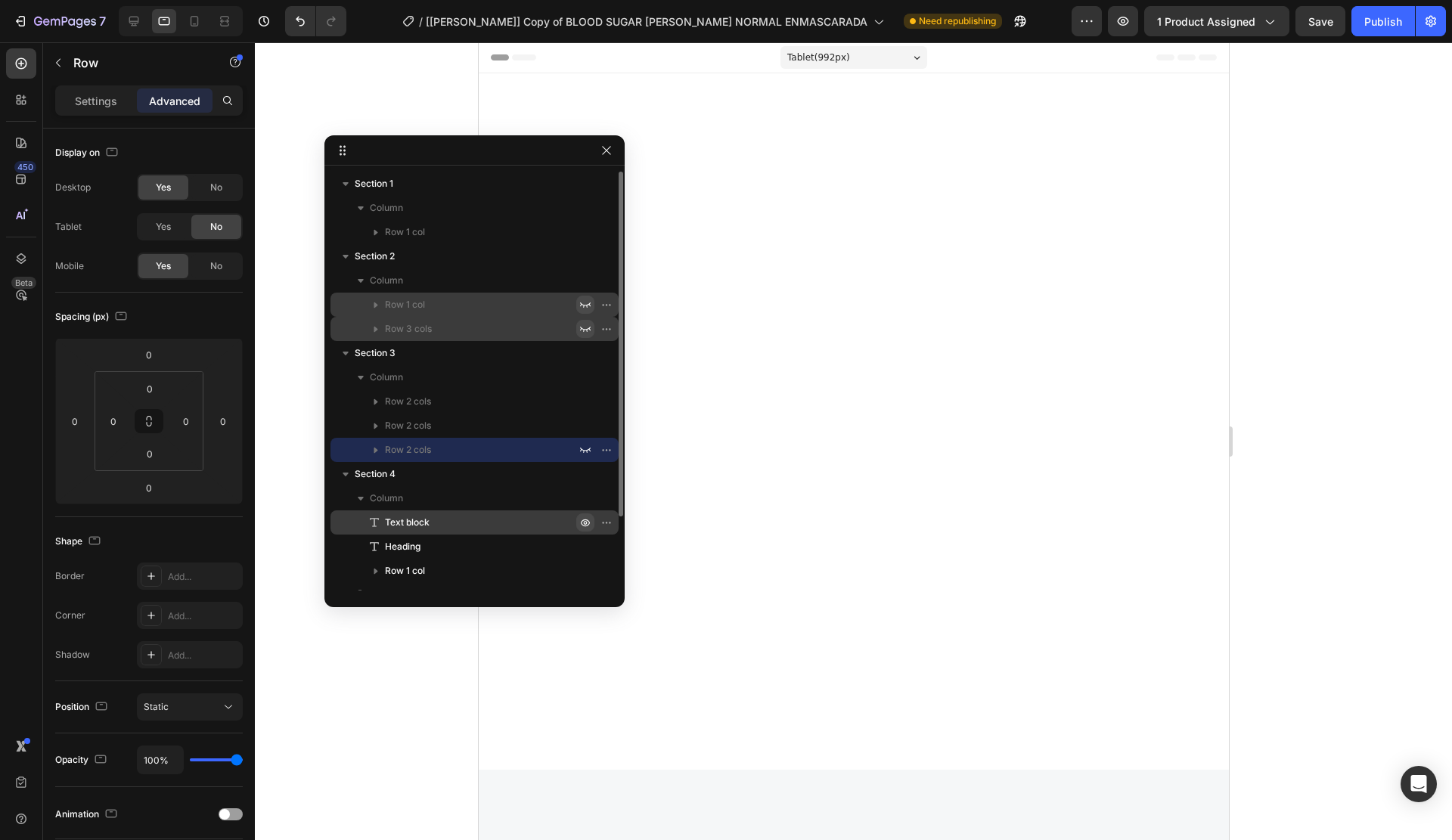
click at [588, 519] on icon "button" at bounding box center [585, 522] width 12 height 12
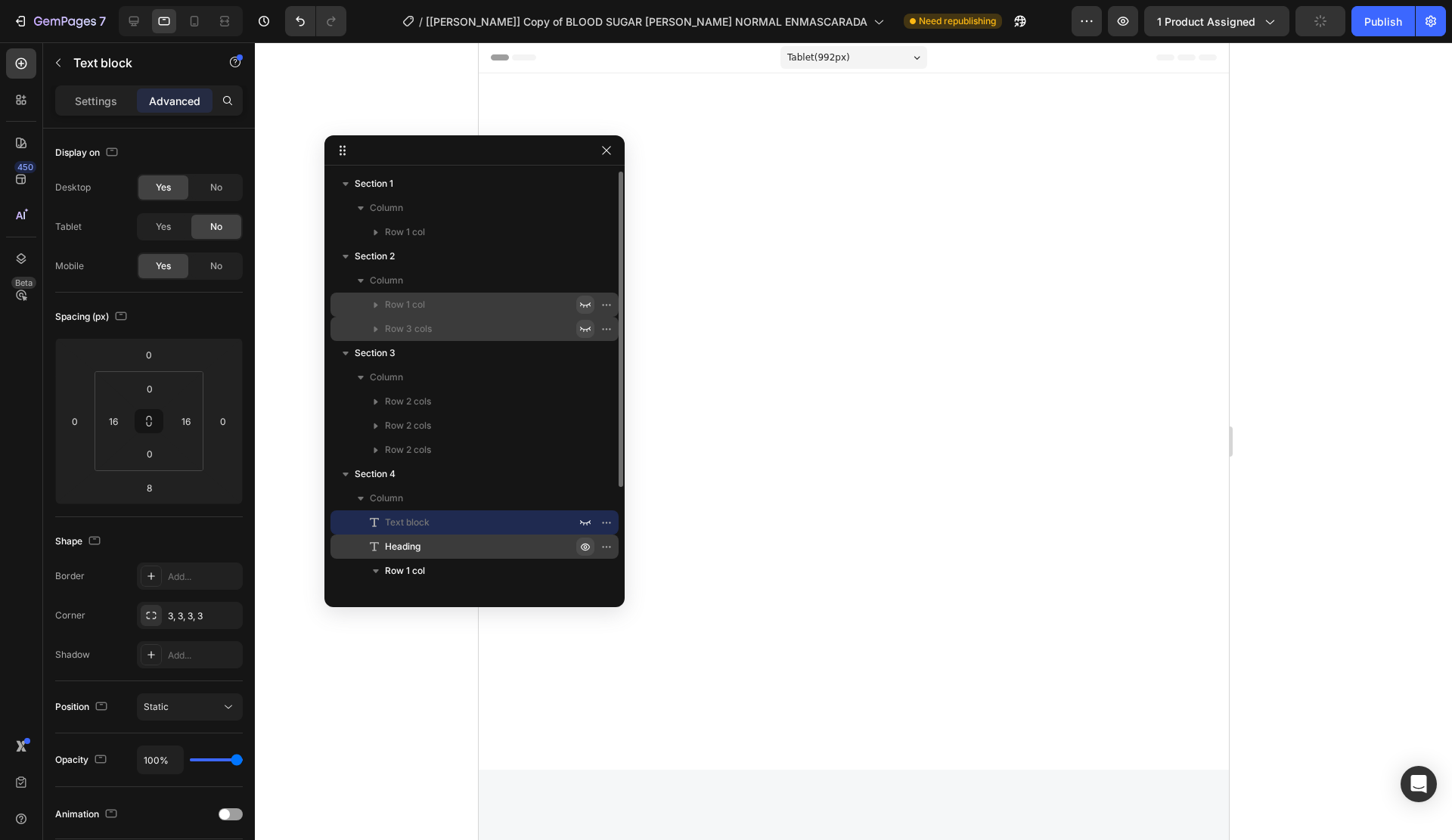
click at [588, 544] on icon "button" at bounding box center [586, 547] width 9 height 7
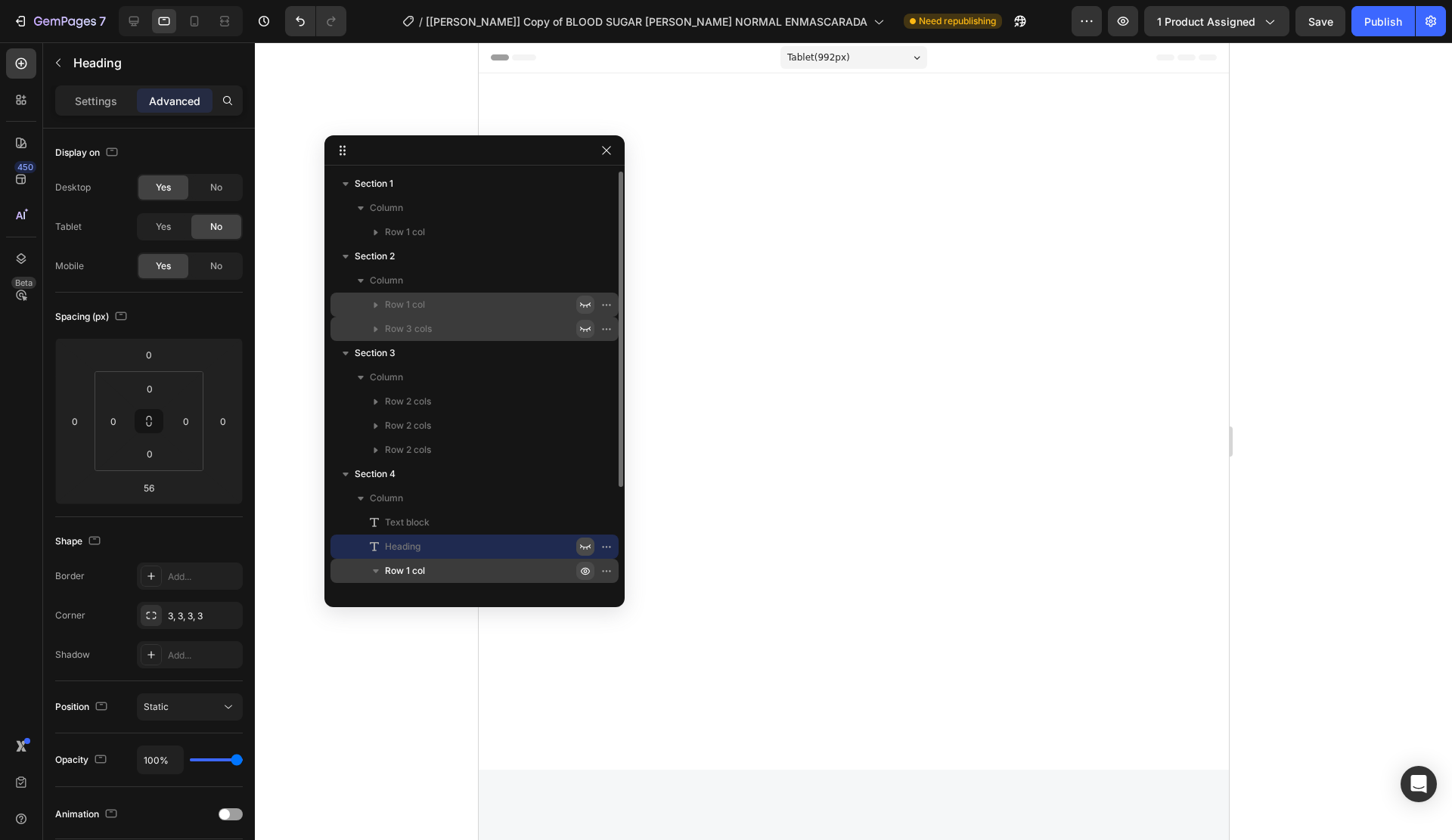
click at [589, 578] on button "button" at bounding box center [585, 571] width 18 height 18
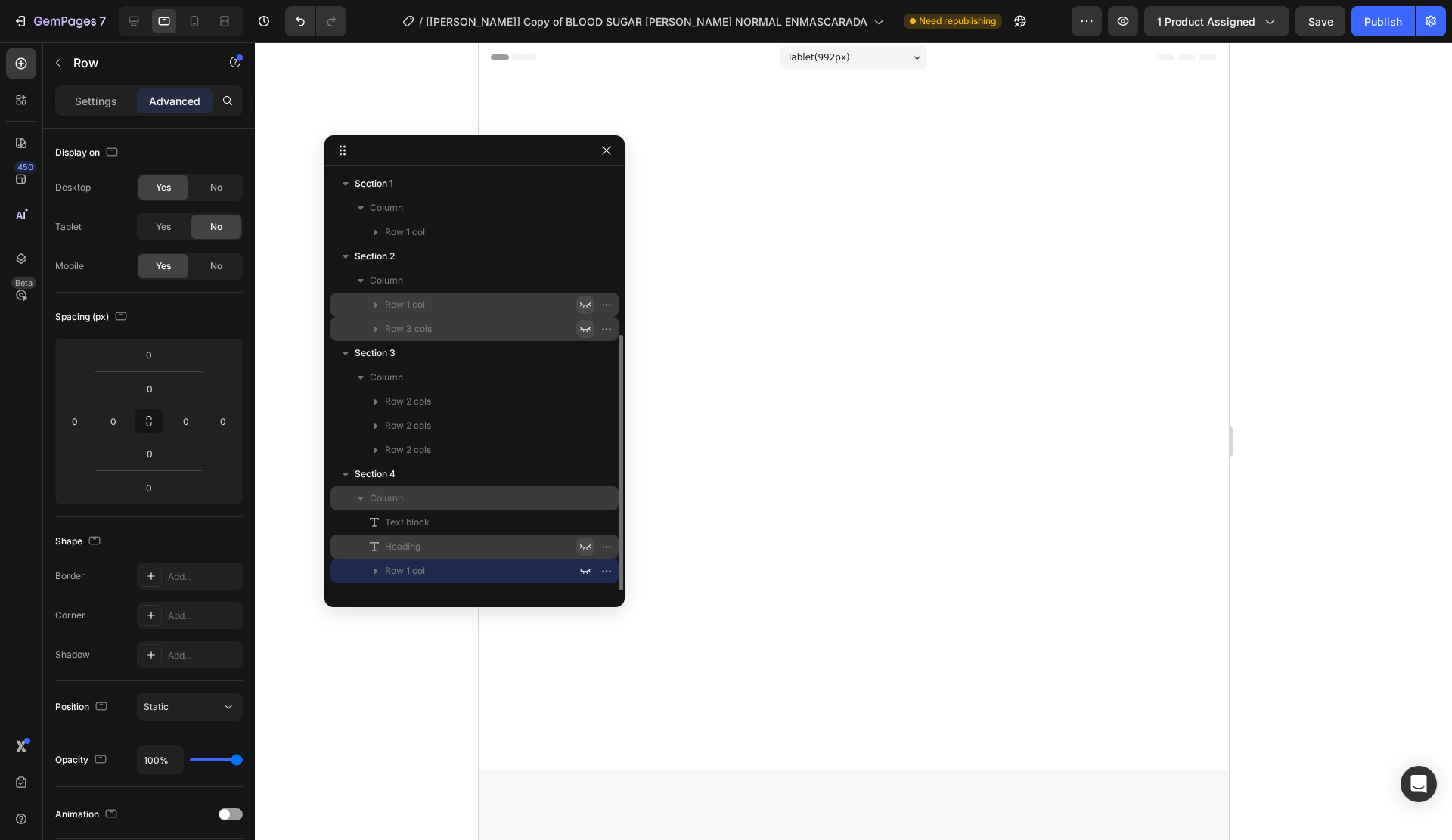
scroll to position [90, 0]
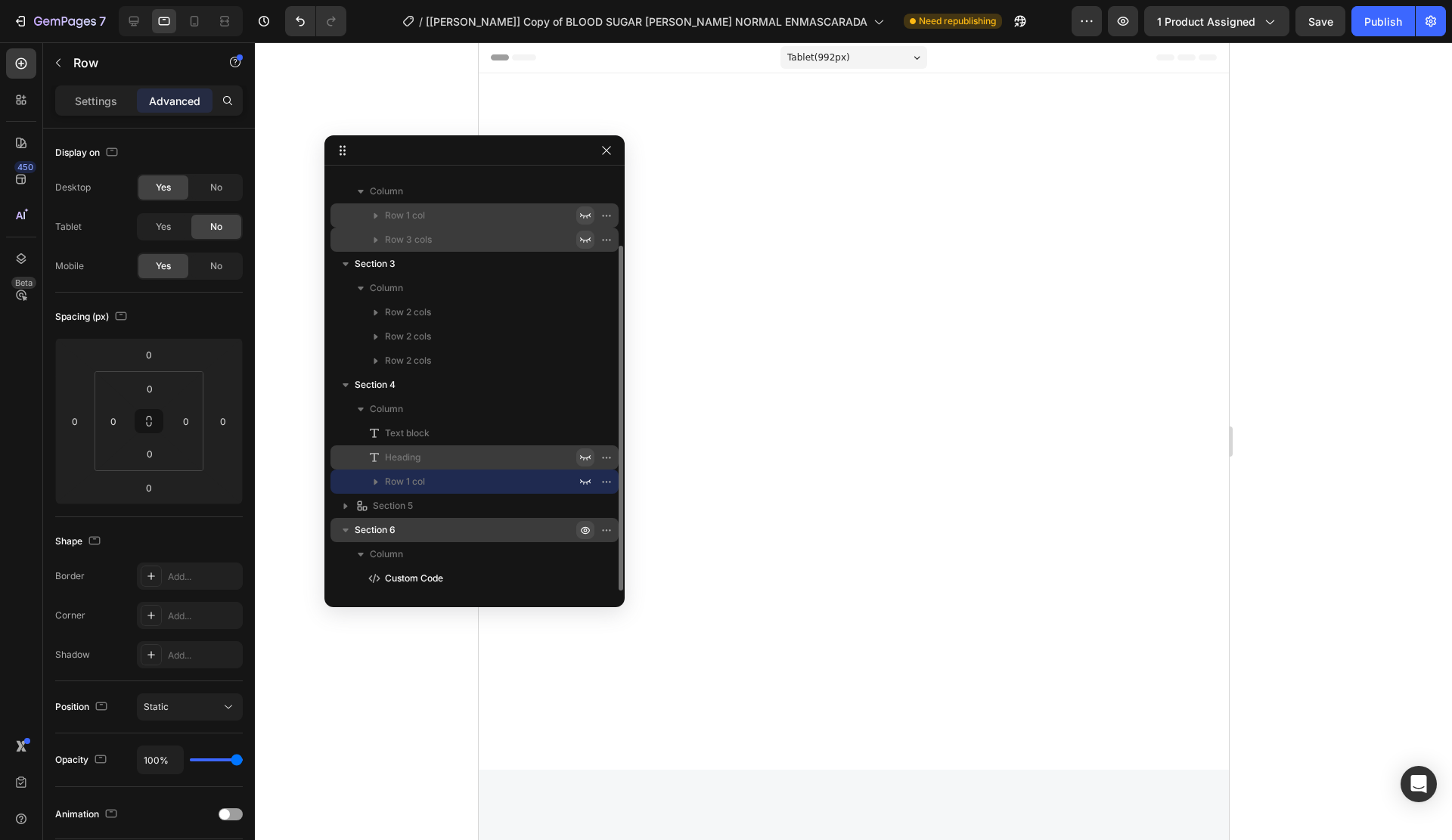
click at [583, 527] on icon "button" at bounding box center [585, 530] width 12 height 12
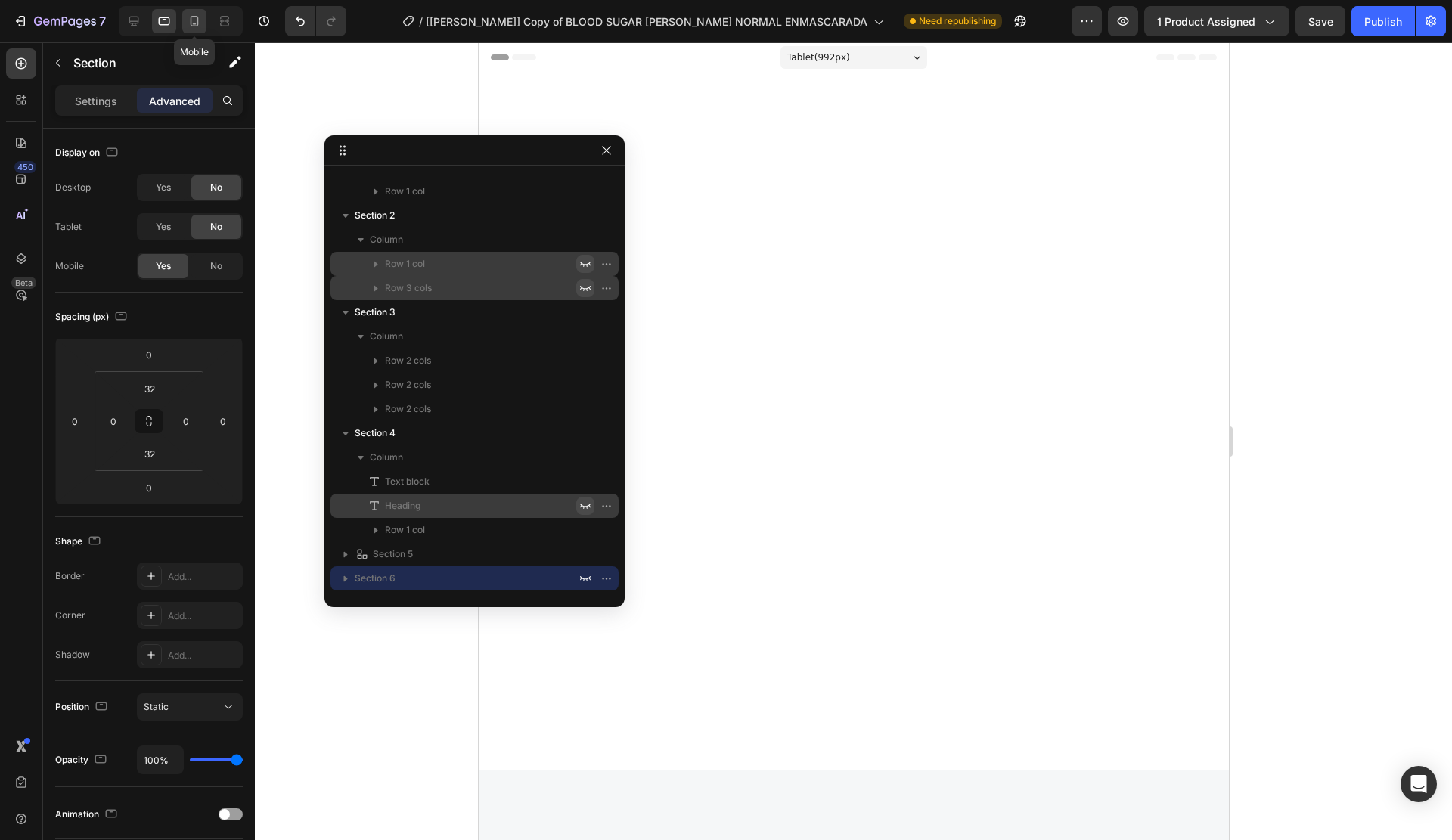
click at [192, 19] on icon at bounding box center [194, 21] width 15 height 15
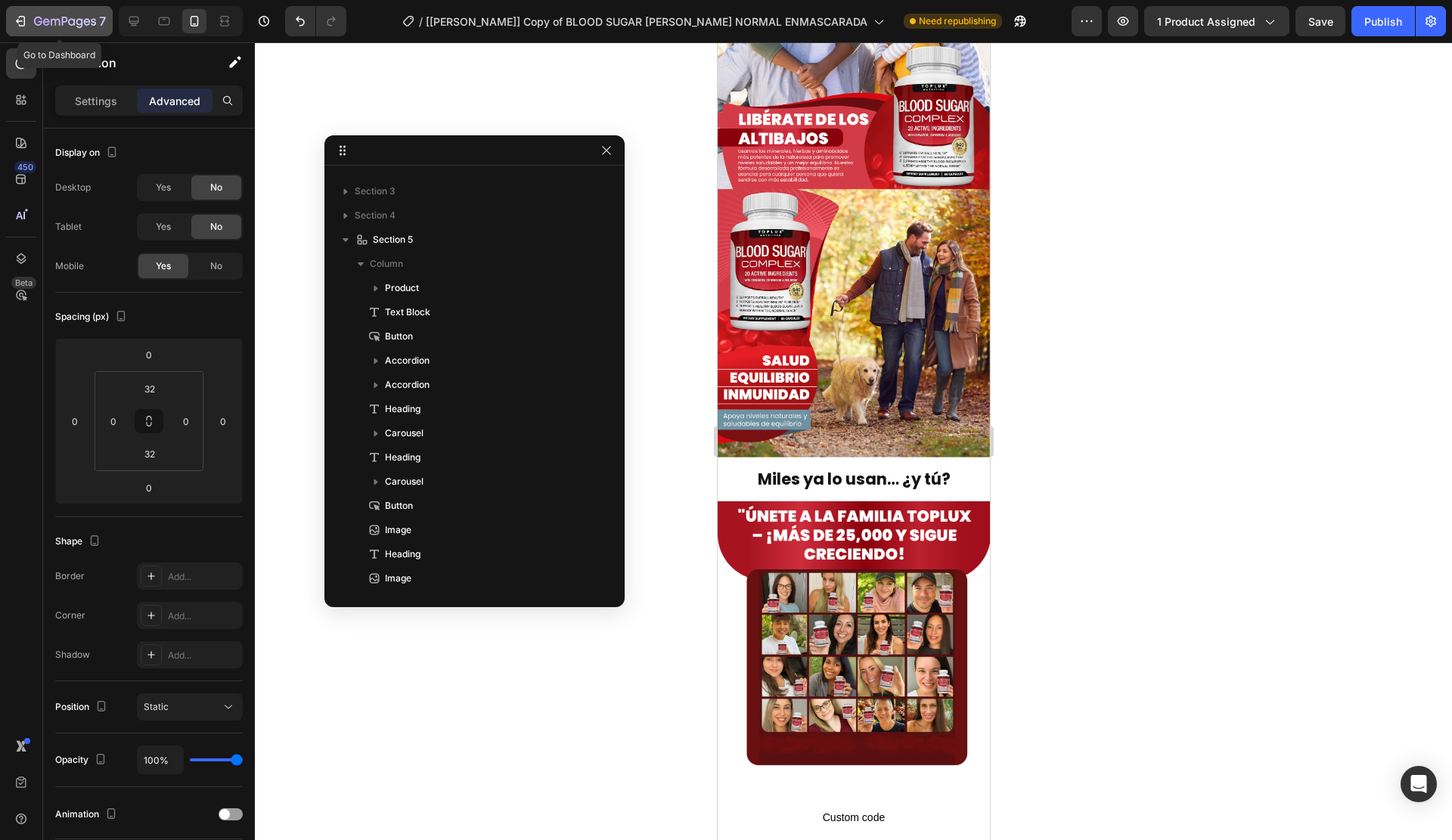
scroll to position [4180, 0]
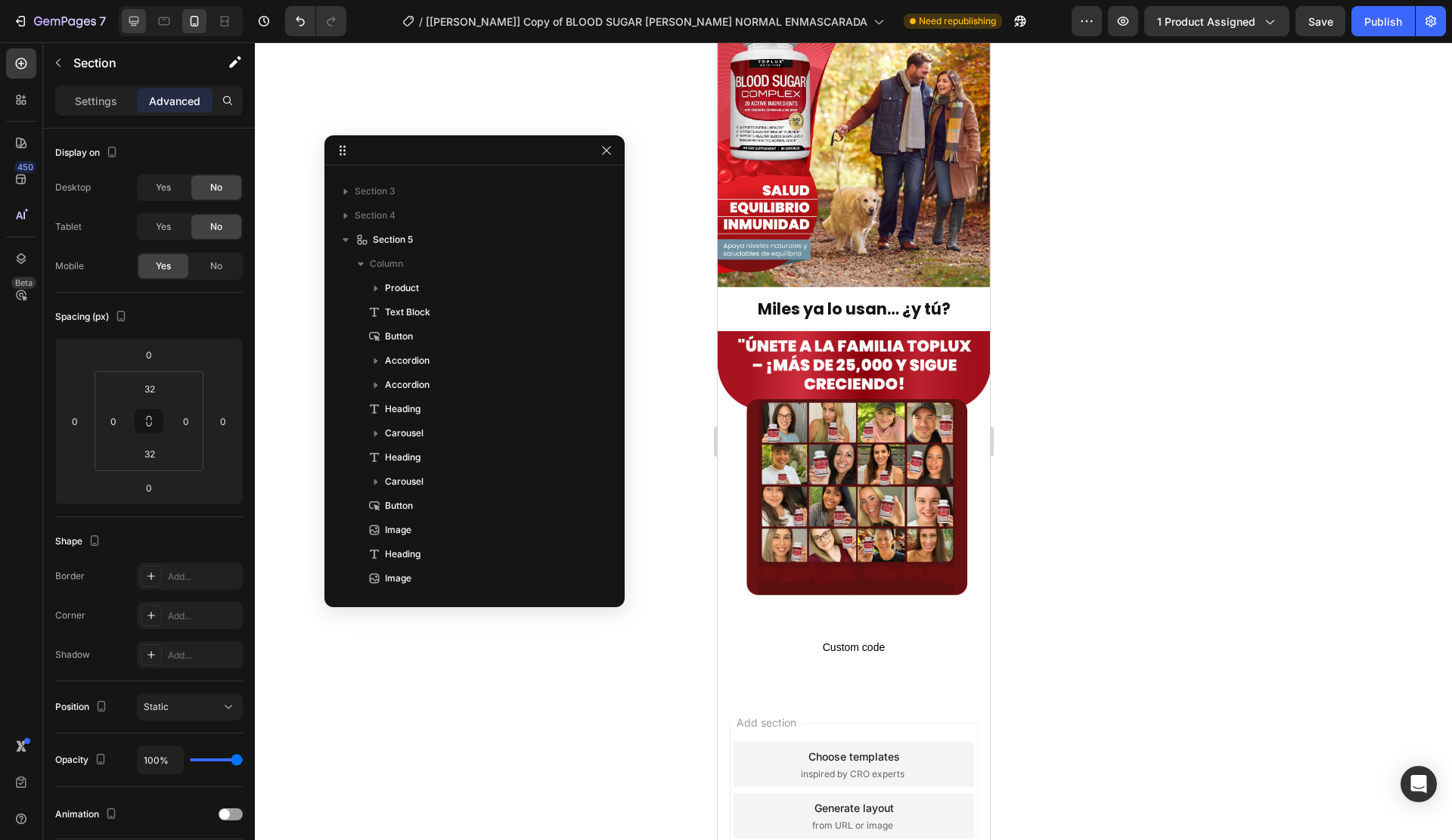
click at [129, 19] on icon at bounding box center [133, 21] width 15 height 15
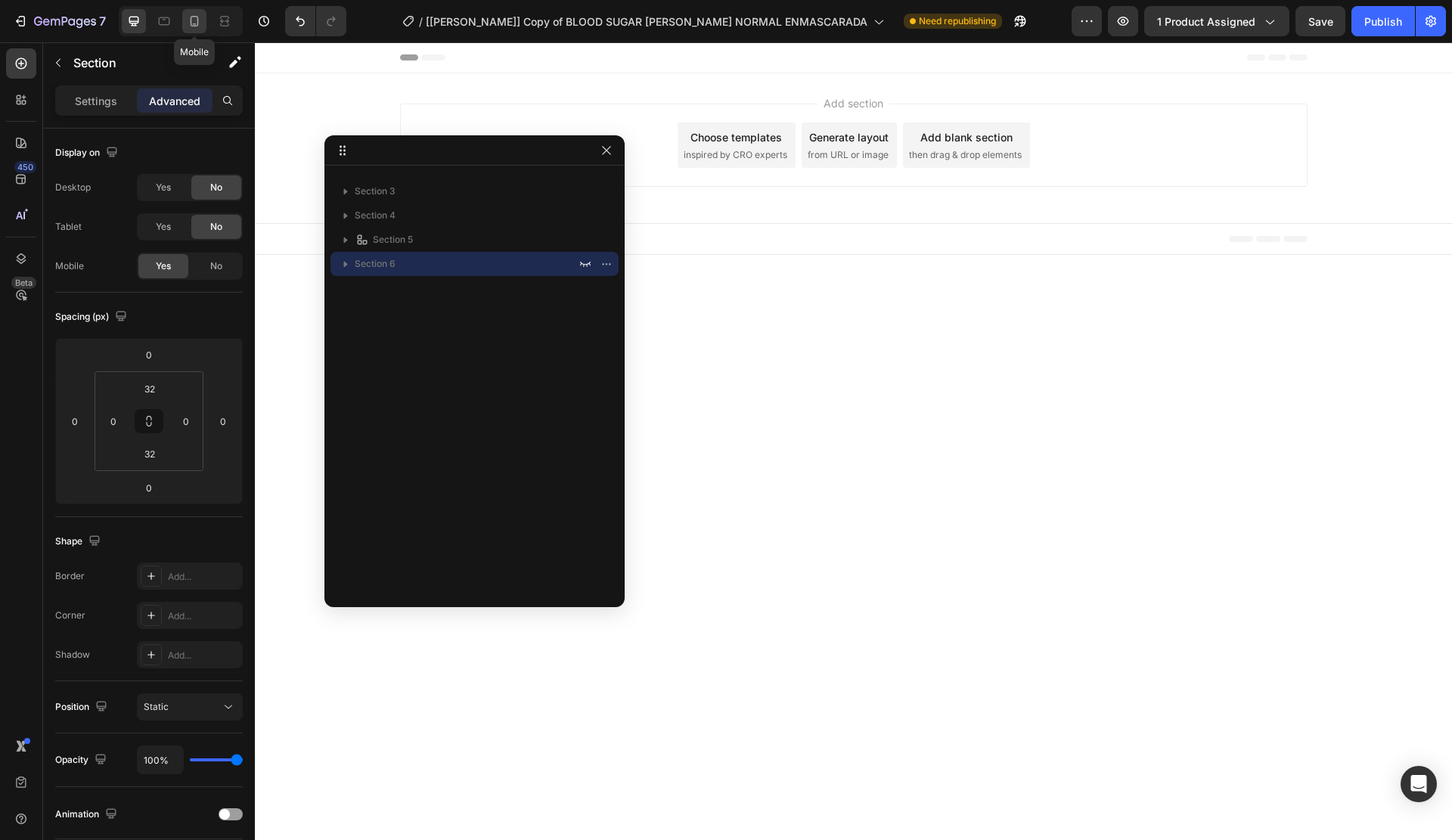
click at [193, 19] on icon at bounding box center [194, 21] width 15 height 15
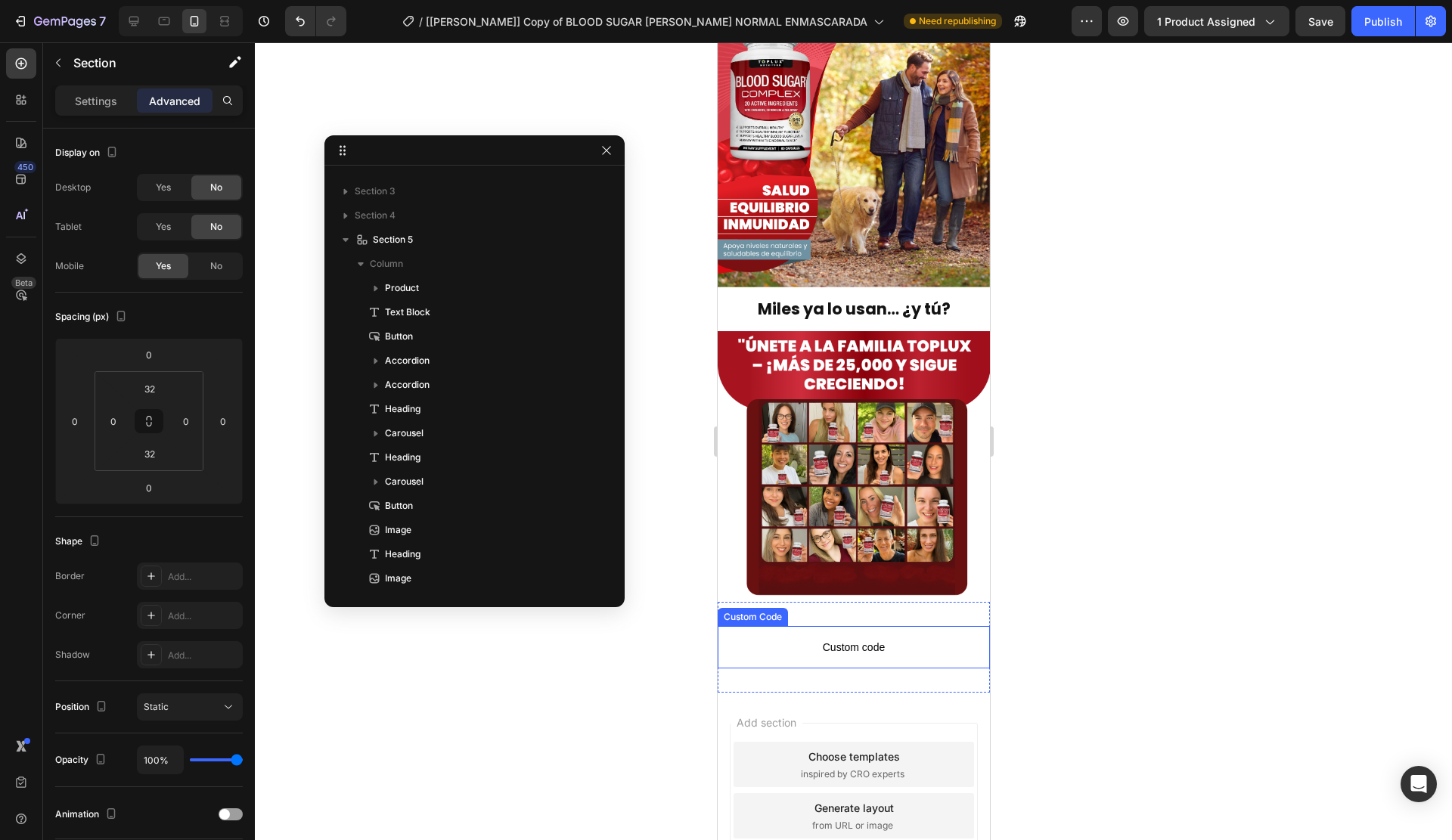
scroll to position [282, 0]
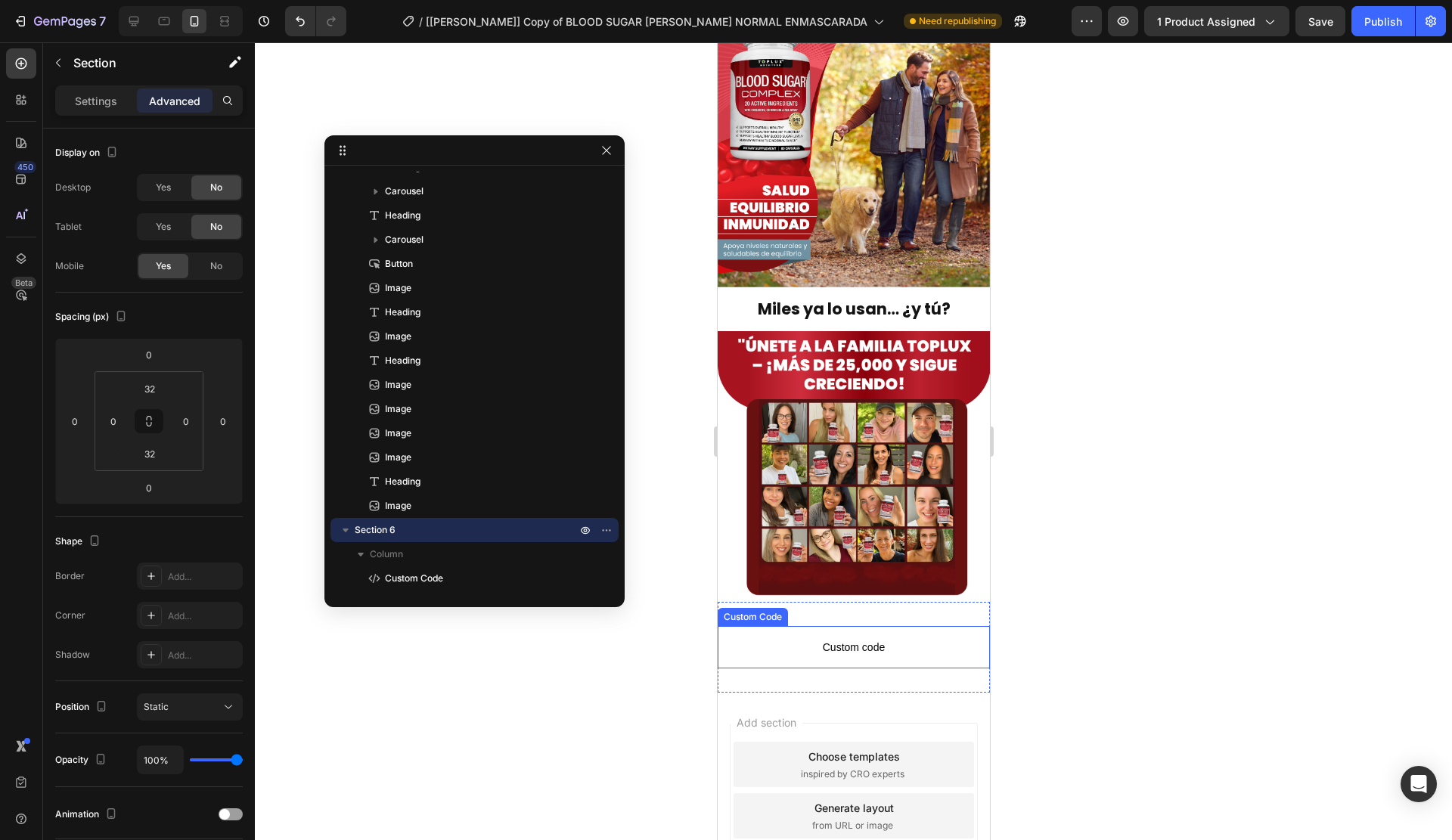
click at [851, 639] on span "Custom code" at bounding box center [853, 647] width 272 height 18
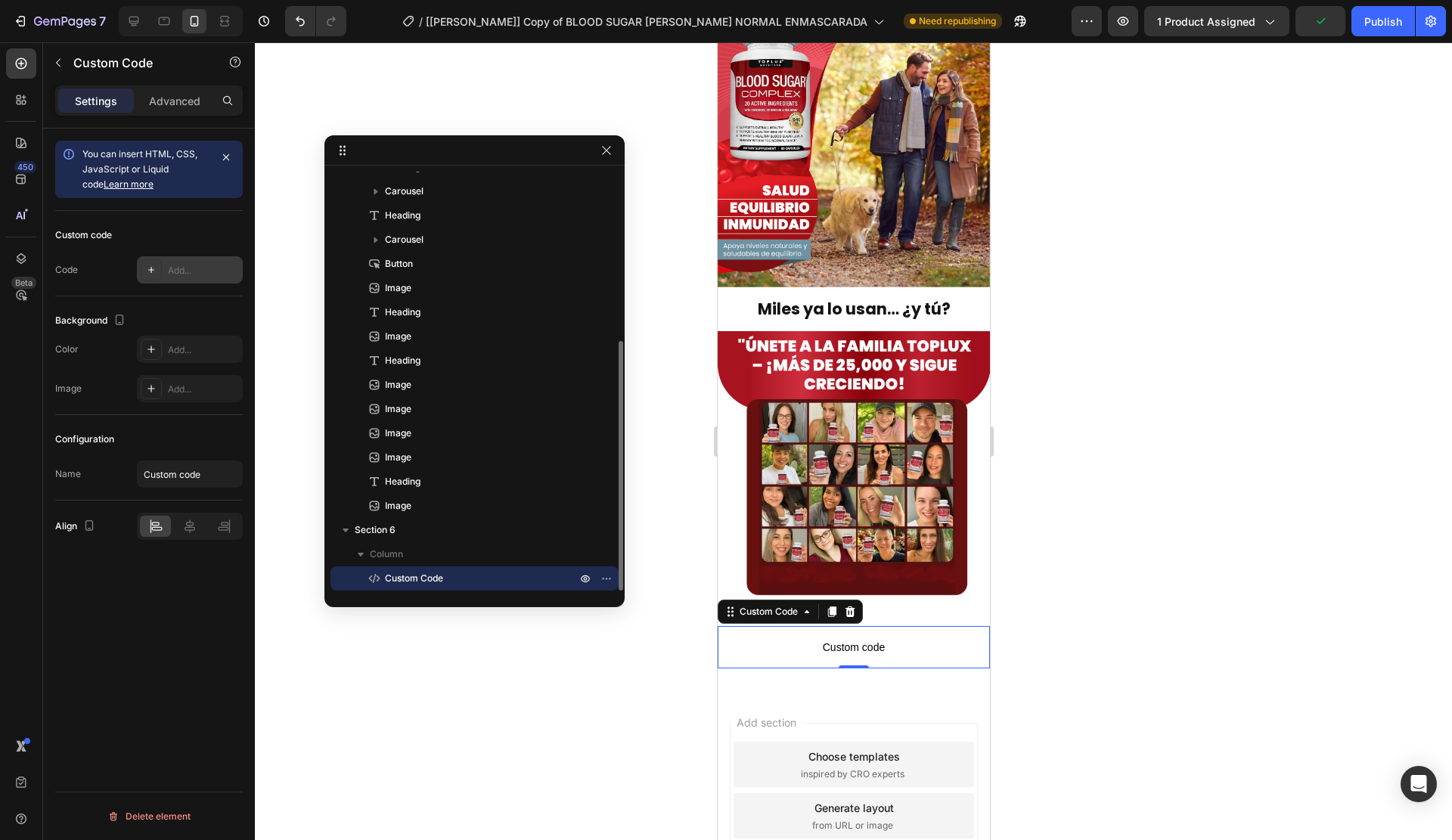
click at [184, 261] on div "Add..." at bounding box center [190, 269] width 106 height 27
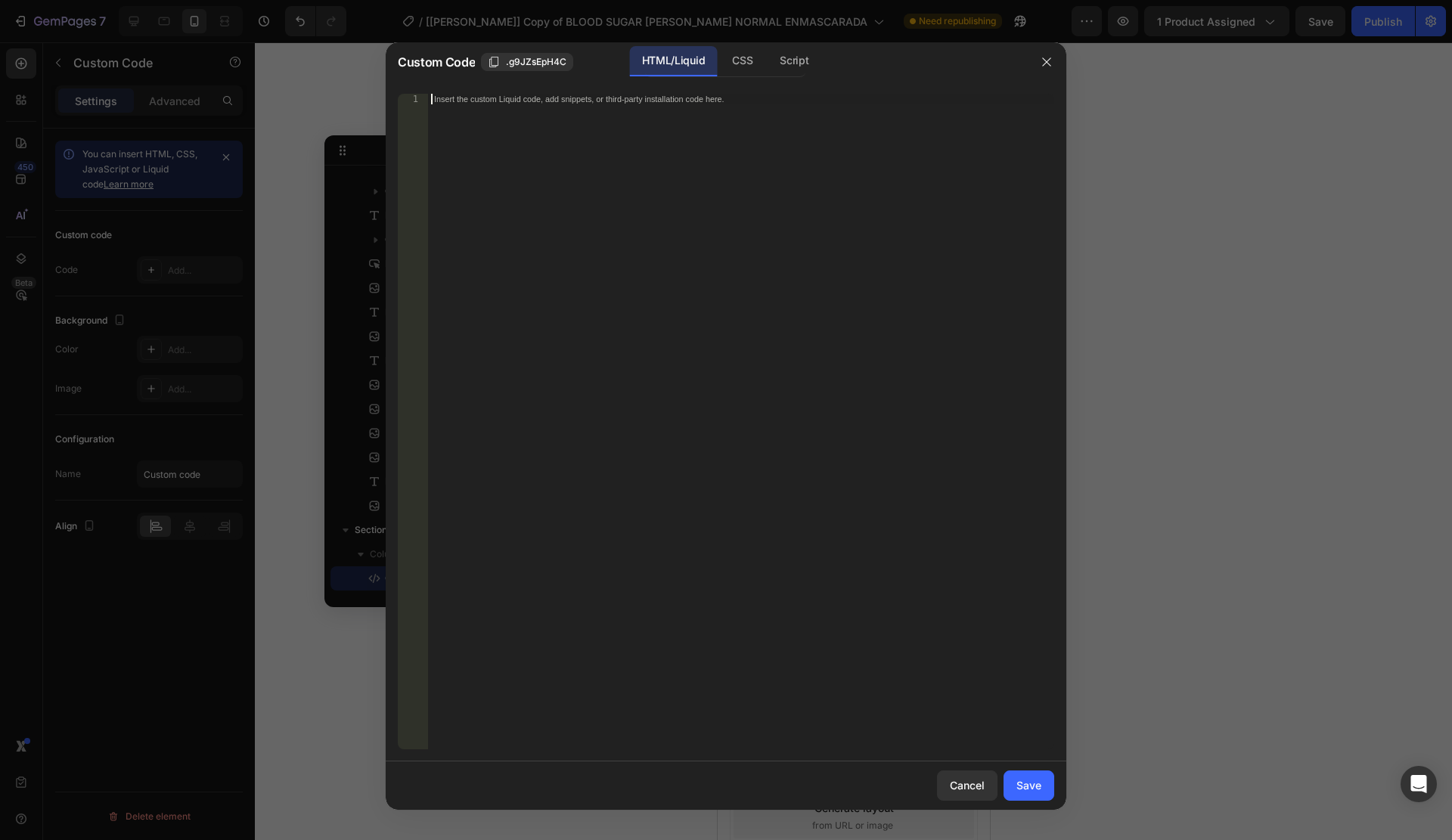
click at [556, 184] on div "Insert the custom Liquid code, add snippets, or third-party installation code h…" at bounding box center [741, 433] width 627 height 677
click at [1040, 779] on div "Save" at bounding box center [1029, 785] width 25 height 16
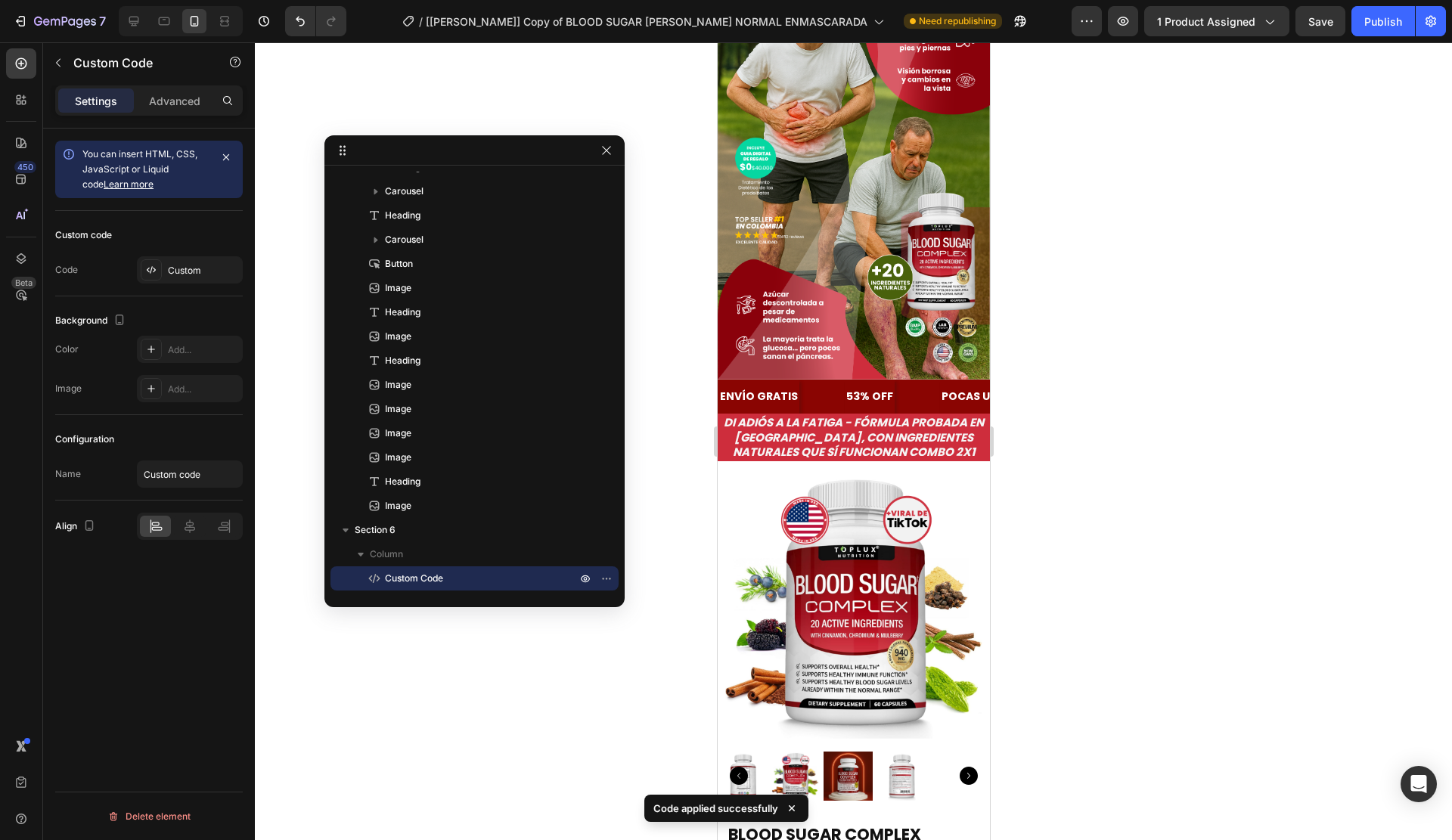
scroll to position [0, 0]
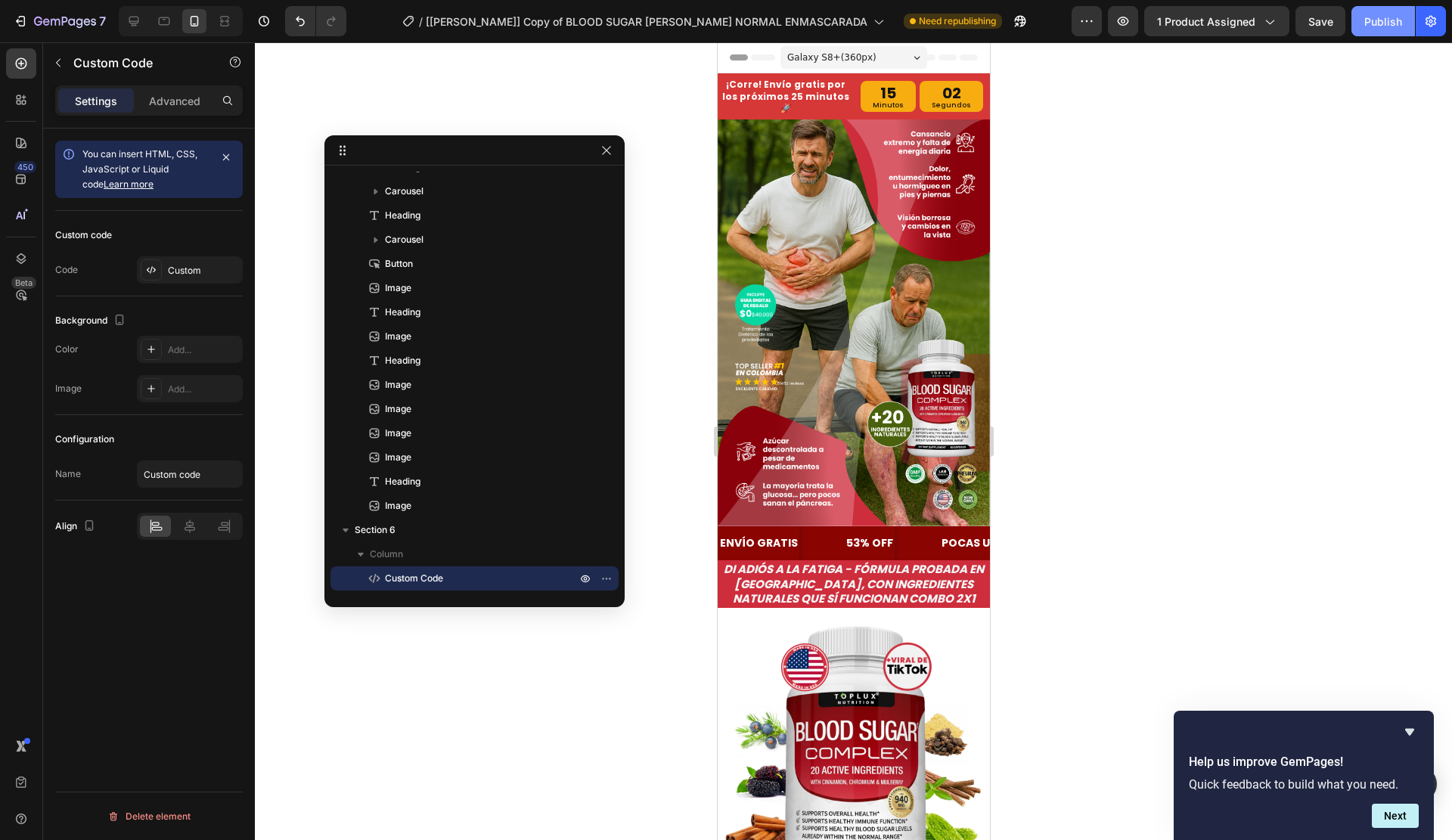
click at [1381, 25] on div "Publish" at bounding box center [1383, 21] width 38 height 16
click at [156, 271] on icon at bounding box center [151, 269] width 12 height 12
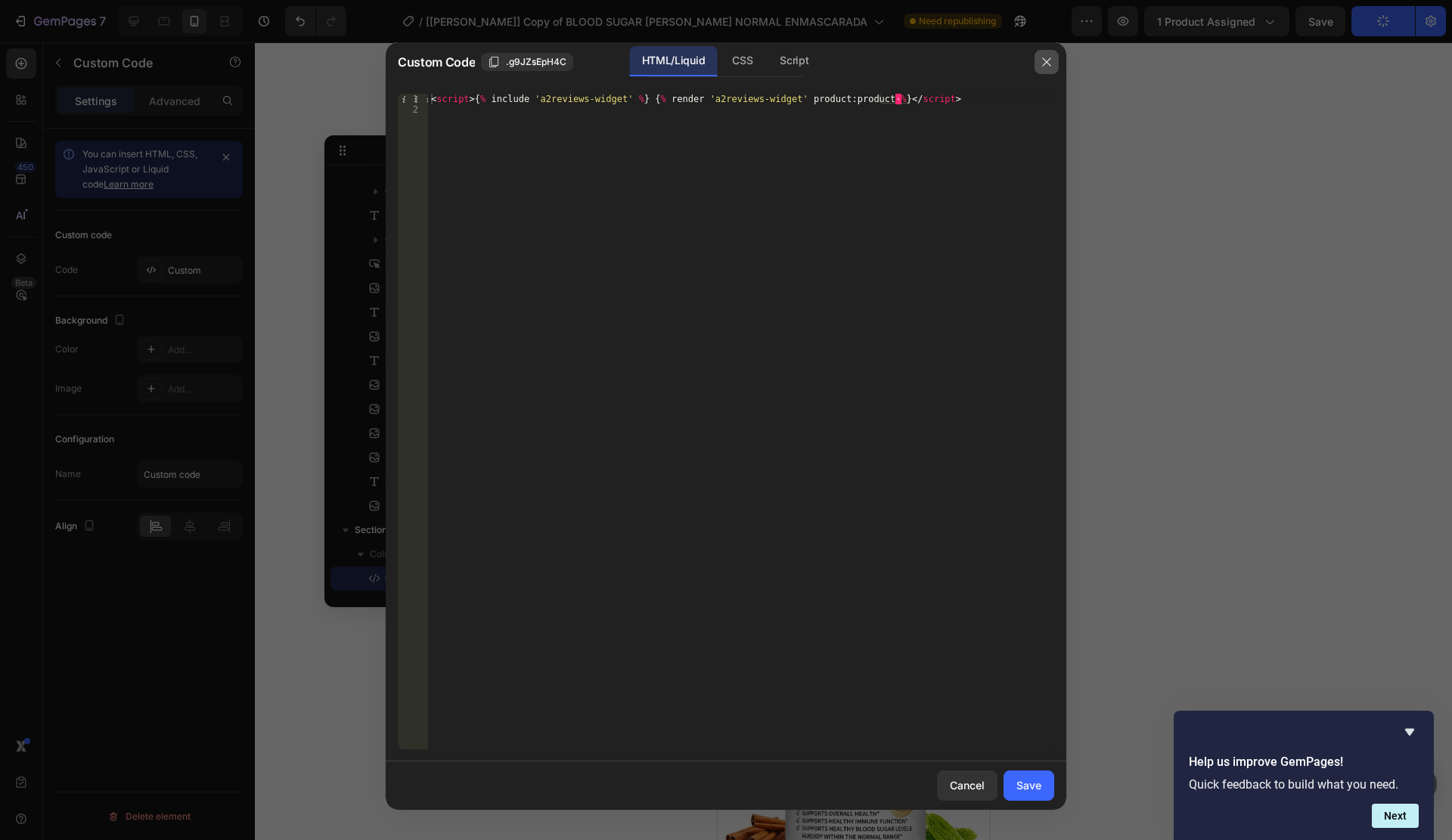
click at [1042, 58] on icon "button" at bounding box center [1046, 62] width 12 height 12
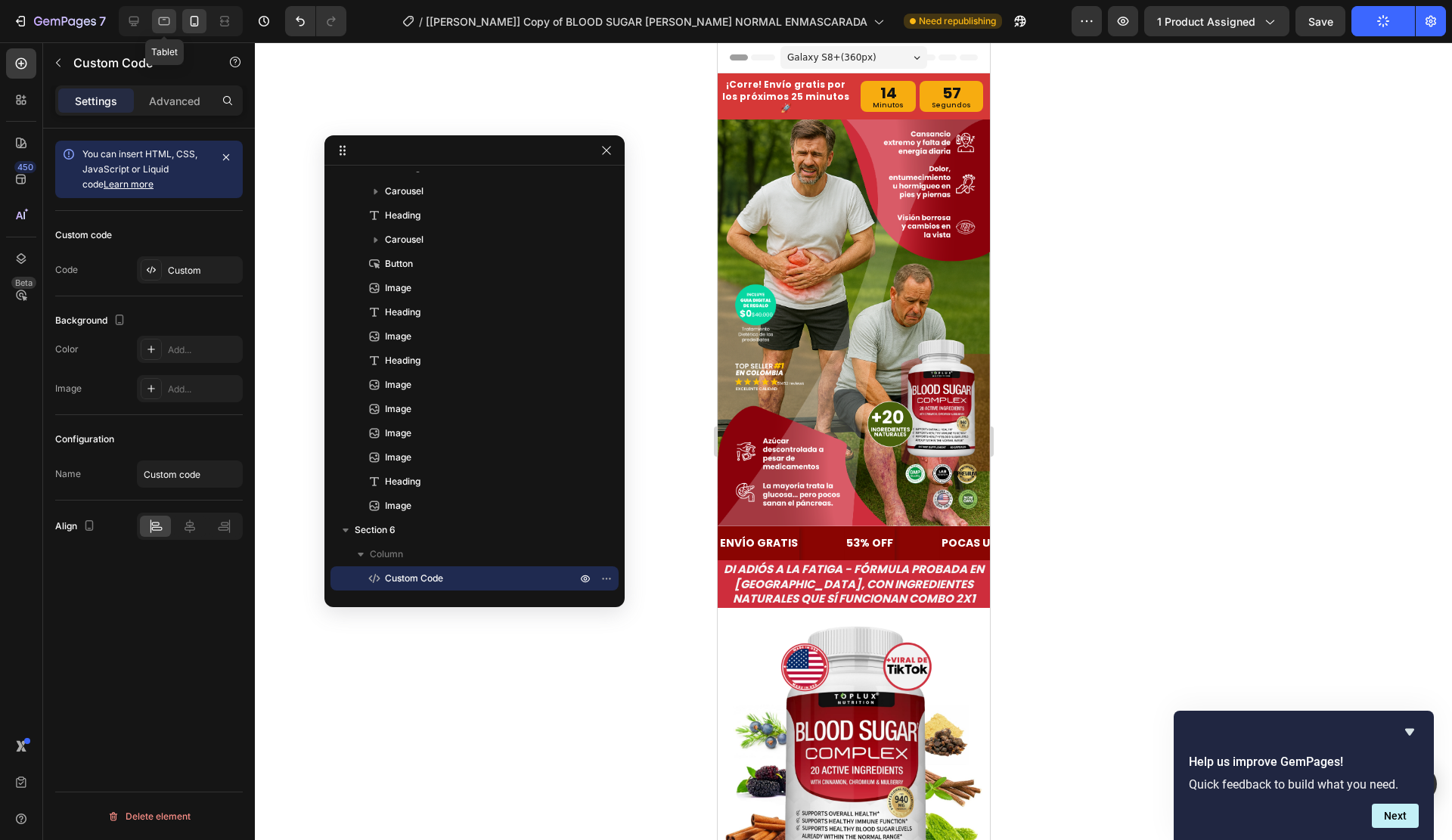
click at [172, 22] on icon at bounding box center [164, 21] width 15 height 15
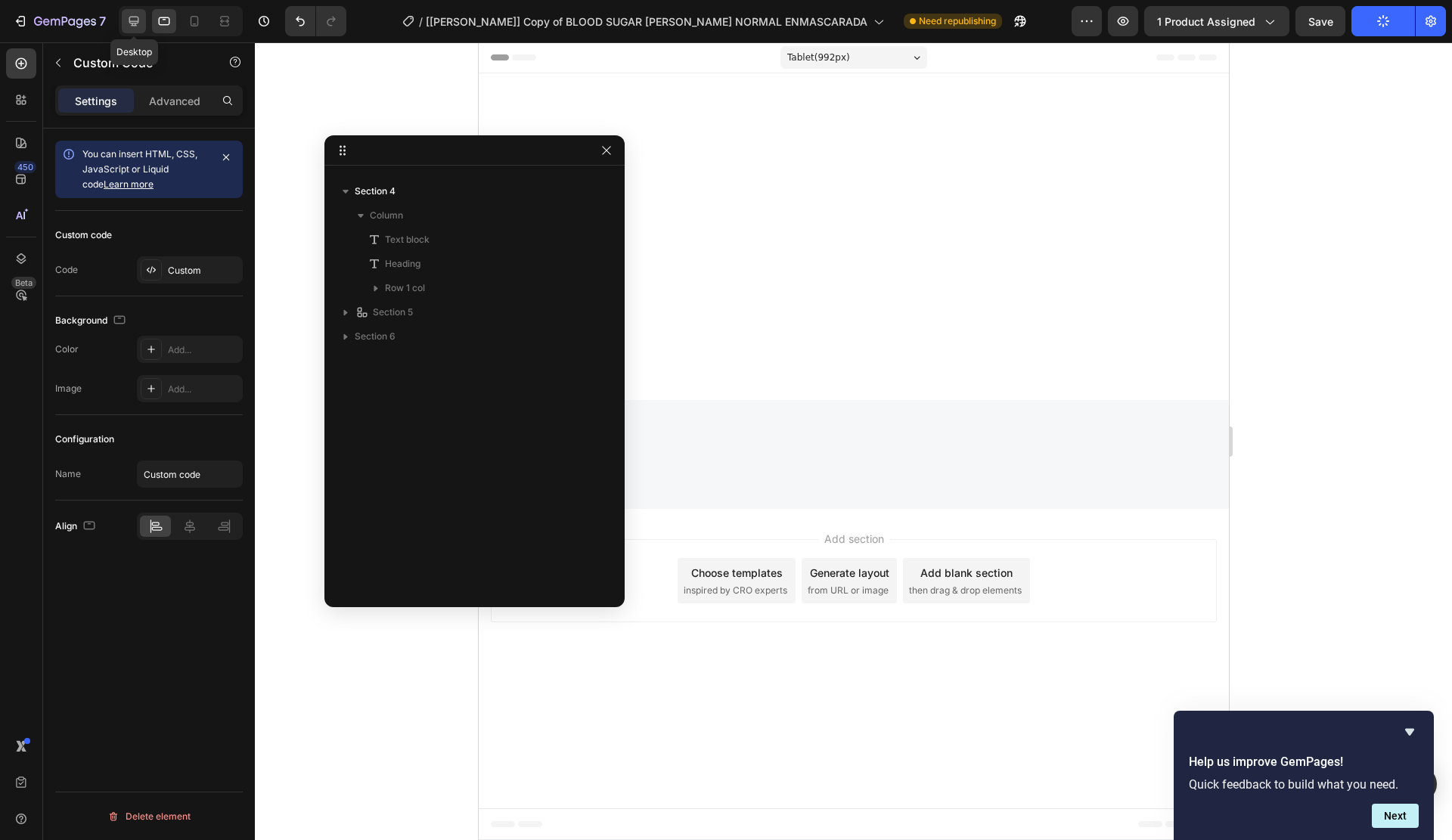
click at [141, 25] on icon at bounding box center [133, 21] width 15 height 15
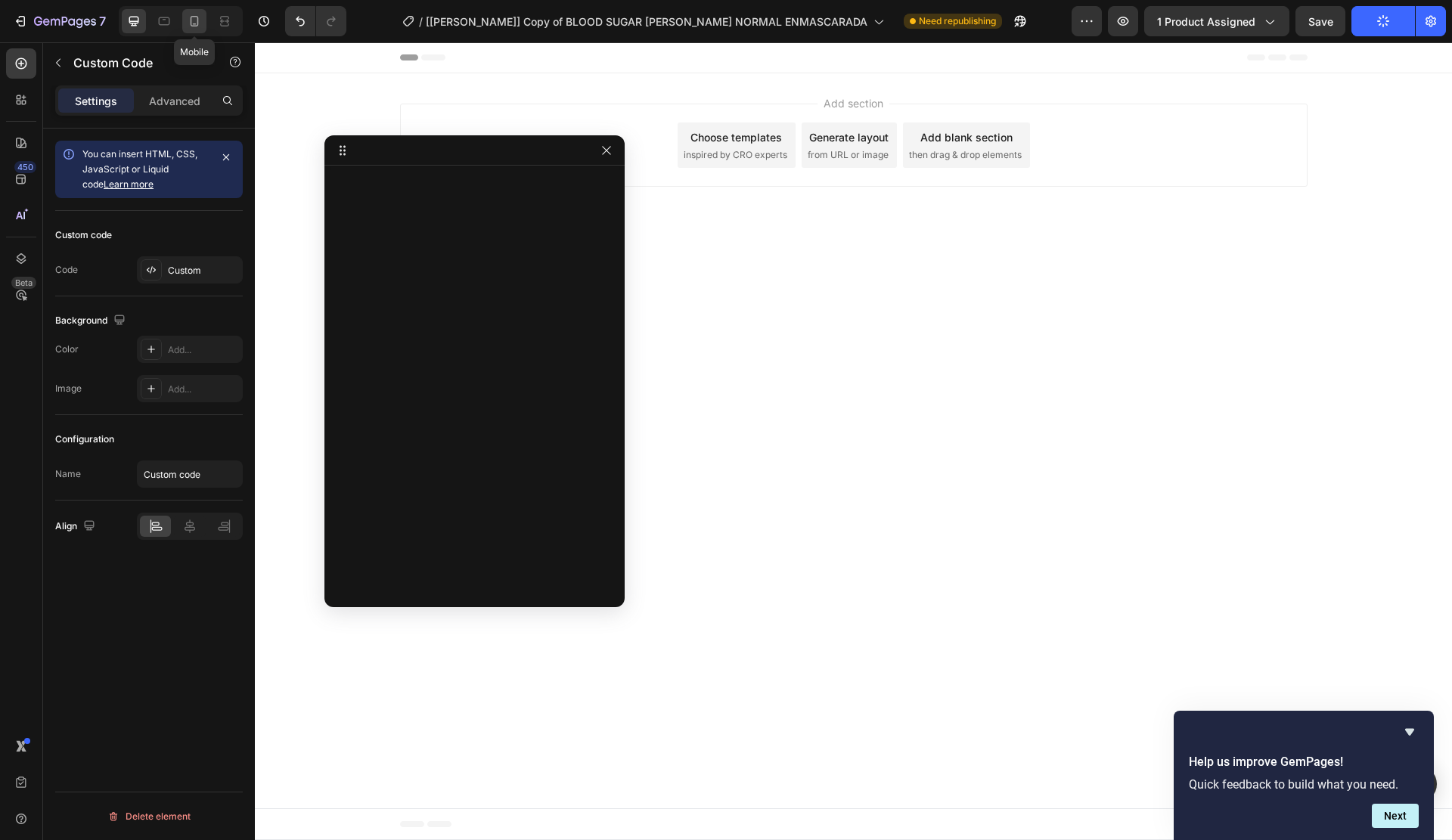
click at [189, 17] on icon at bounding box center [194, 21] width 15 height 15
